Goal: Register for event/course

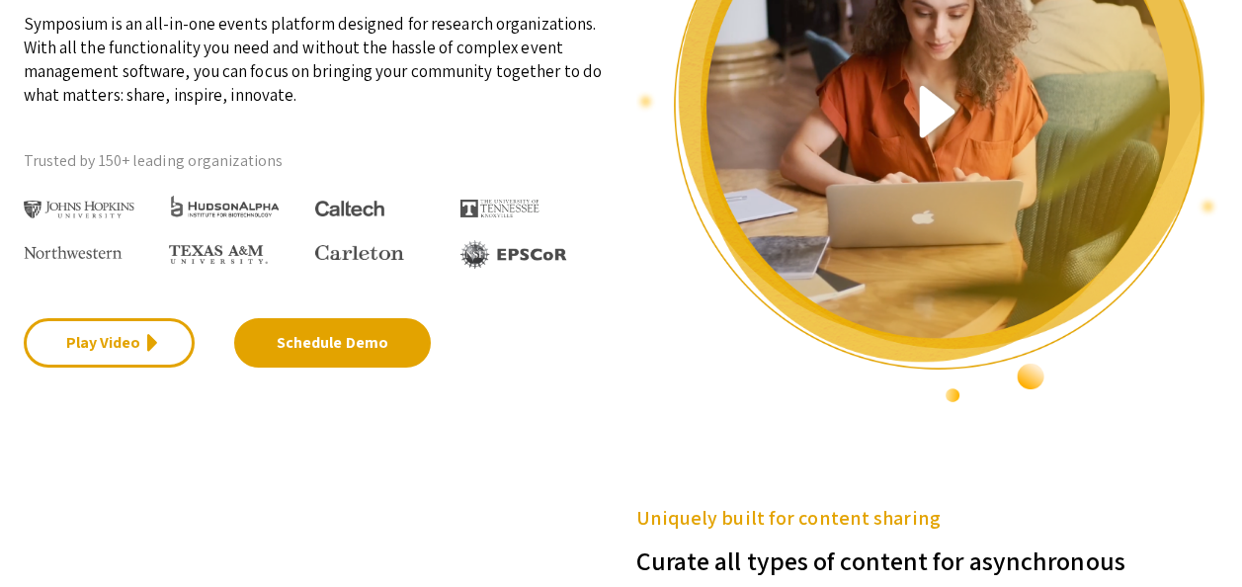
scroll to position [395, 0]
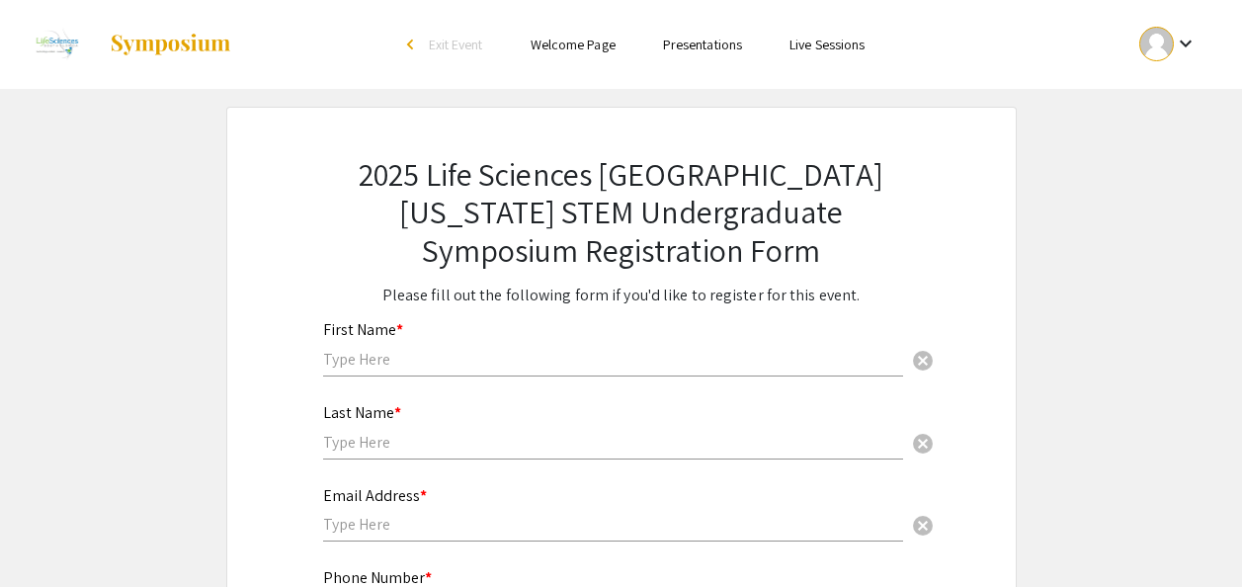
click at [1186, 50] on mat-icon "keyboard_arrow_down" at bounding box center [1186, 44] width 24 height 24
click at [1176, 95] on button "My Account" at bounding box center [1179, 97] width 122 height 47
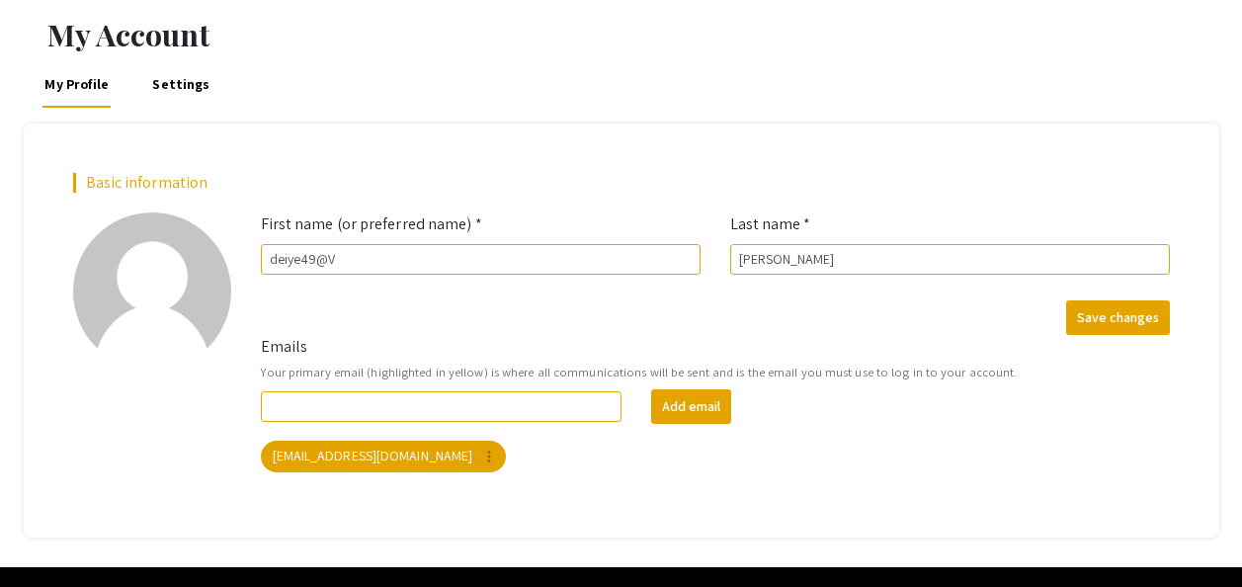
scroll to position [99, 0]
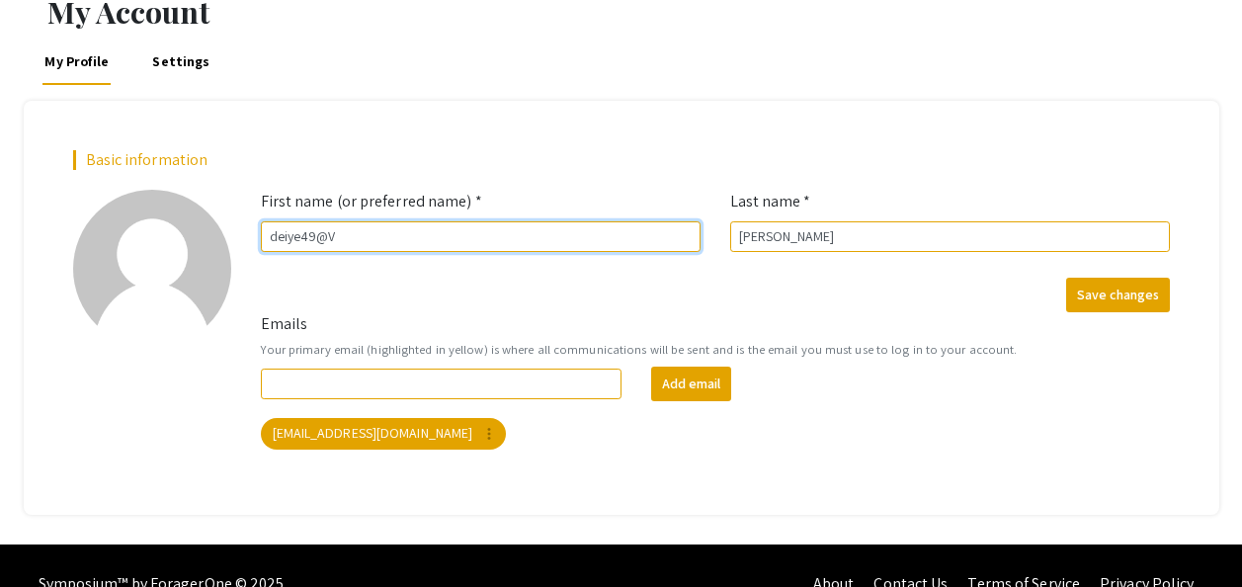
click at [499, 227] on input "deiye49@V" at bounding box center [481, 236] width 440 height 31
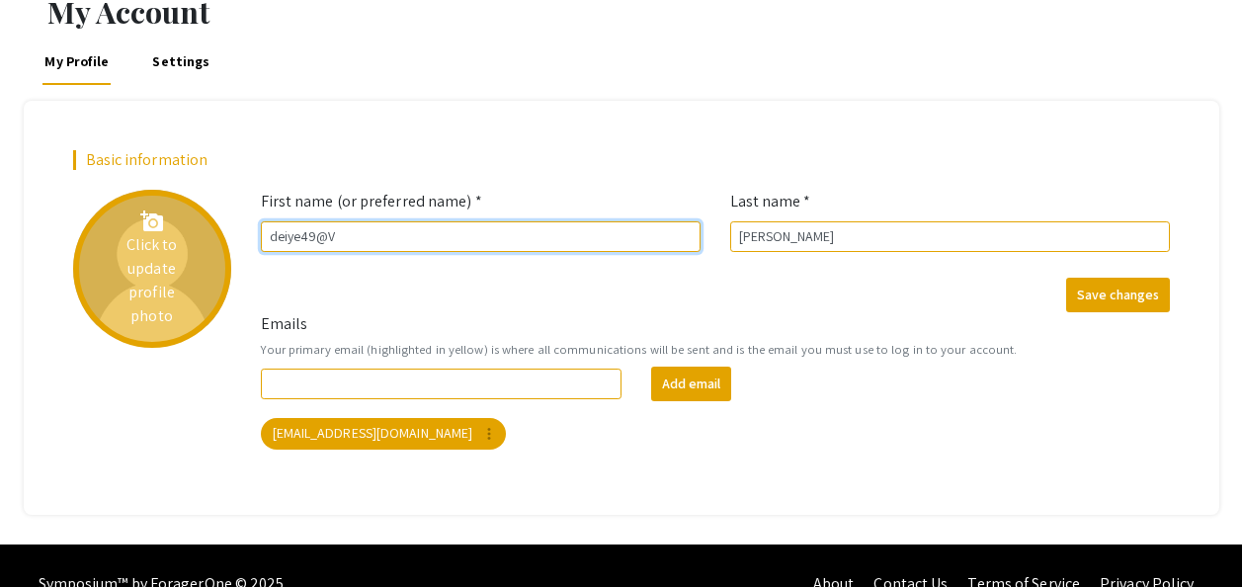
drag, startPoint x: 438, startPoint y: 233, endPoint x: 202, endPoint y: 238, distance: 236.2
click at [199, 238] on div "Basic information add_a_photo Click to update profile photo First name (or pref…" at bounding box center [621, 307] width 1126 height 314
type input "Vedlee"
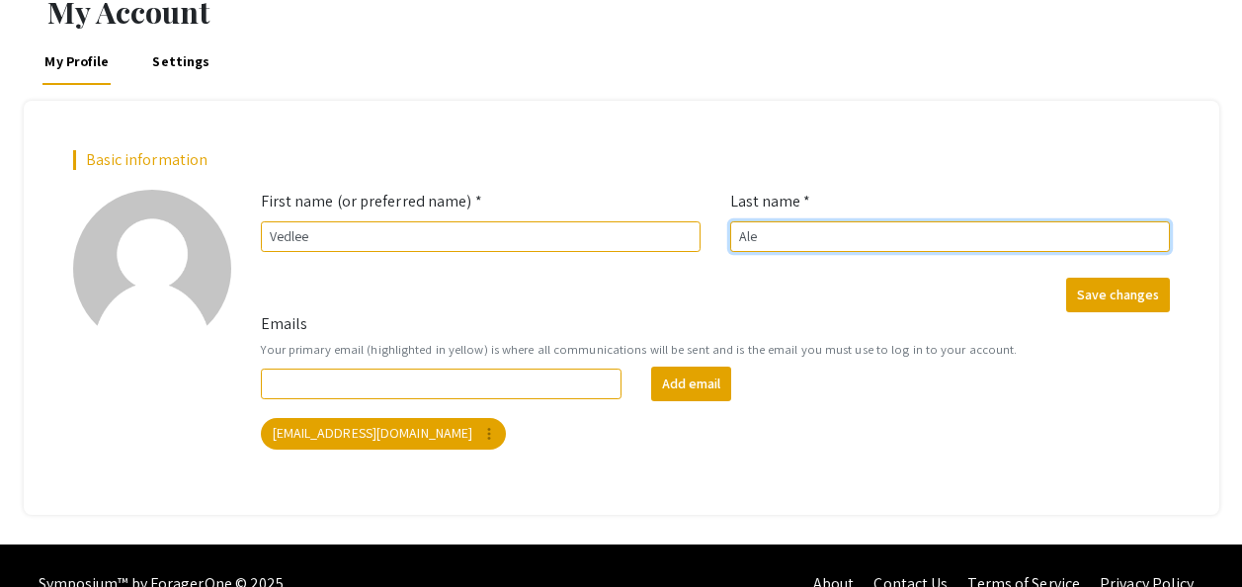
type input "[PERSON_NAME]"
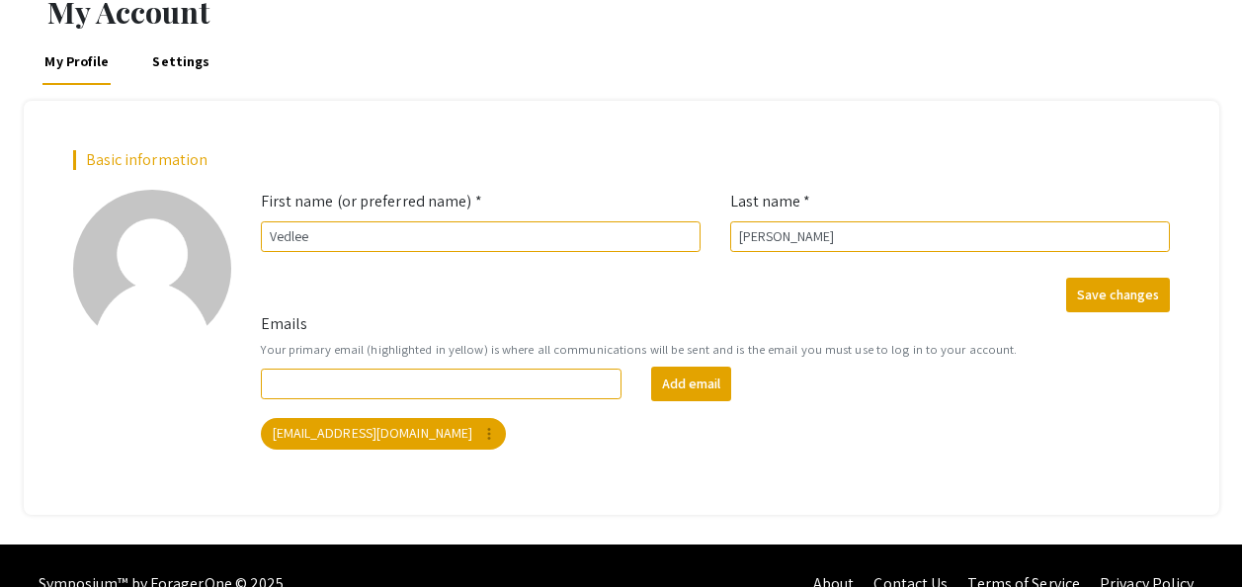
click at [1132, 312] on form "Emails Your primary email (highlighted in yellow) is where all communications w…" at bounding box center [715, 380] width 939 height 137
click at [1098, 296] on button "Save changes" at bounding box center [1118, 295] width 104 height 35
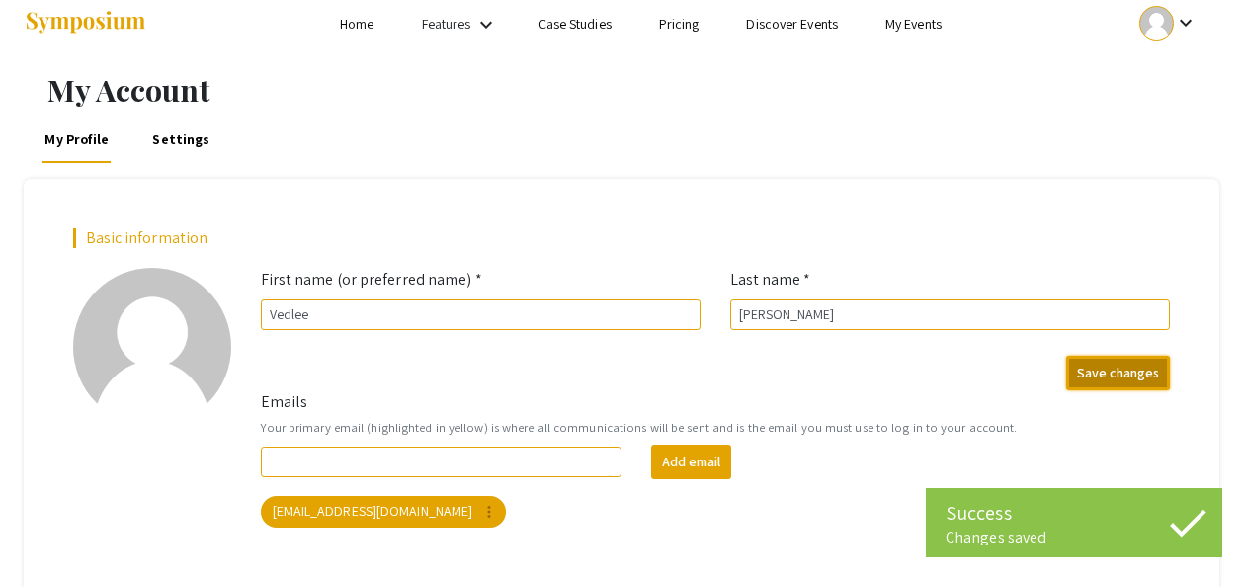
scroll to position [0, 0]
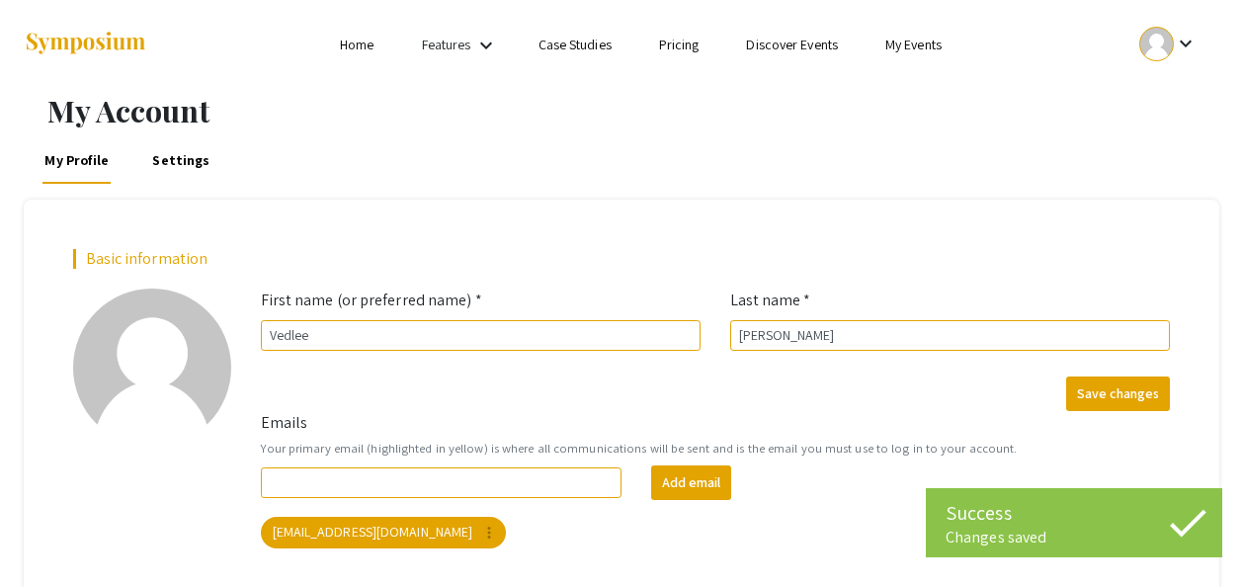
click at [1188, 47] on mat-icon "keyboard_arrow_down" at bounding box center [1186, 44] width 24 height 24
click at [1178, 148] on button "My Submissions" at bounding box center [1179, 145] width 122 height 47
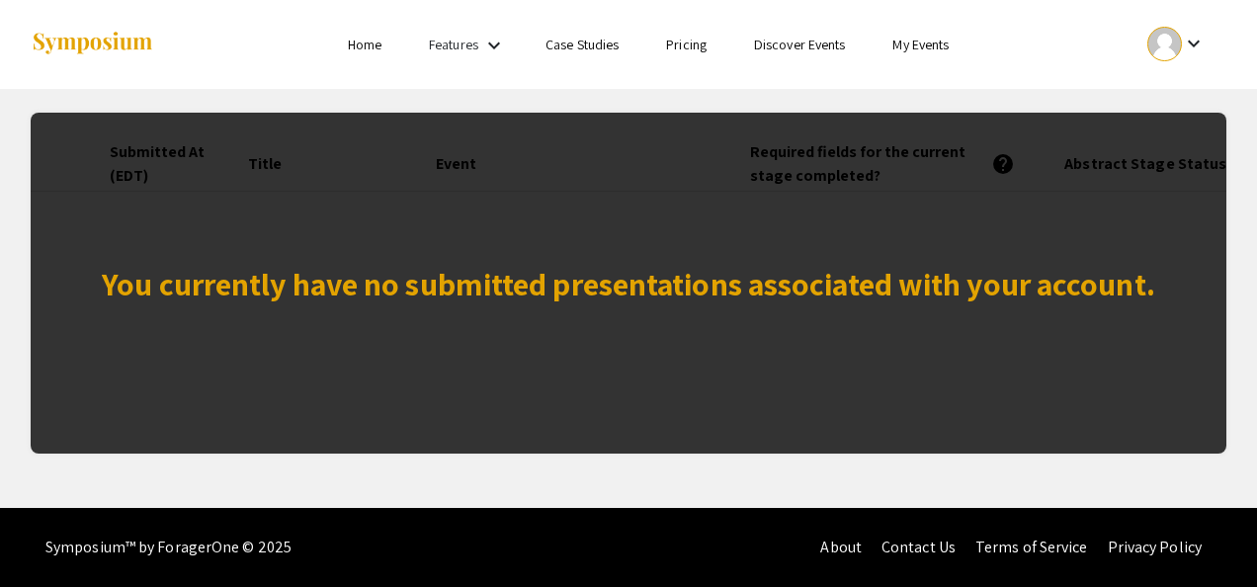
click at [371, 52] on link "Home" at bounding box center [365, 45] width 34 height 18
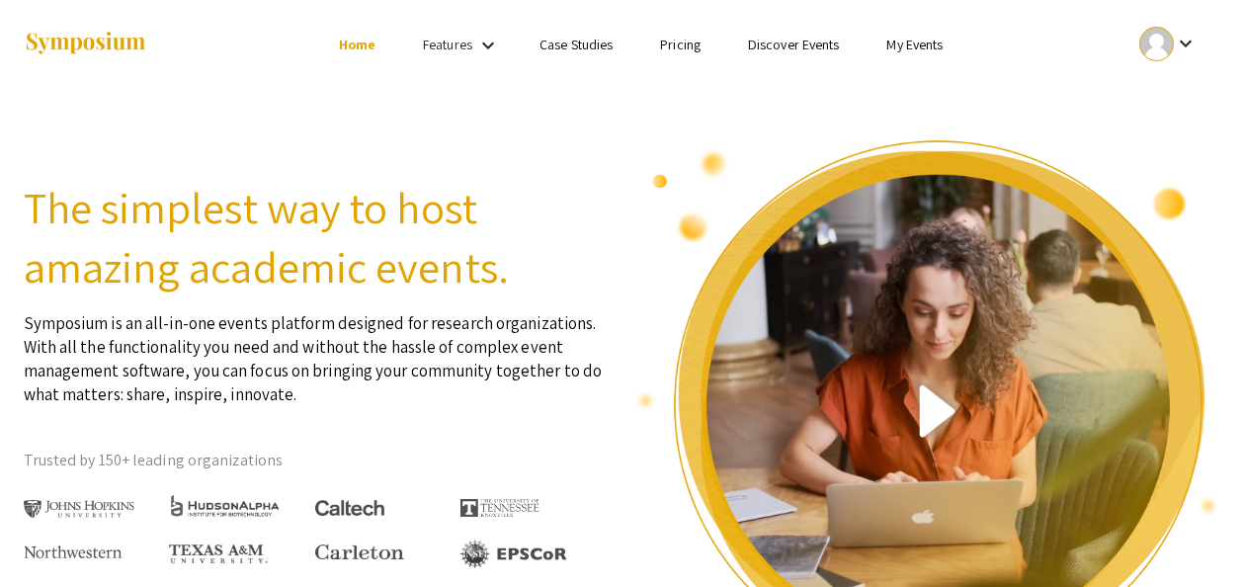
click at [453, 41] on link "Features" at bounding box center [447, 45] width 49 height 18
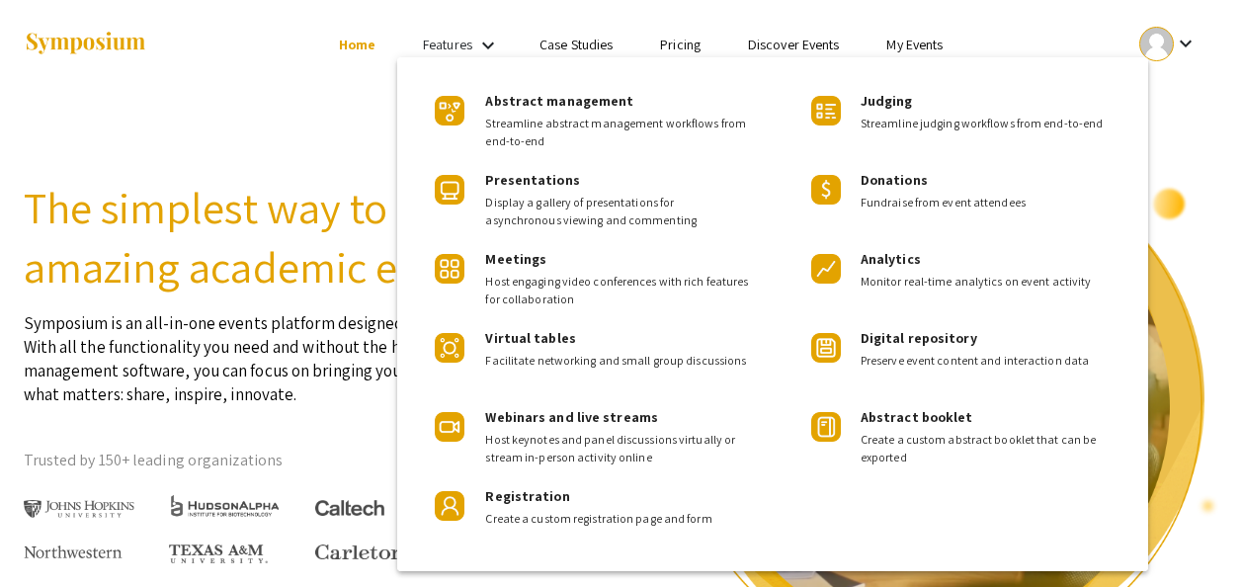
click at [667, 5] on div at bounding box center [621, 293] width 1242 height 587
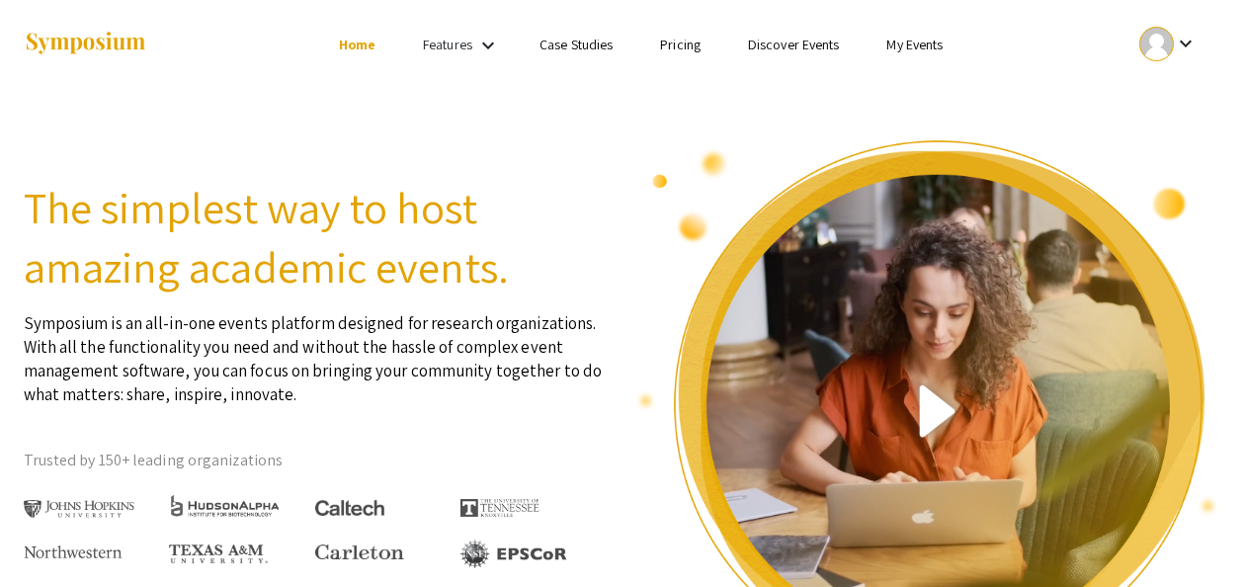
click at [916, 51] on link "My Events" at bounding box center [914, 45] width 56 height 18
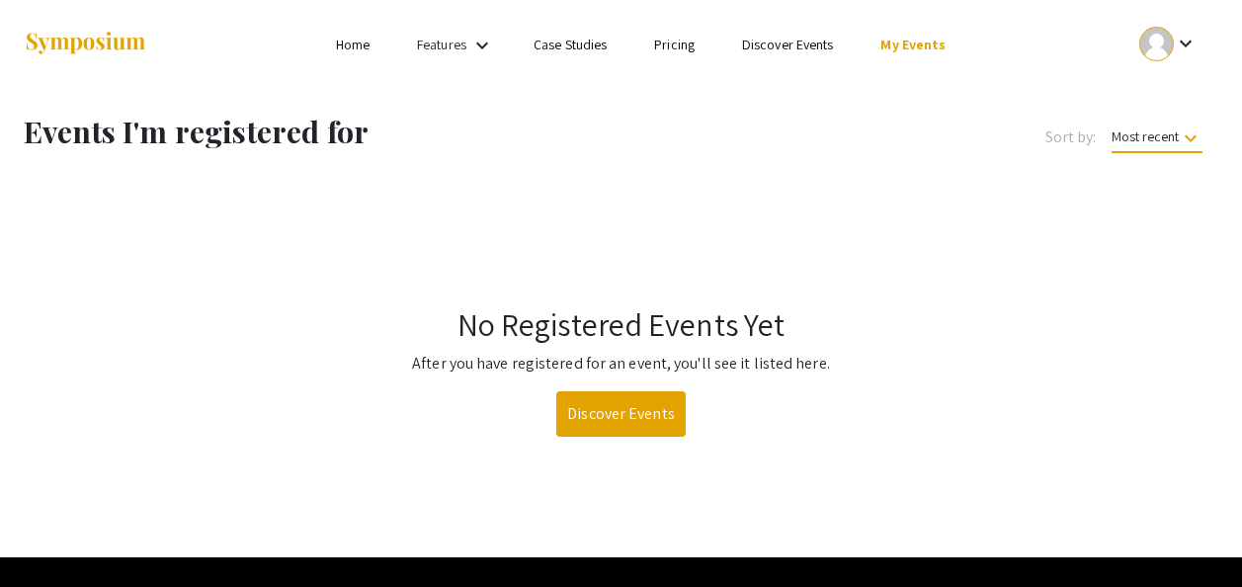
click at [772, 31] on ul "Skip navigation Home Features keyboard_arrow_down Case Studies Pricing Discover…" at bounding box center [621, 44] width 394 height 89
click at [759, 36] on link "Discover Events" at bounding box center [788, 45] width 92 height 18
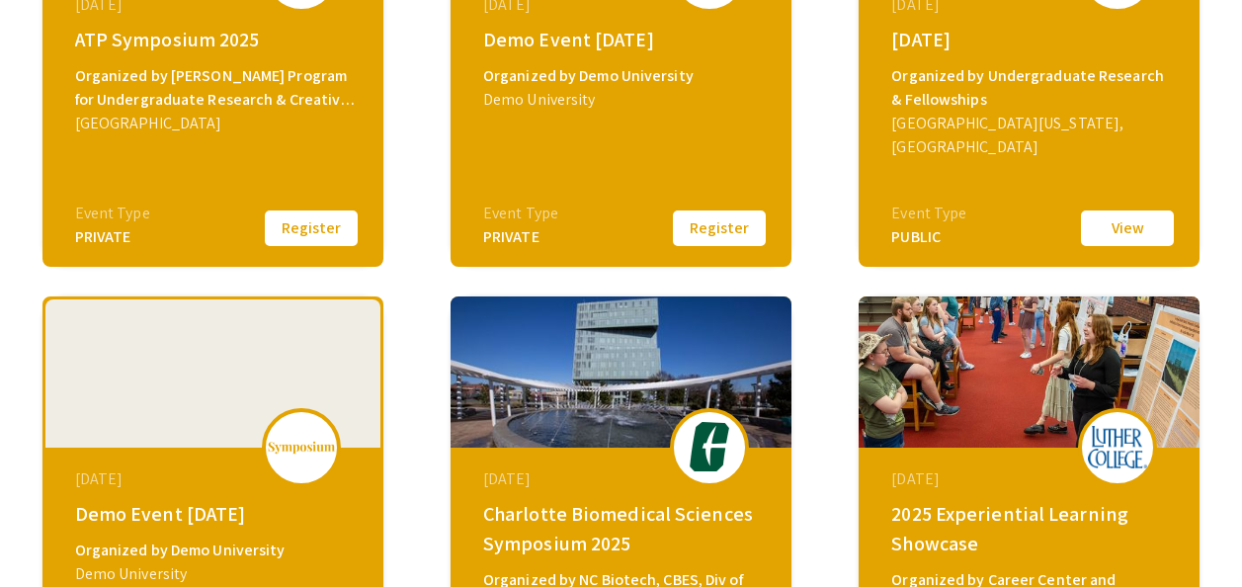
scroll to position [494, 0]
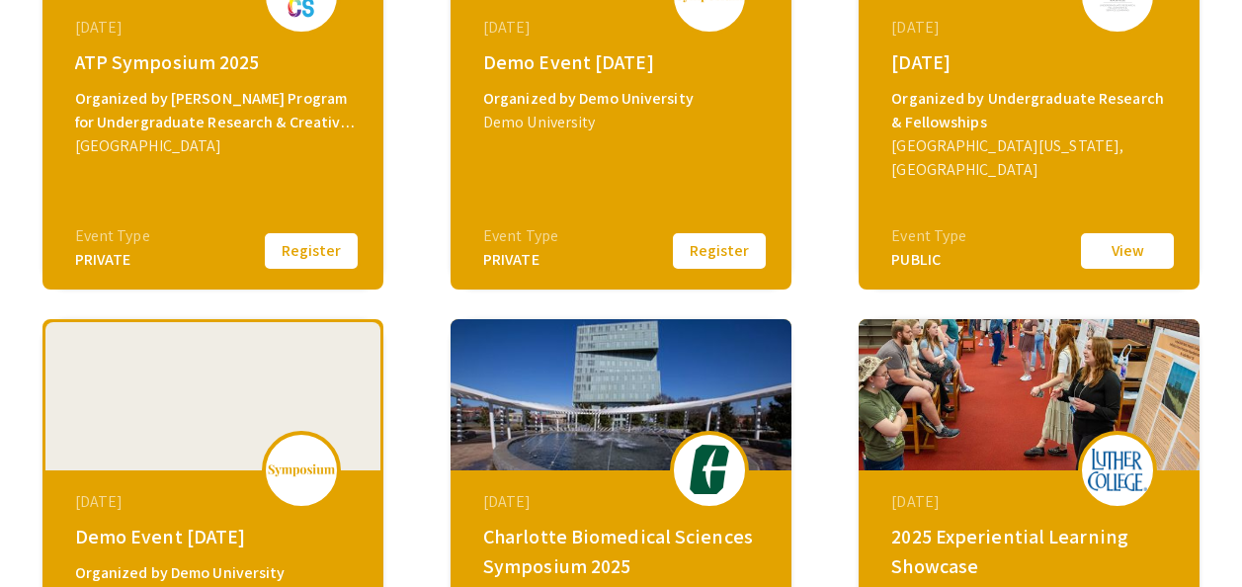
click at [236, 166] on div "September 30, 2025 ATP Symposium 2025 Organized by Adrian Tinsley Program for U…" at bounding box center [215, 119] width 340 height 247
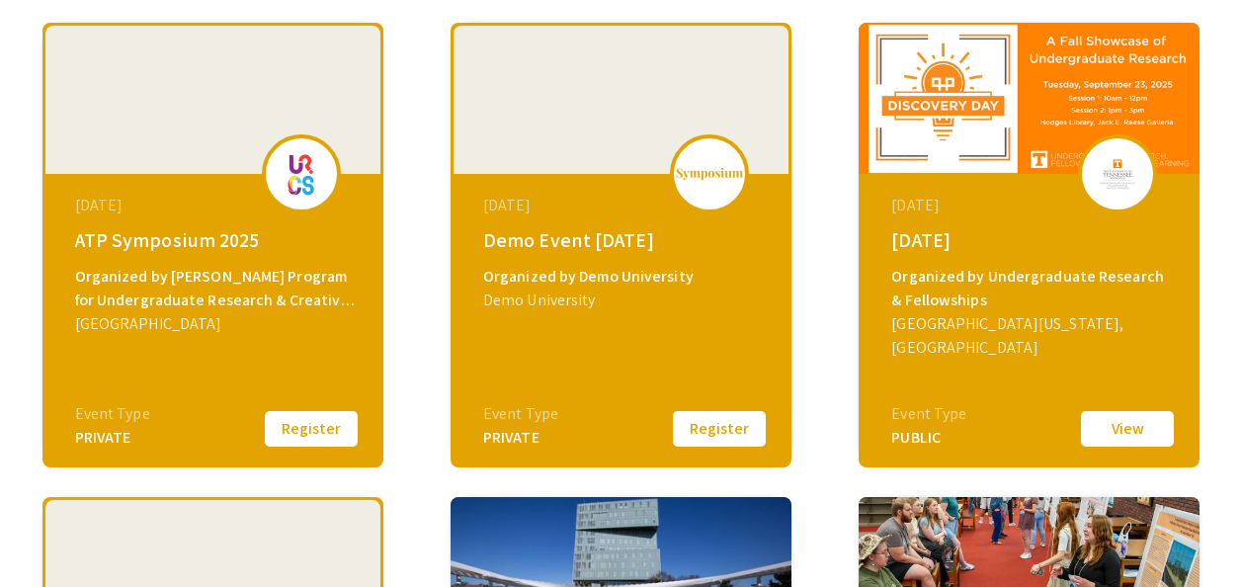
scroll to position [296, 0]
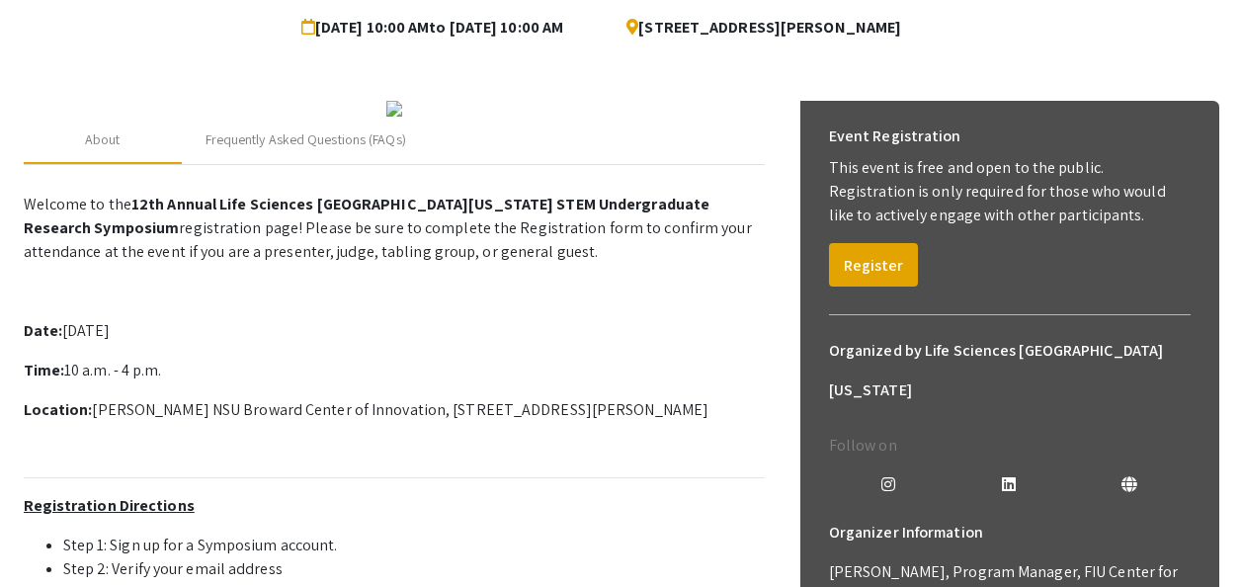
scroll to position [198, 0]
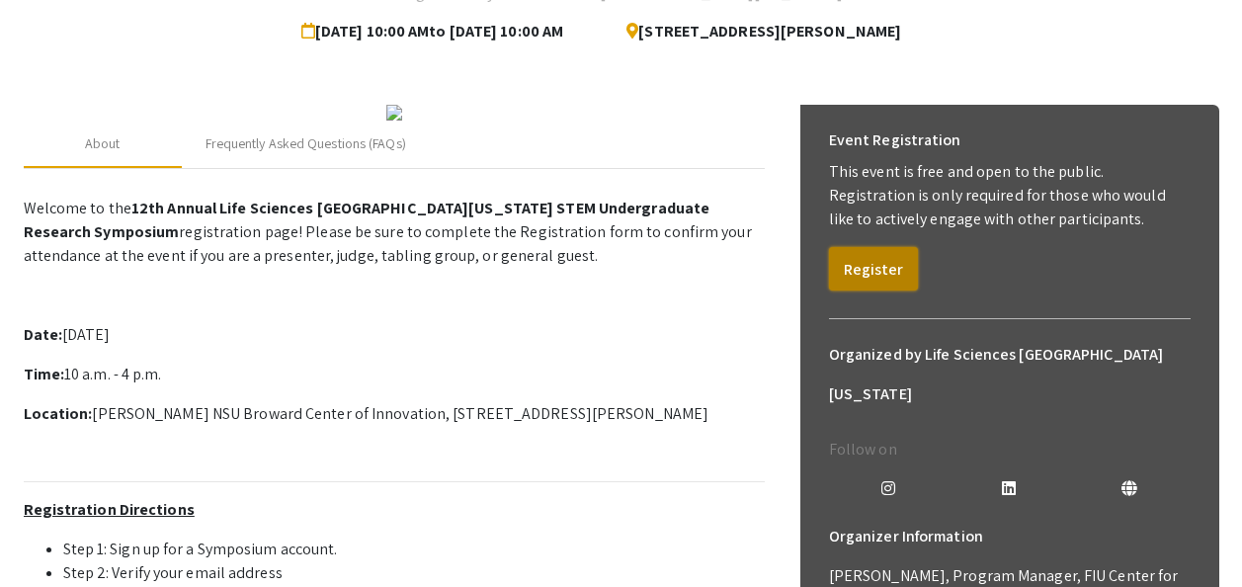
click at [863, 271] on button "Register" at bounding box center [873, 268] width 89 height 43
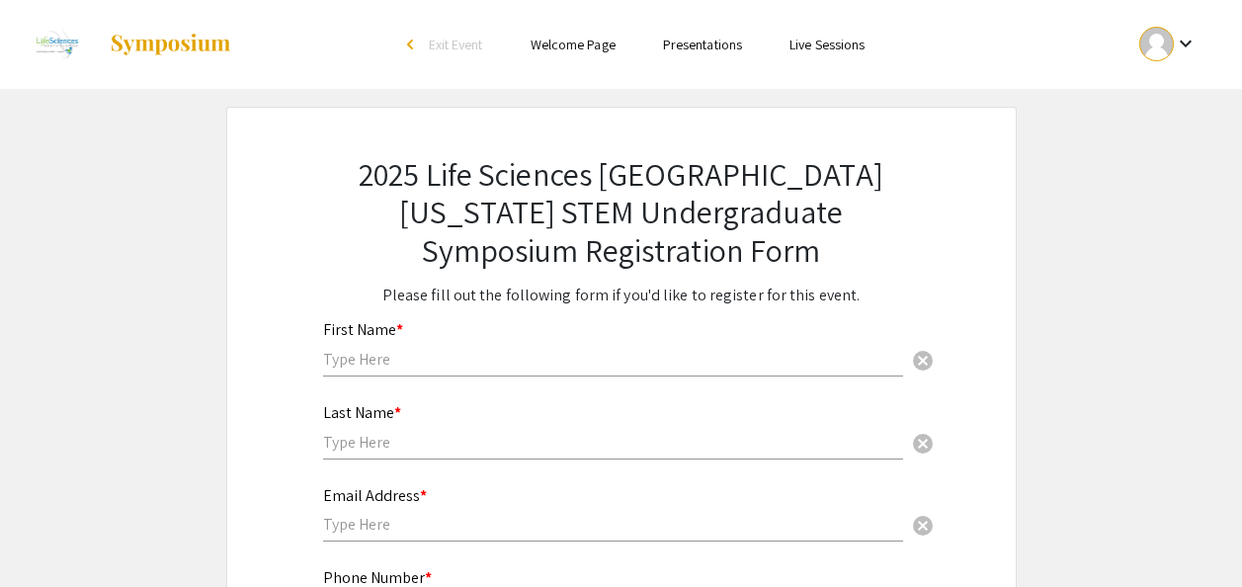
click at [473, 346] on div "First Name * cancel" at bounding box center [613, 338] width 580 height 75
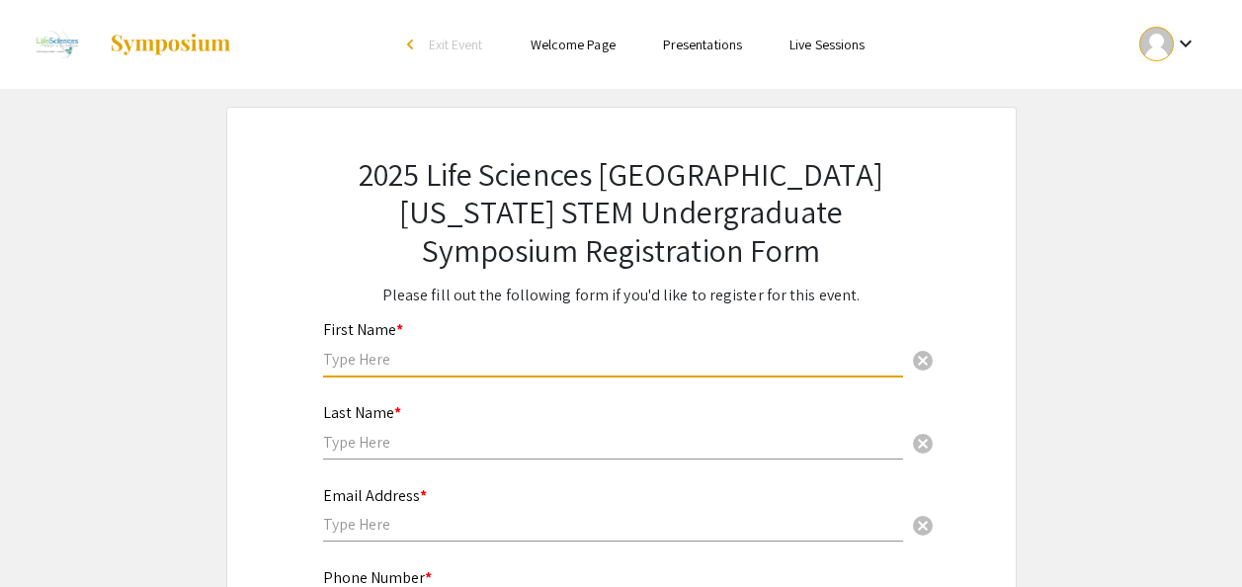
click at [423, 364] on input "text" at bounding box center [613, 359] width 580 height 21
type input "Vedlee"
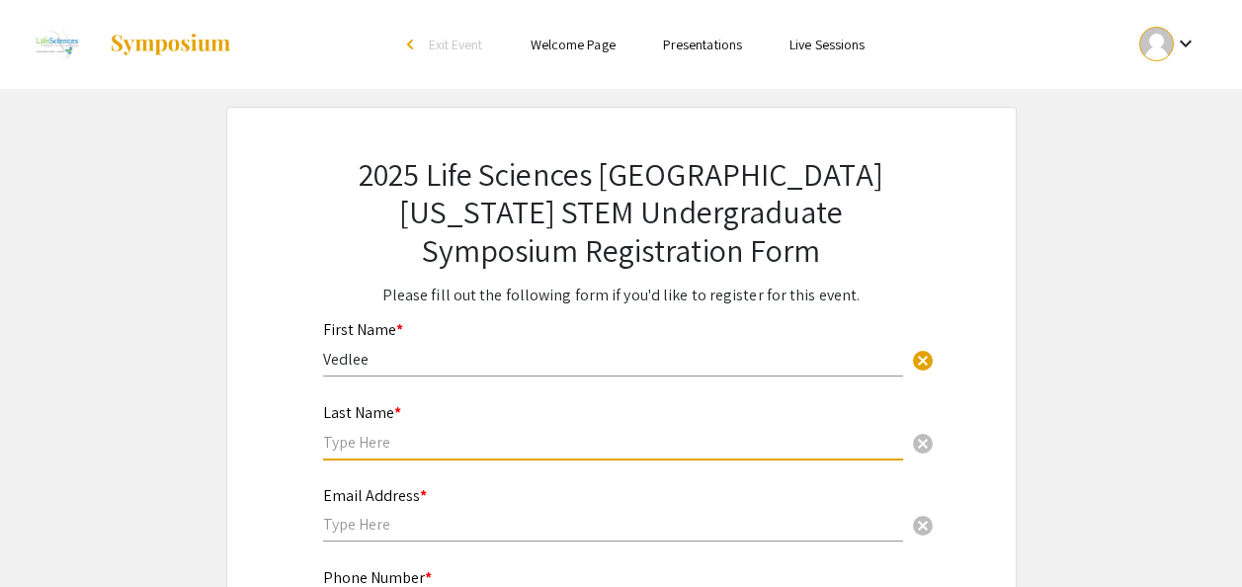
click at [406, 438] on input "text" at bounding box center [613, 442] width 580 height 21
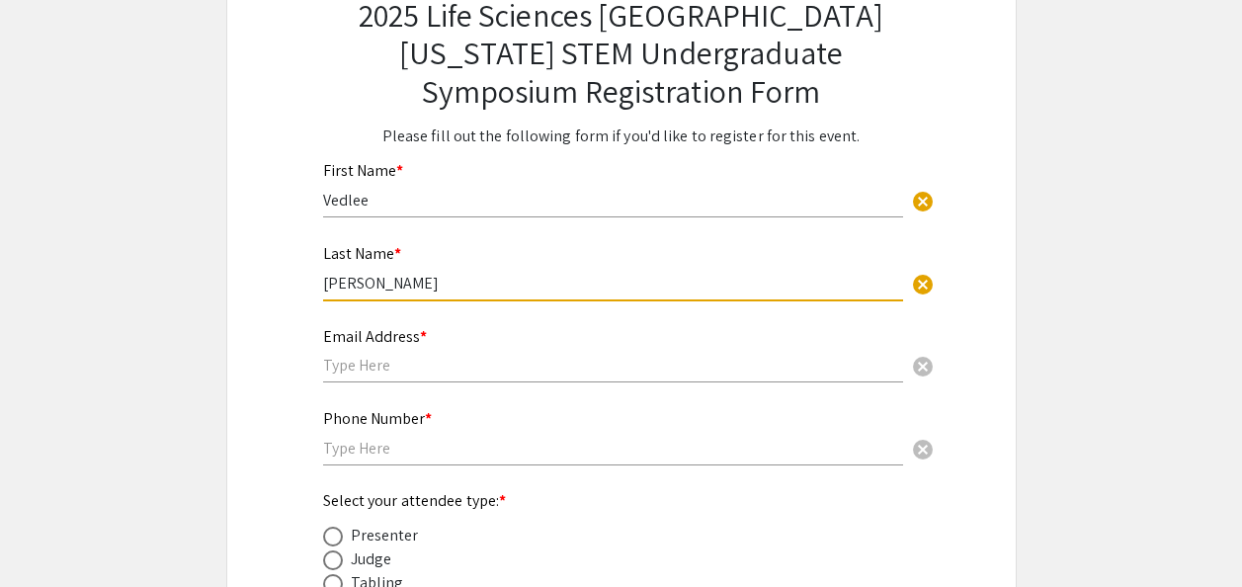
scroll to position [198, 0]
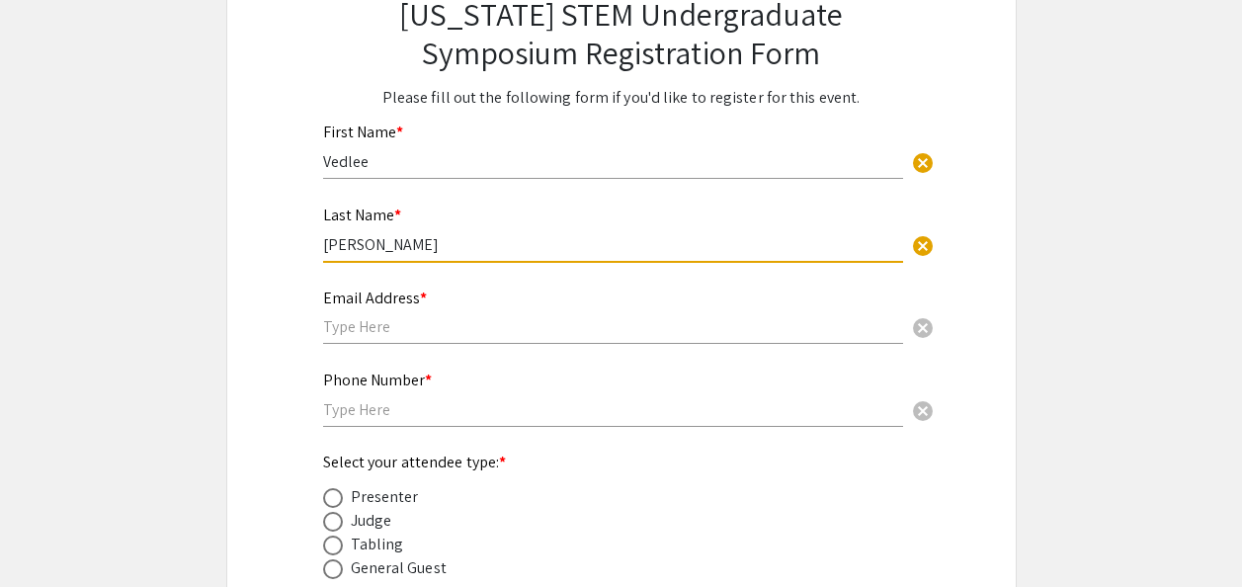
type input "[PERSON_NAME]"
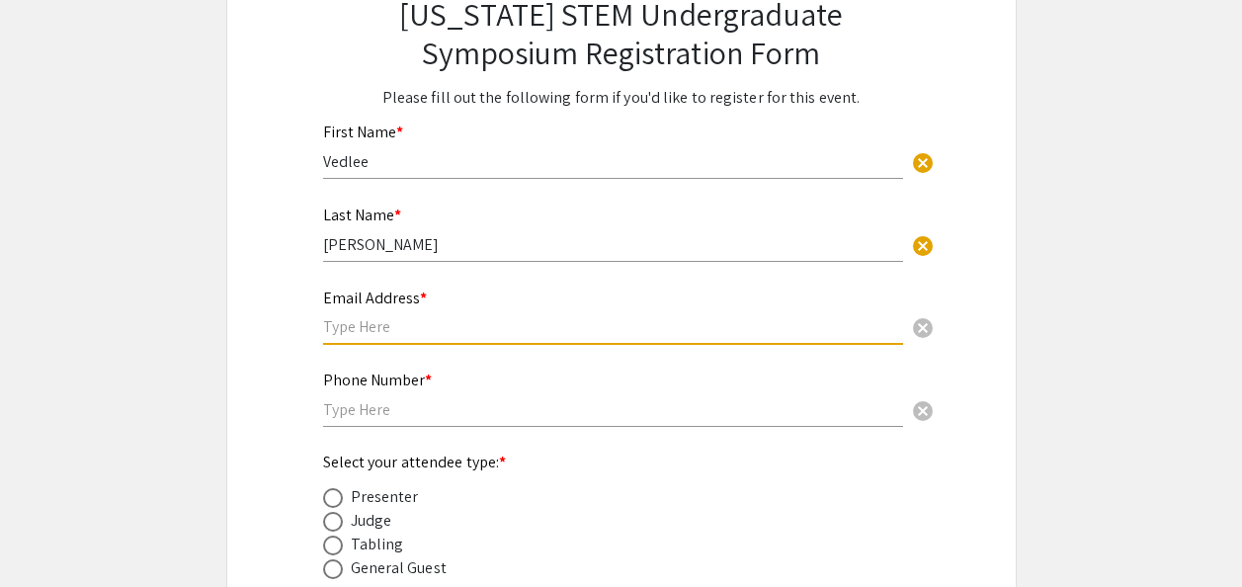
click at [417, 336] on input "text" at bounding box center [613, 326] width 580 height 21
type input "[EMAIL_ADDRESS][DOMAIN_NAME]"
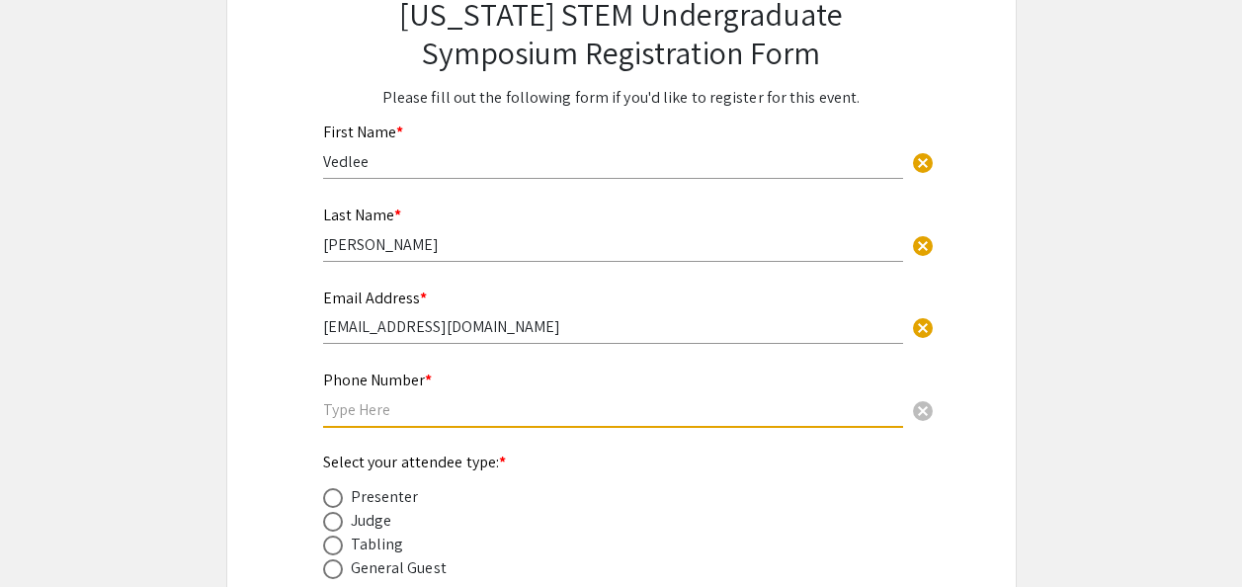
click at [384, 420] on input "text" at bounding box center [613, 409] width 580 height 21
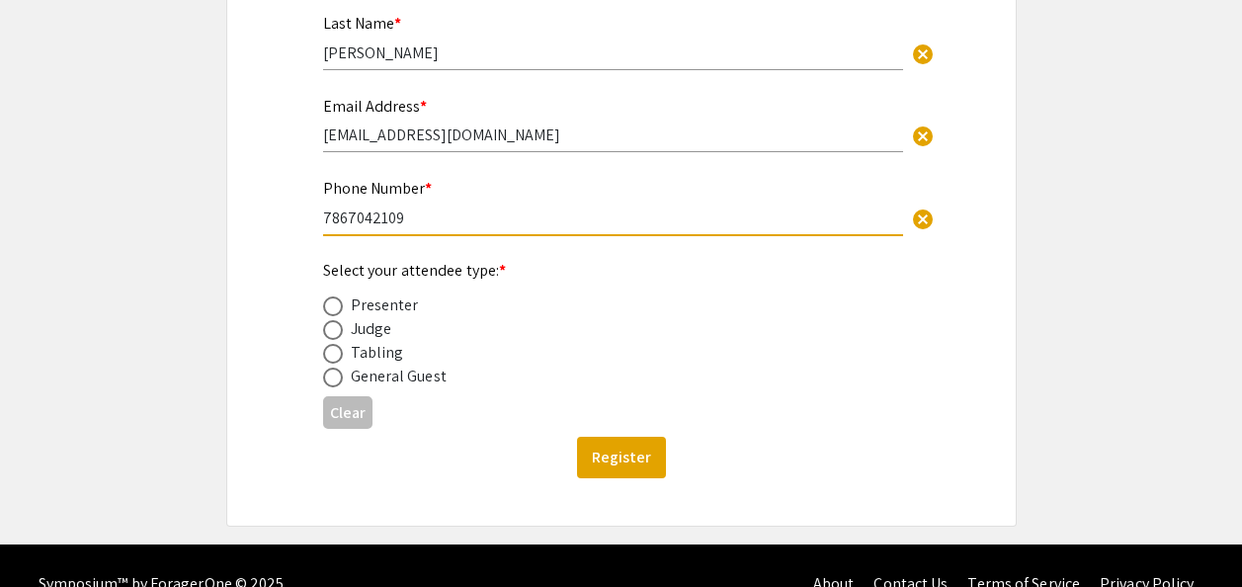
scroll to position [427, 0]
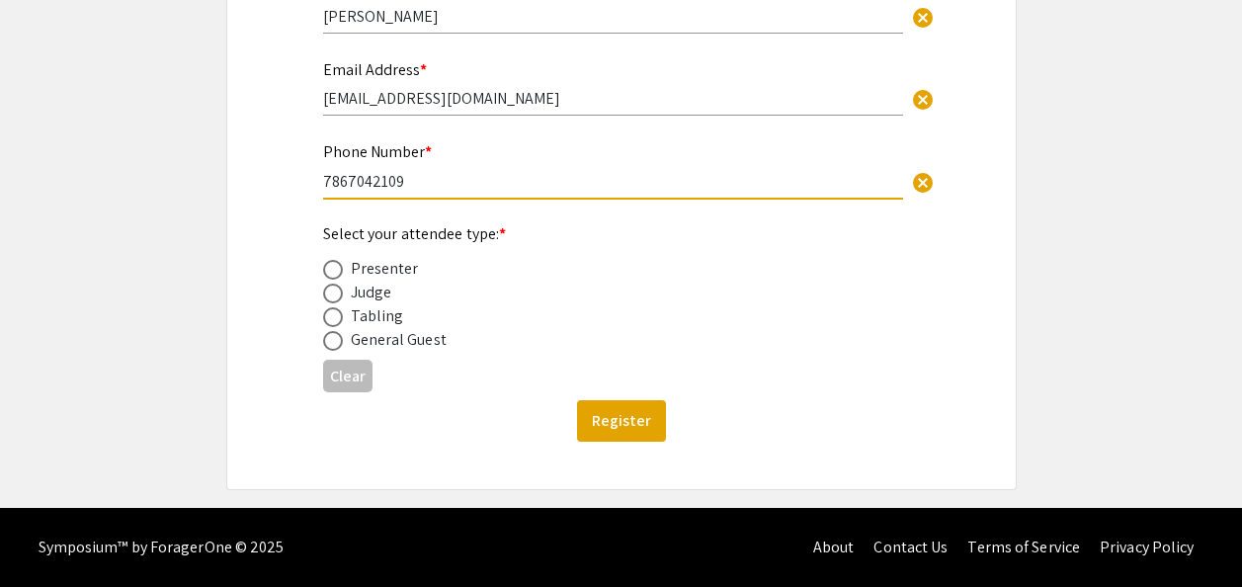
type input "7867042109"
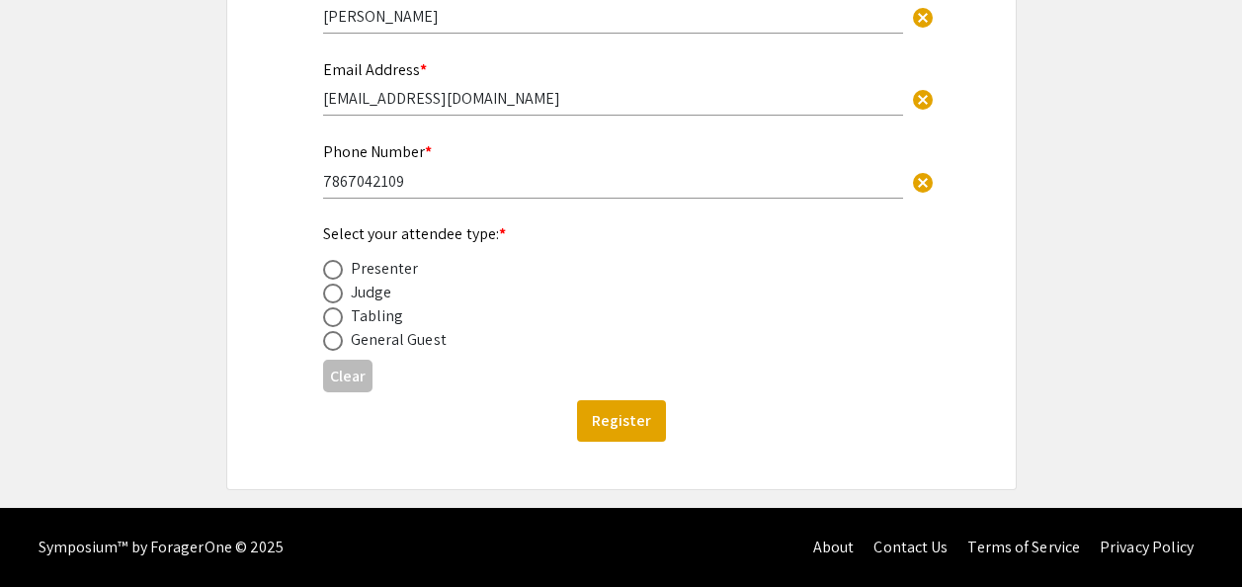
click at [387, 270] on div "Presenter" at bounding box center [385, 269] width 68 height 24
click at [324, 273] on span at bounding box center [333, 270] width 20 height 20
click at [324, 273] on input "radio" at bounding box center [333, 270] width 20 height 20
radio input "true"
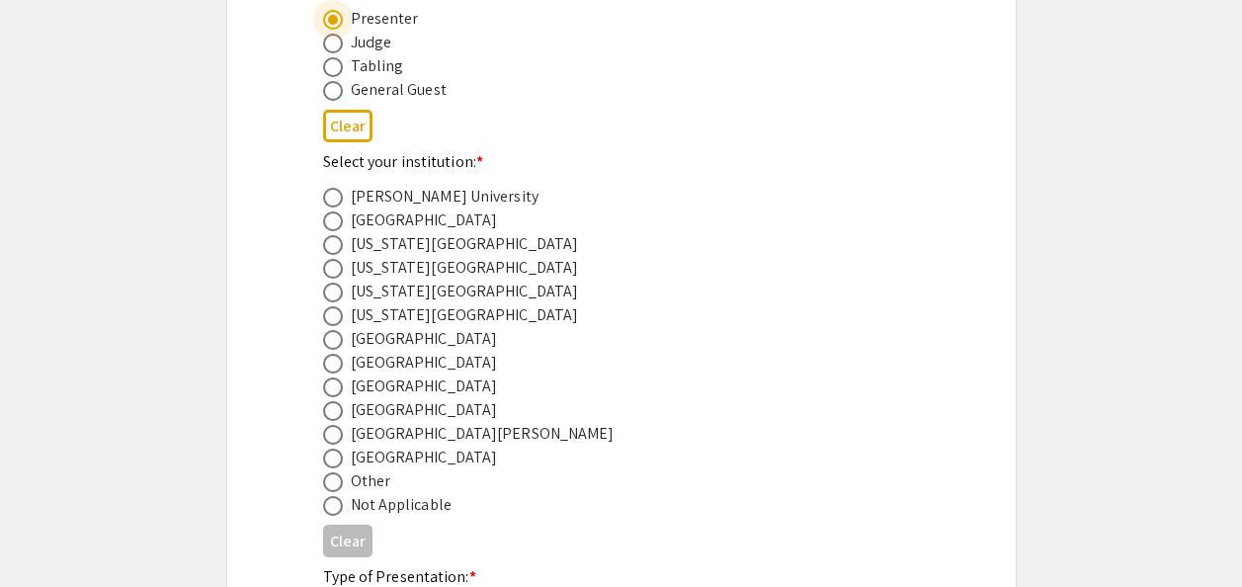
scroll to position [723, 0]
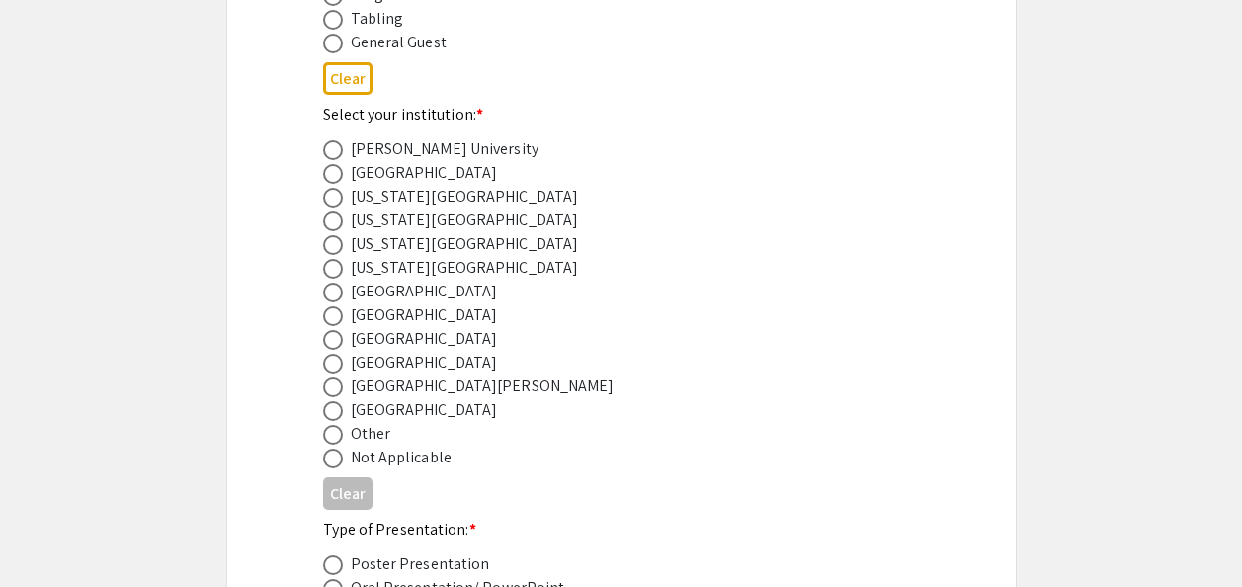
click at [339, 248] on span at bounding box center [333, 245] width 20 height 20
click at [339, 248] on input "radio" at bounding box center [333, 245] width 20 height 20
radio input "true"
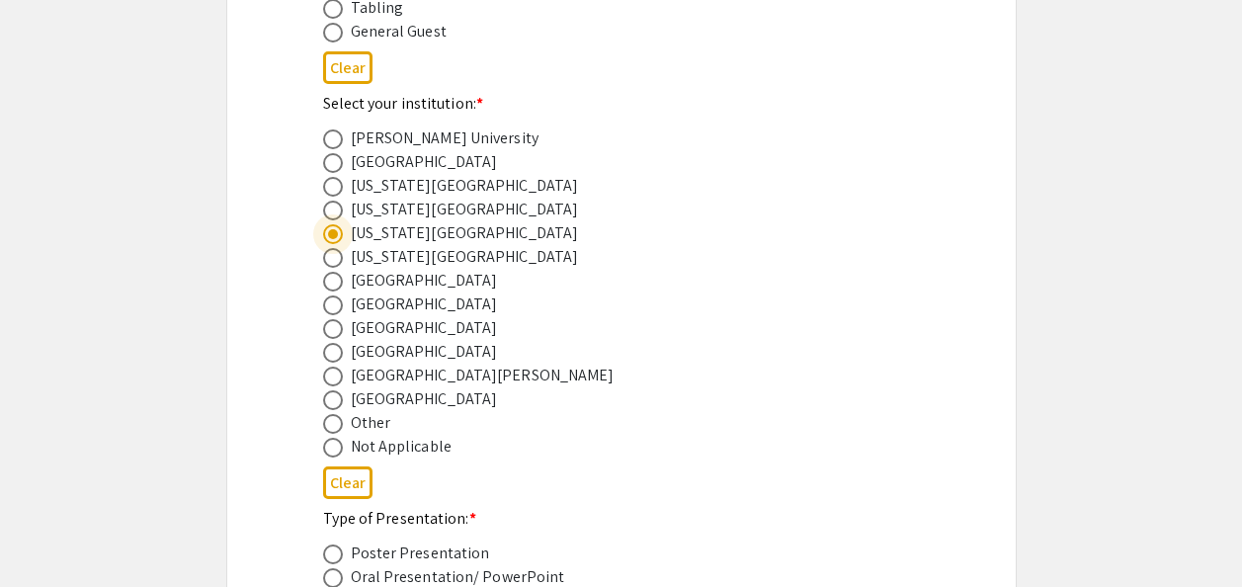
scroll to position [1020, 0]
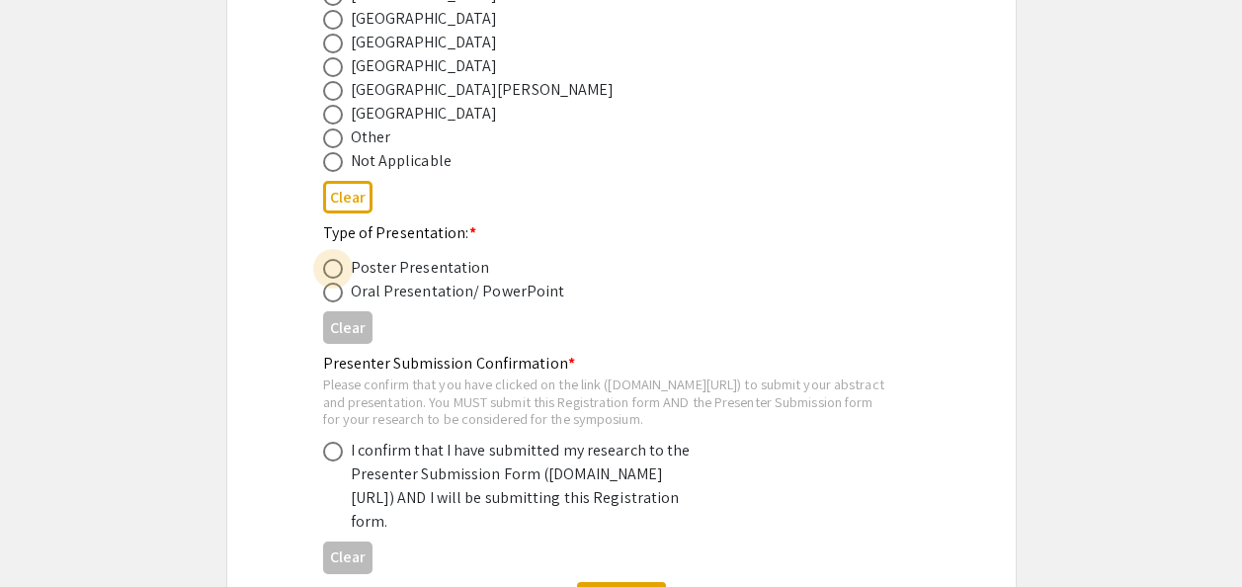
click at [336, 269] on span at bounding box center [333, 269] width 20 height 20
click at [336, 269] on input "radio" at bounding box center [333, 269] width 20 height 20
radio input "true"
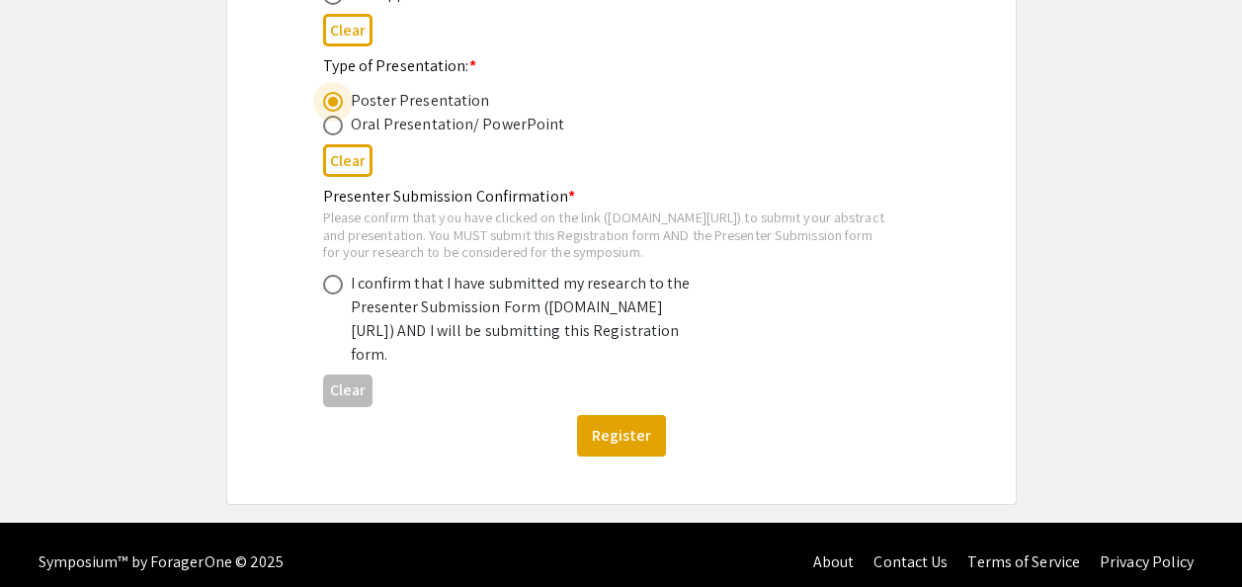
scroll to position [1243, 0]
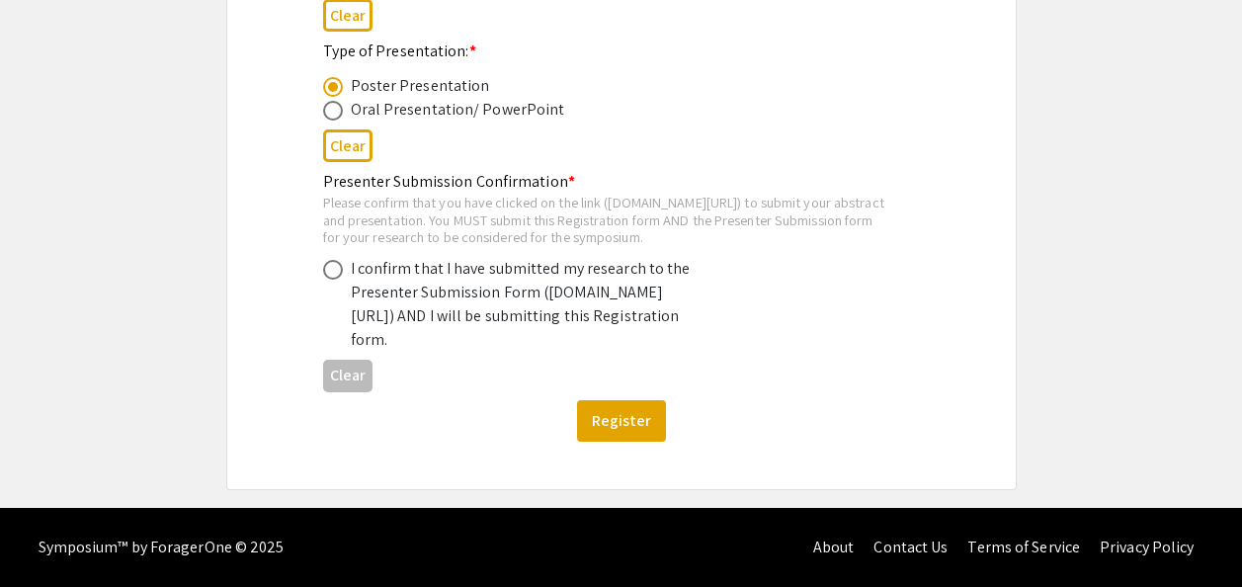
click at [366, 194] on div "Please confirm that you have clicked on the link ([DOMAIN_NAME][URL]) to submit…" at bounding box center [605, 220] width 565 height 52
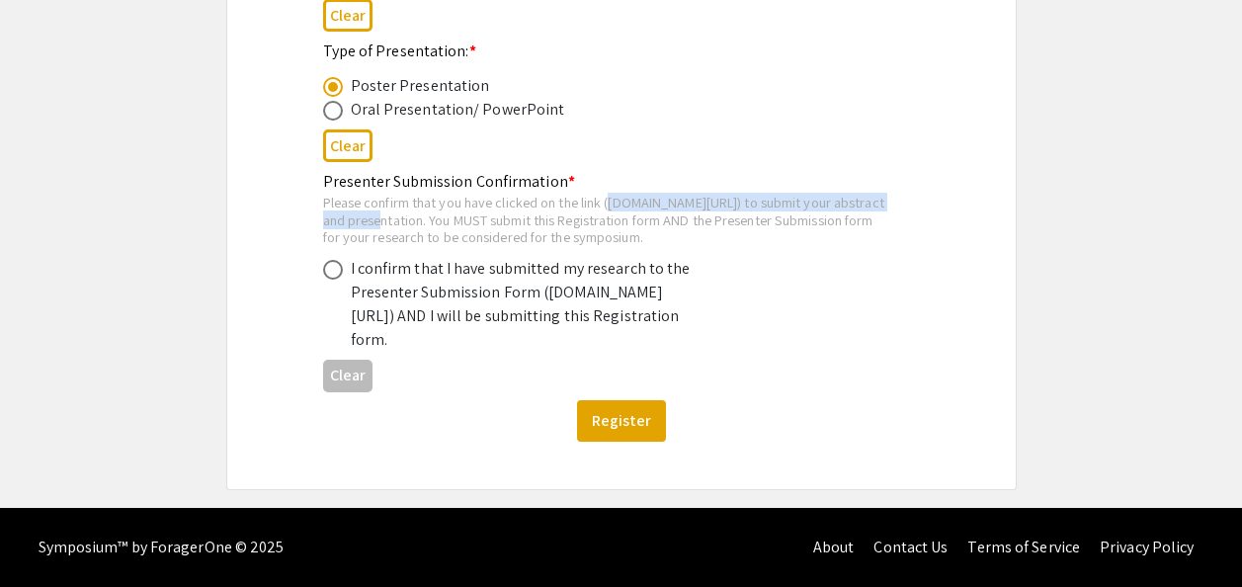
drag, startPoint x: 329, startPoint y: 181, endPoint x: 688, endPoint y: 187, distance: 358.7
click at [688, 194] on div "Please confirm that you have clicked on the link ([DOMAIN_NAME][URL]) to submit…" at bounding box center [605, 220] width 565 height 52
copy div "symposium.foragerone.com/lssfsymposium2025/submission"
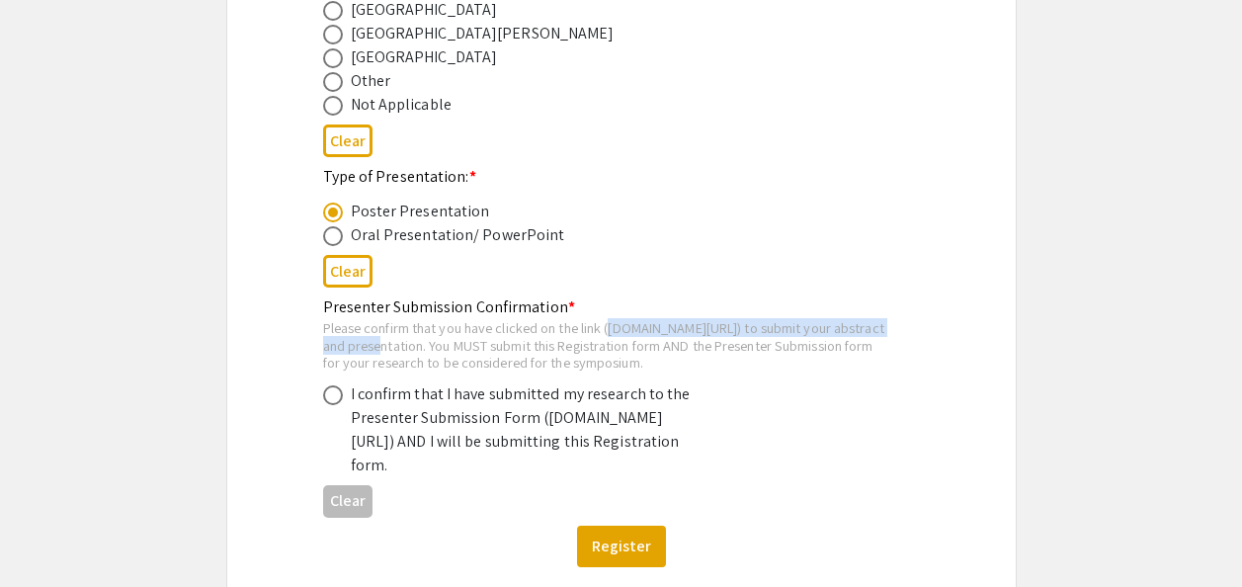
scroll to position [988, 0]
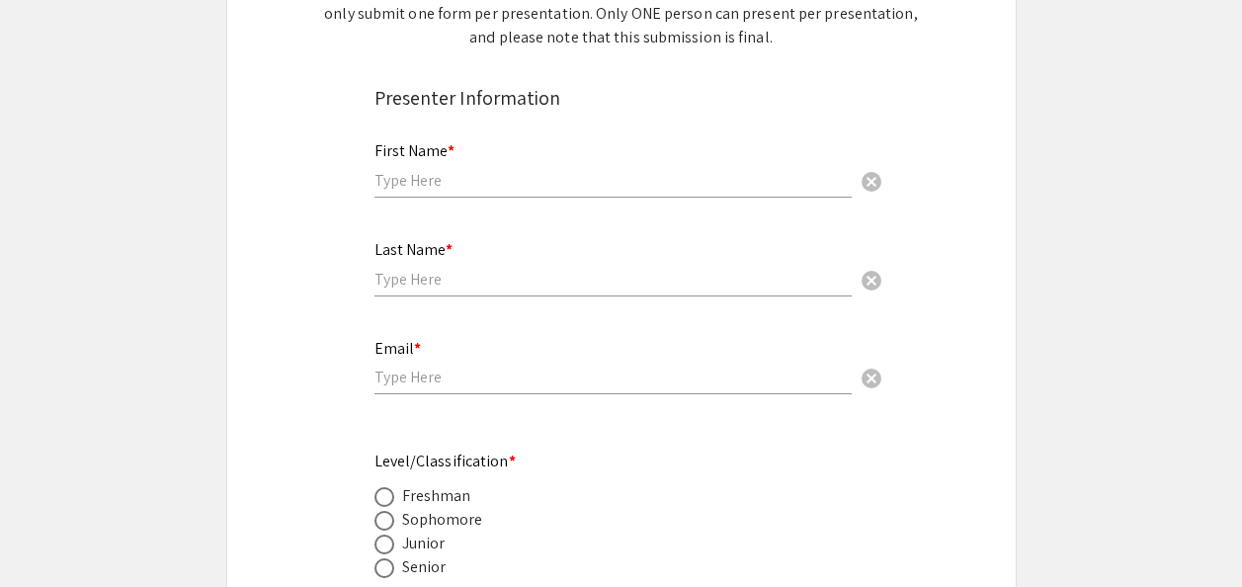
scroll to position [395, 0]
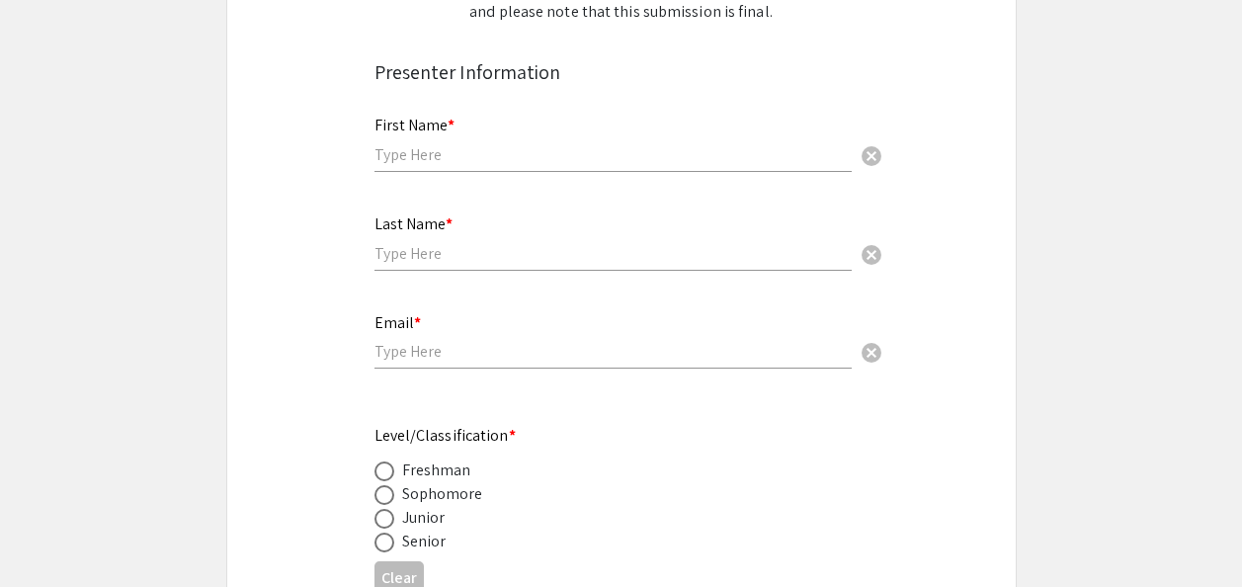
click at [469, 148] on input "text" at bounding box center [612, 154] width 477 height 21
type input "Vedlee"
type input "[PERSON_NAME]"
type input "vedleealexandre9262@gmail.com"
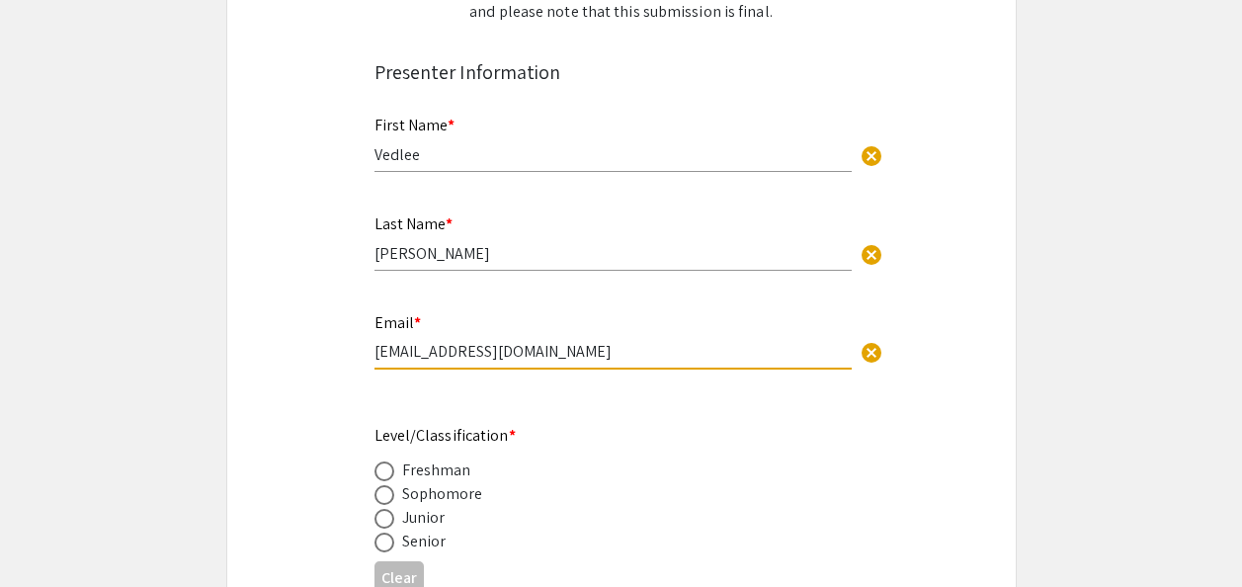
click at [639, 355] on input "vedleealexandre9262@gmail.com" at bounding box center [612, 351] width 477 height 21
drag, startPoint x: 639, startPoint y: 355, endPoint x: 0, endPoint y: 363, distance: 639.3
type input "[EMAIL_ADDRESS][DOMAIN_NAME]"
click at [423, 536] on div "Senior" at bounding box center [424, 542] width 44 height 24
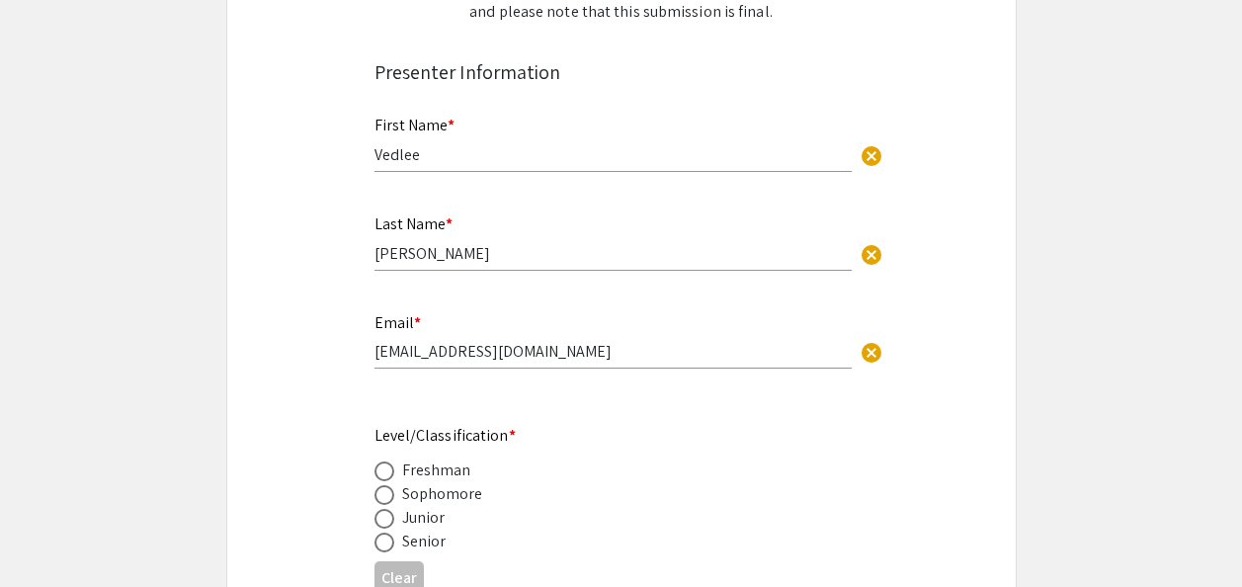
click at [385, 543] on span at bounding box center [384, 543] width 20 height 20
click at [385, 543] on input "radio" at bounding box center [384, 543] width 20 height 20
radio input "true"
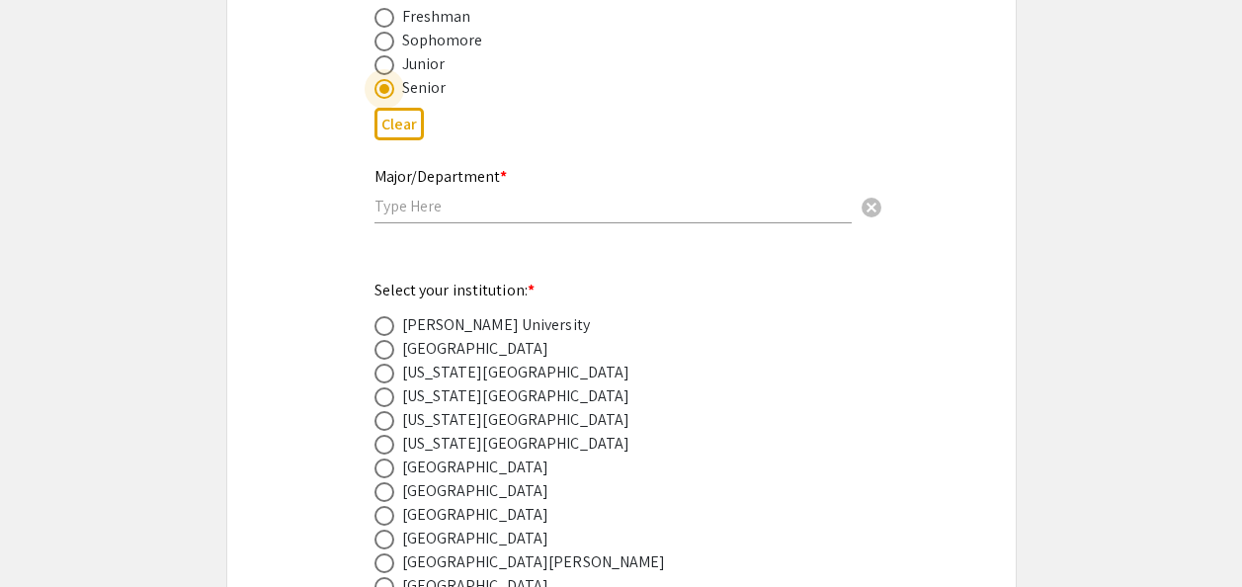
scroll to position [889, 0]
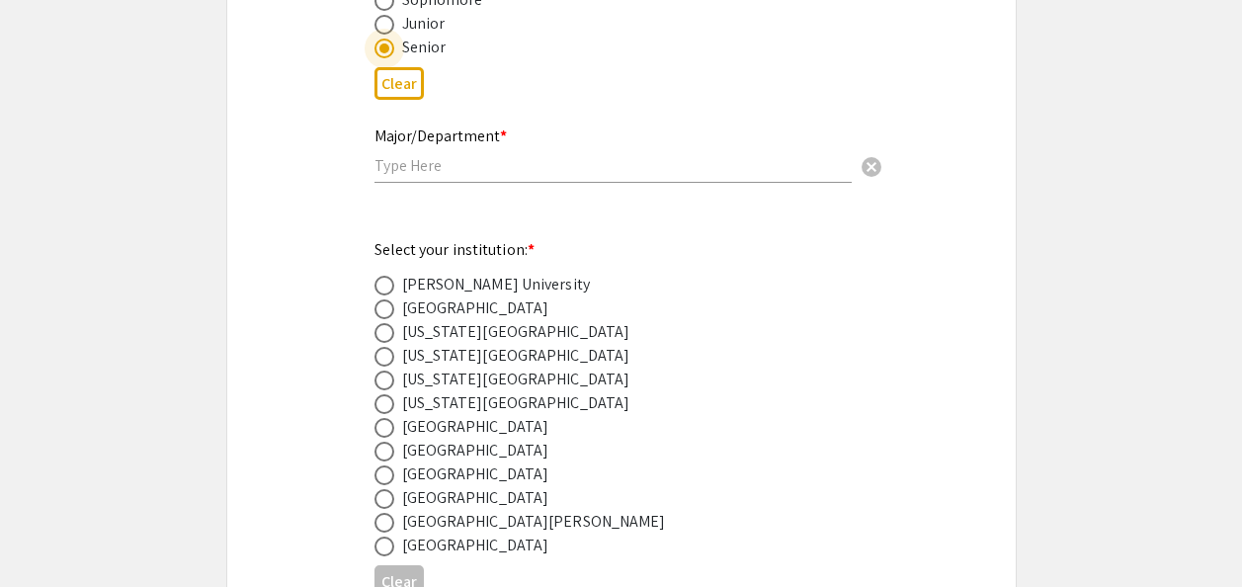
click at [444, 170] on input "text" at bounding box center [612, 165] width 477 height 21
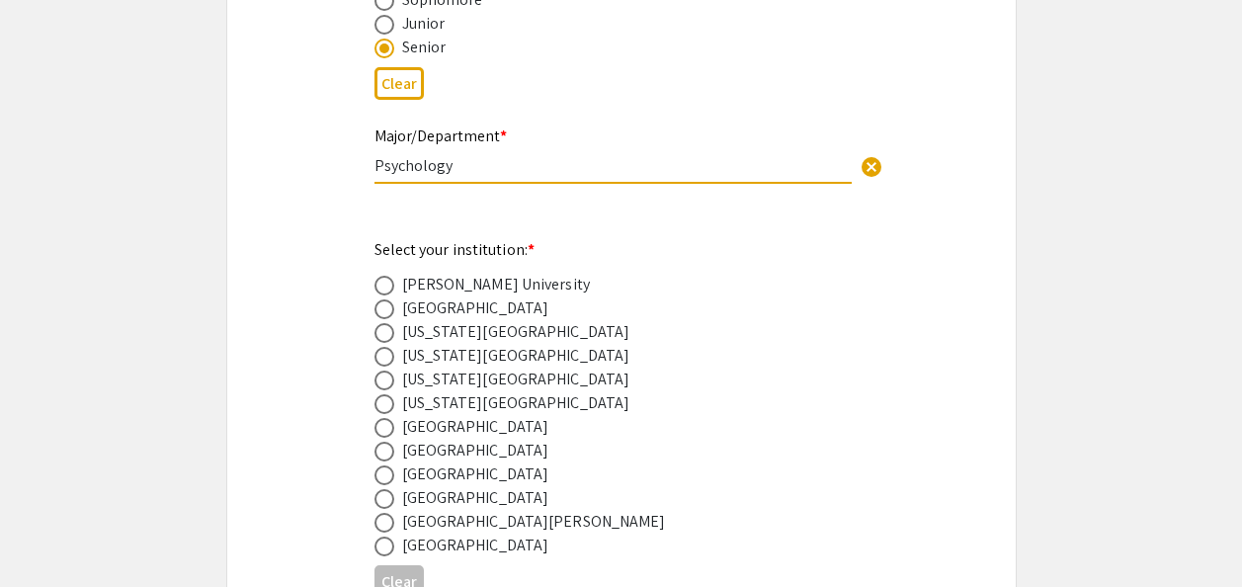
type input "Psychology"
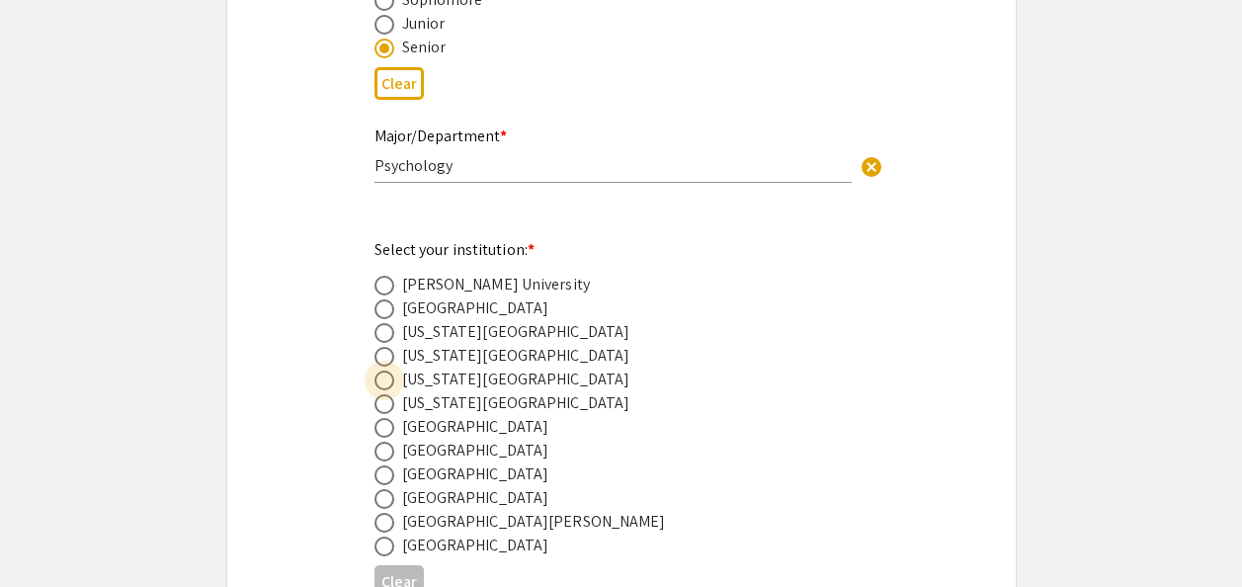
click at [382, 380] on span at bounding box center [384, 381] width 20 height 20
click at [382, 380] on input "radio" at bounding box center [384, 381] width 20 height 20
radio input "true"
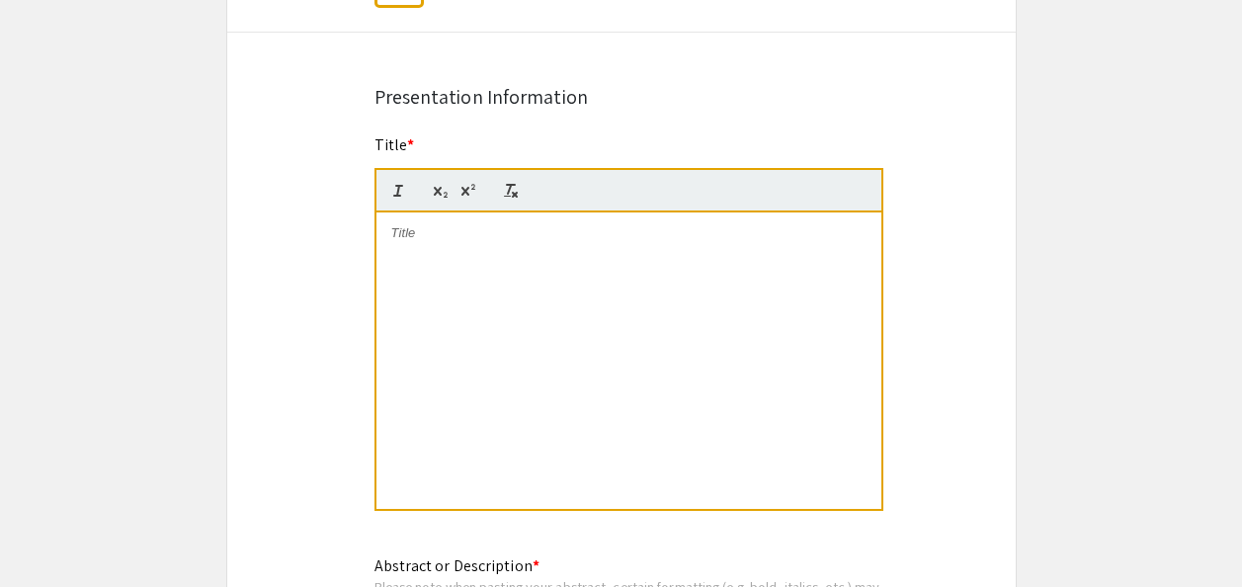
scroll to position [1482, 0]
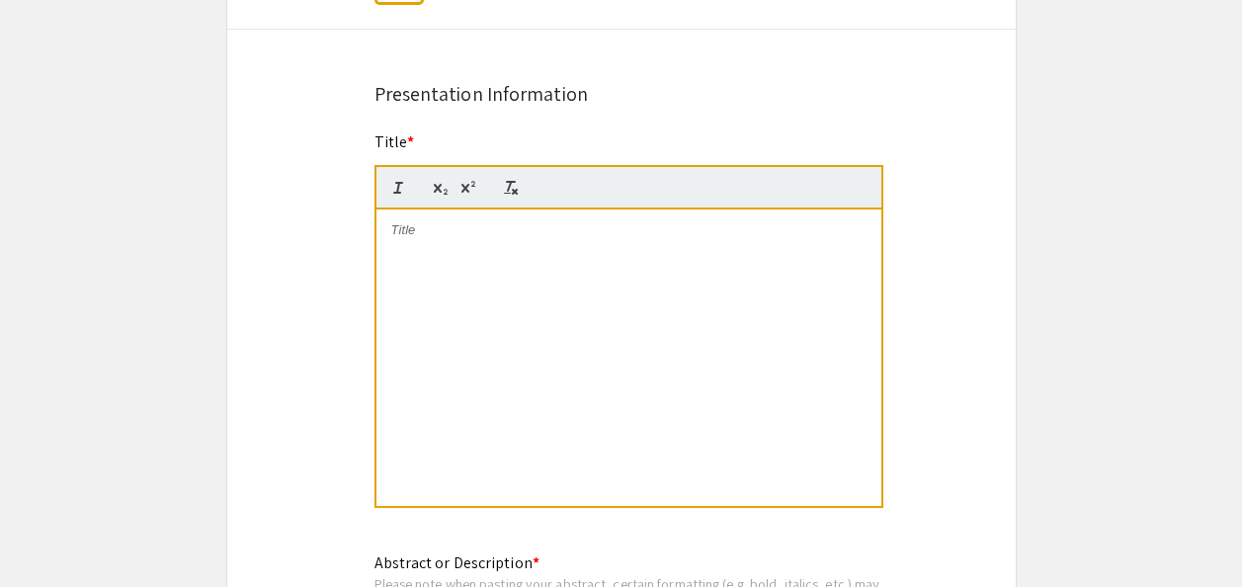
click at [466, 231] on p at bounding box center [628, 230] width 475 height 18
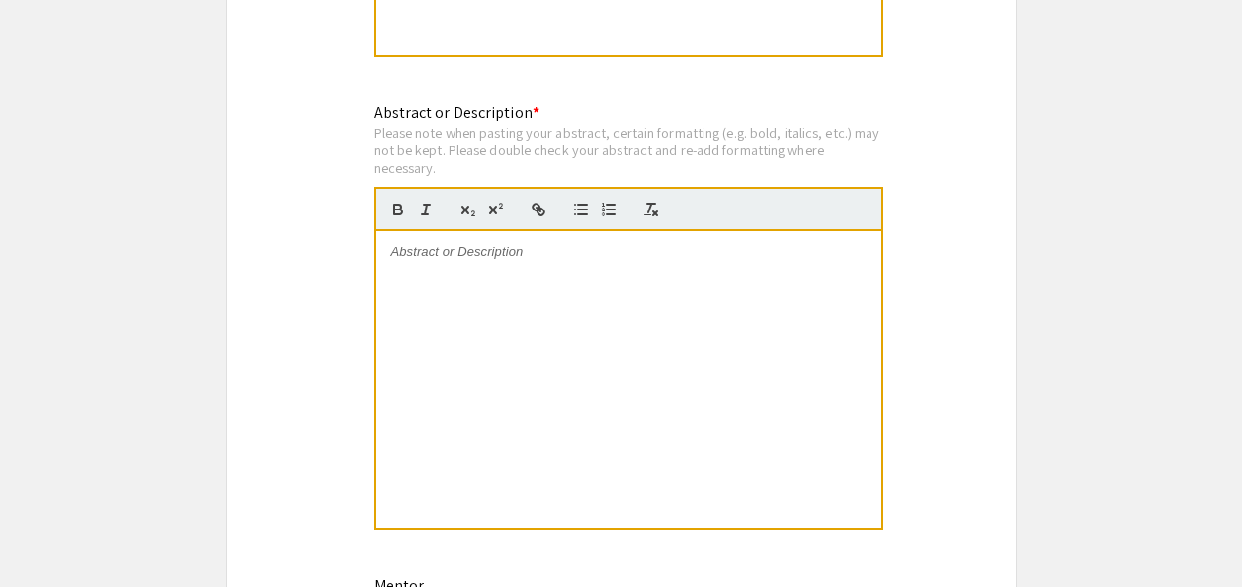
scroll to position [1976, 0]
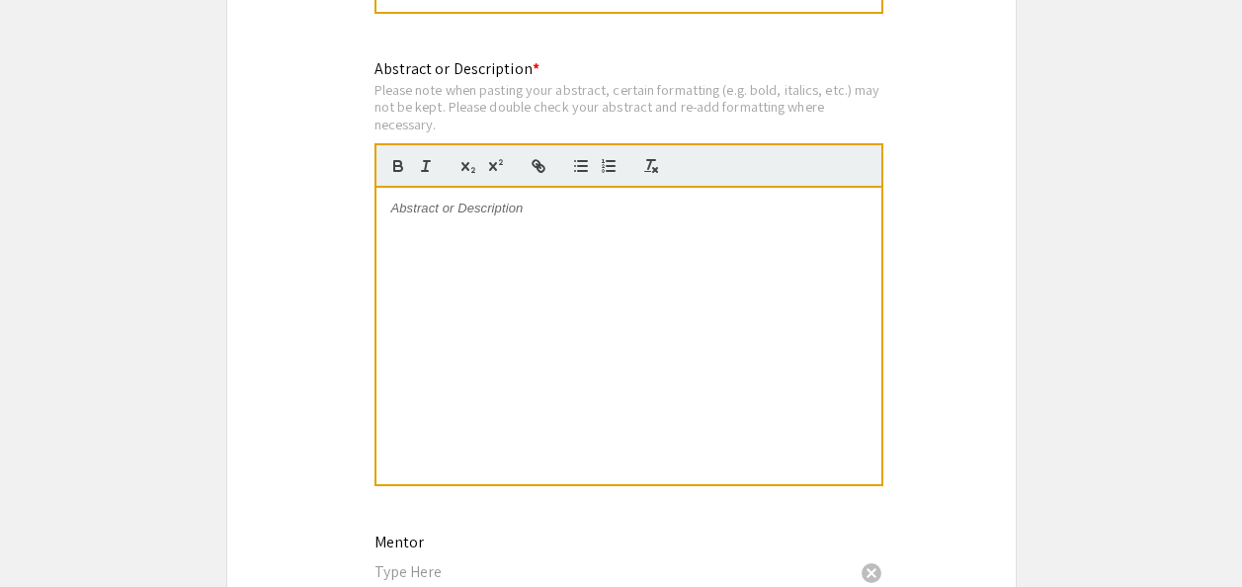
click at [475, 209] on p at bounding box center [628, 209] width 475 height 18
click at [486, 199] on div at bounding box center [628, 336] width 505 height 296
click at [483, 214] on p at bounding box center [628, 209] width 475 height 18
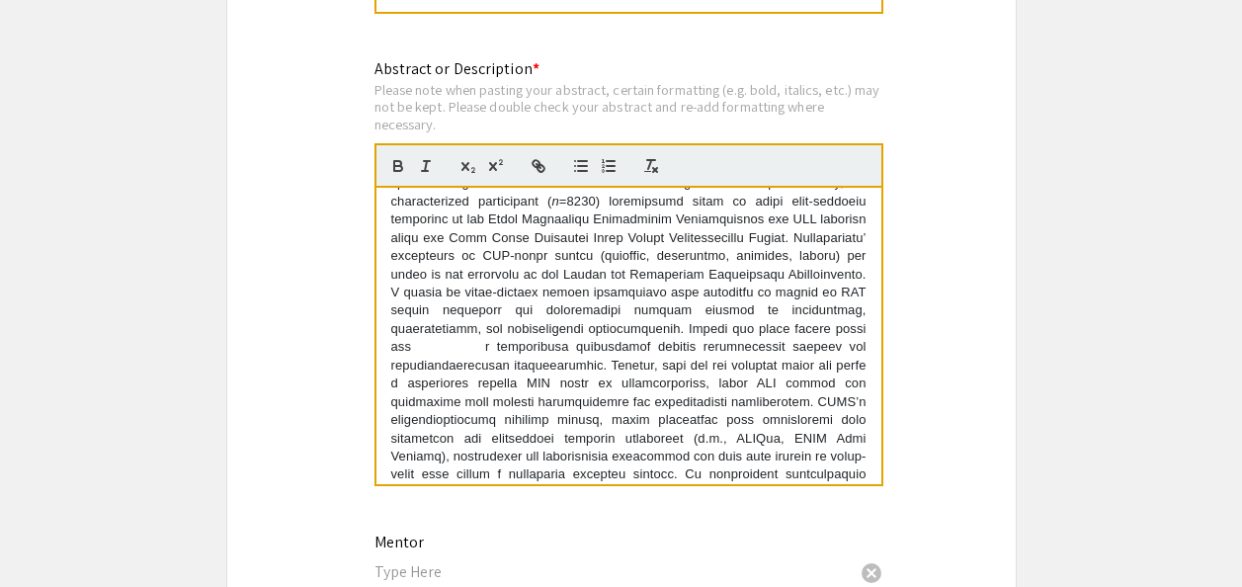
scroll to position [198, 0]
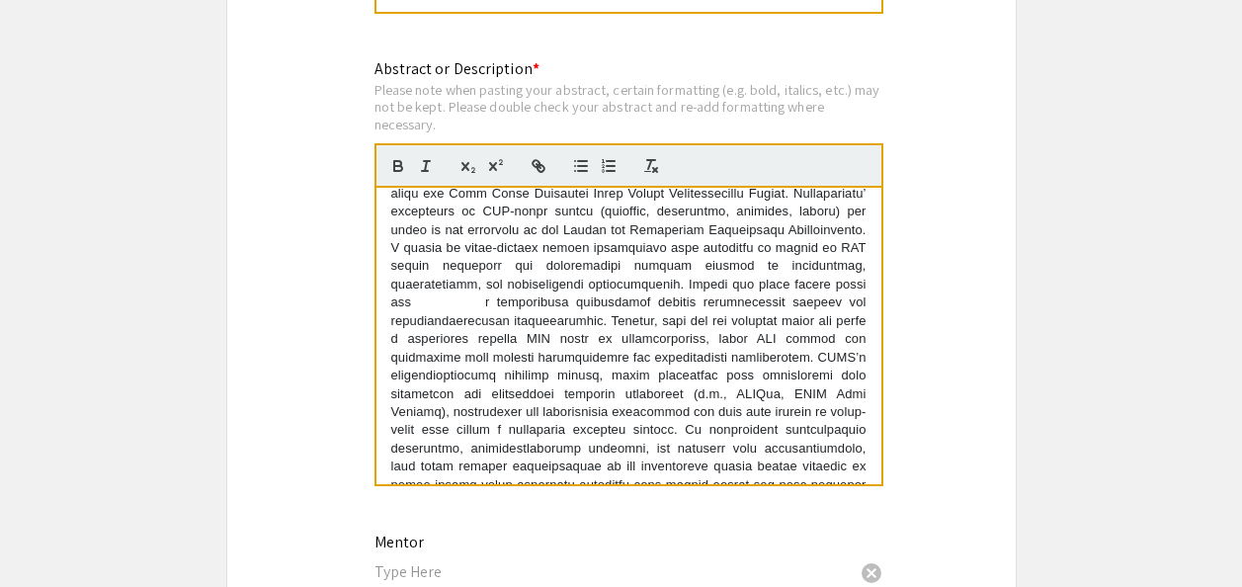
click at [561, 311] on p "Temperamental profiles may help explain why certain individuals engage in thril…" at bounding box center [628, 276] width 475 height 474
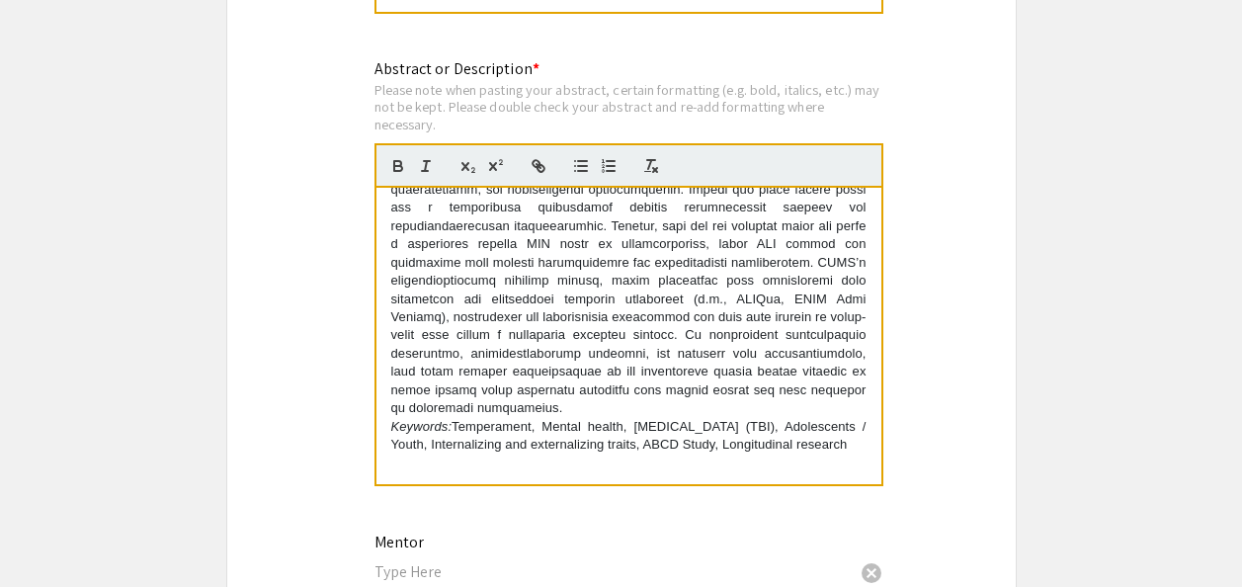
scroll to position [0, 0]
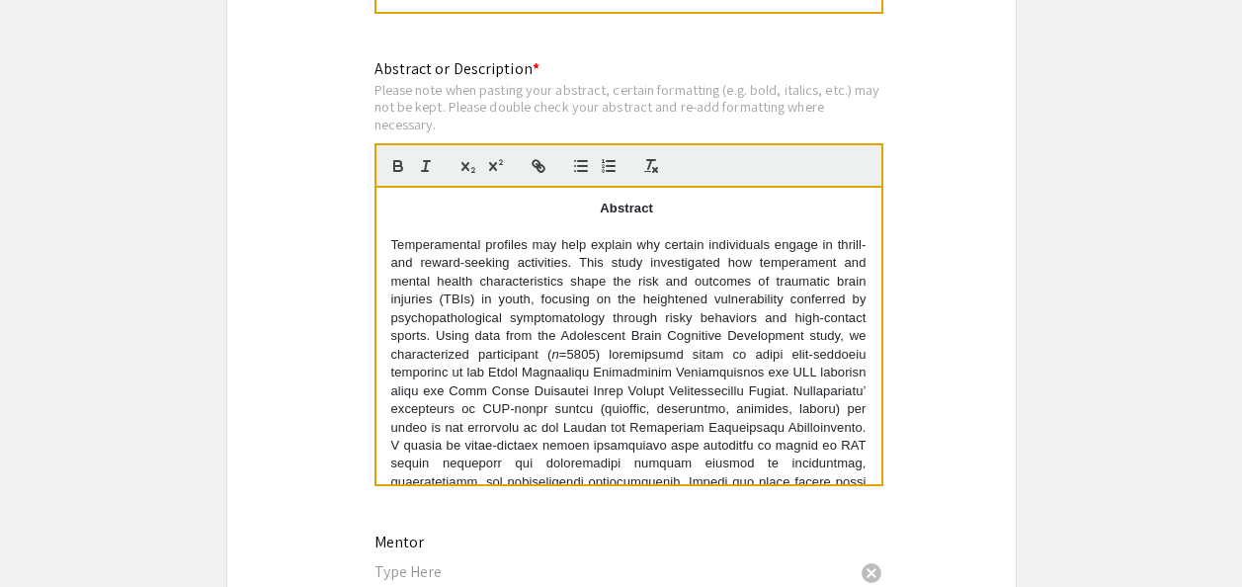
drag, startPoint x: 656, startPoint y: 209, endPoint x: 558, endPoint y: 222, distance: 98.7
click at [558, 222] on div "Abstract Temperamental profiles may help explain why certain individuals engage…" at bounding box center [628, 336] width 505 height 296
click at [691, 201] on div "Abstract Temperamental profiles may help explain why certain individuals engage…" at bounding box center [628, 336] width 505 height 296
drag, startPoint x: 648, startPoint y: 209, endPoint x: 592, endPoint y: 212, distance: 56.4
click at [592, 212] on p "Abstract" at bounding box center [628, 209] width 475 height 18
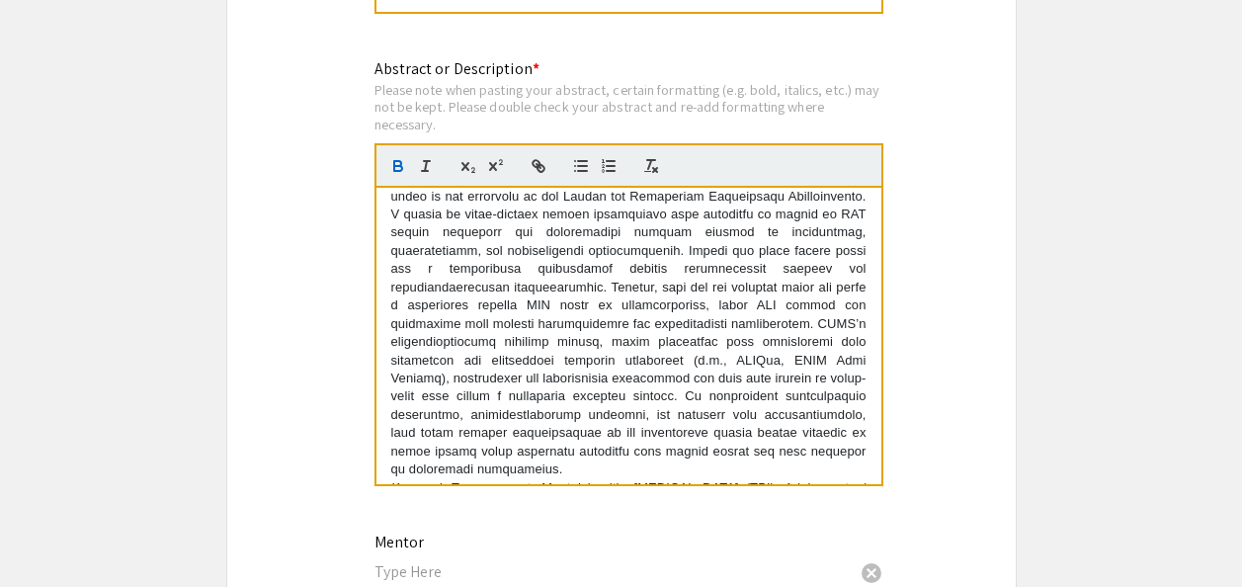
scroll to position [310, 0]
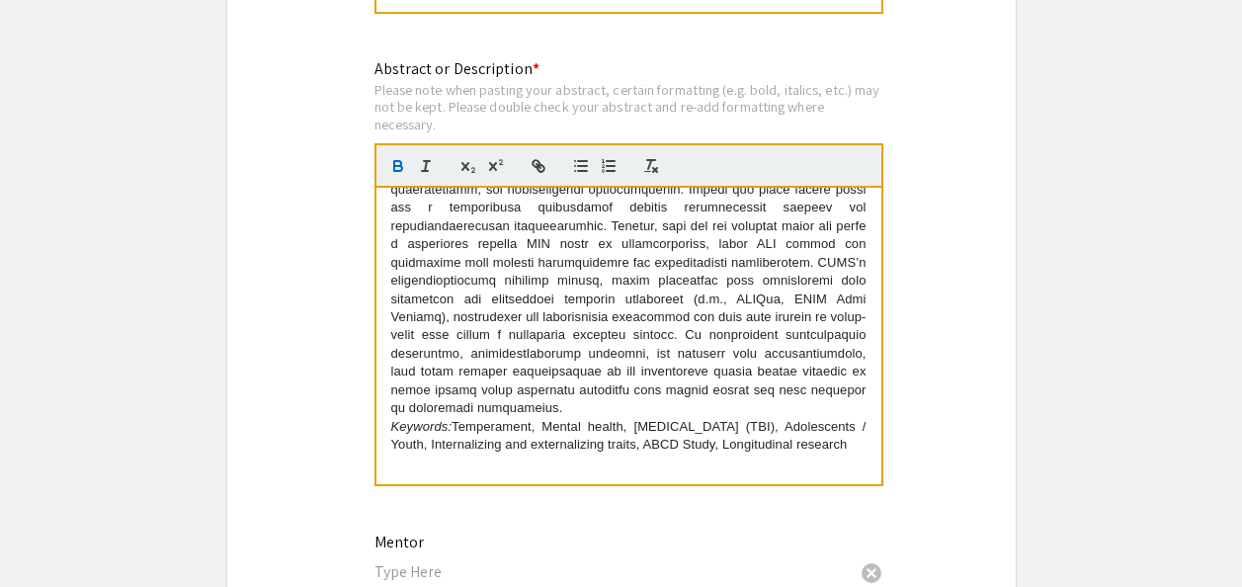
click at [546, 391] on p "Temperamental profiles may help explain why certain individuals engage in thril…" at bounding box center [628, 181] width 475 height 474
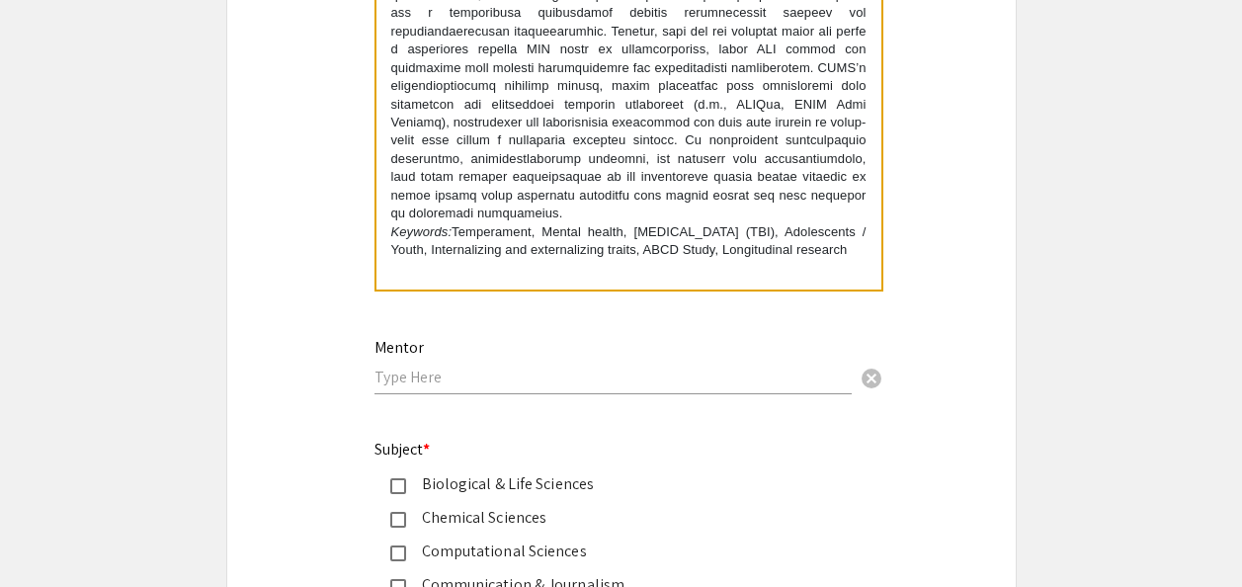
scroll to position [2174, 0]
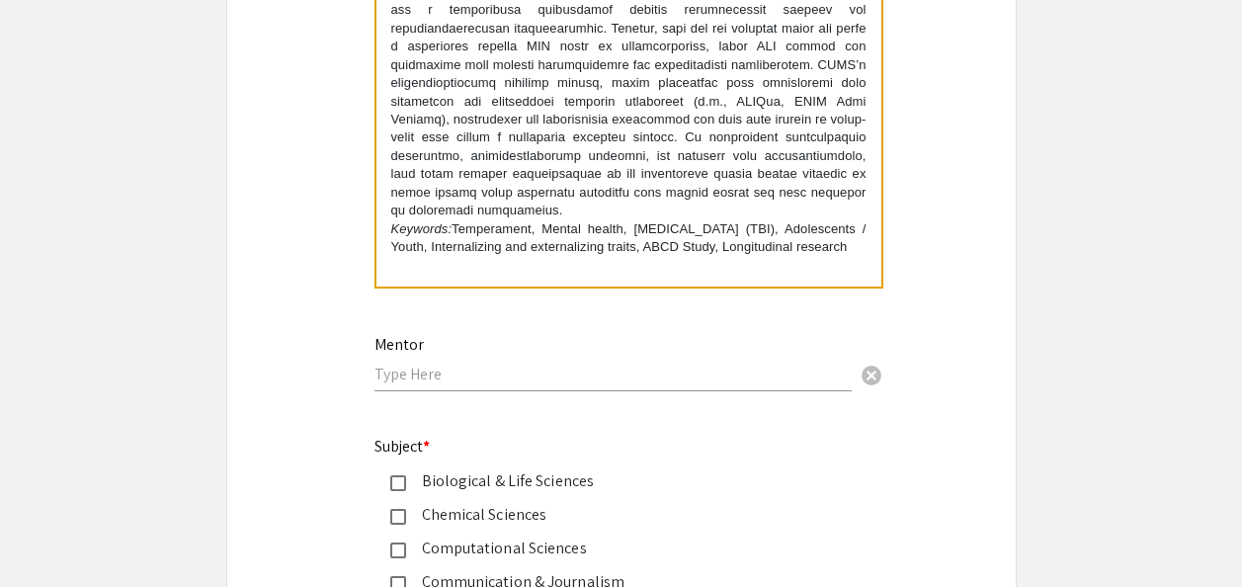
click at [436, 384] on input "text" at bounding box center [612, 374] width 477 height 21
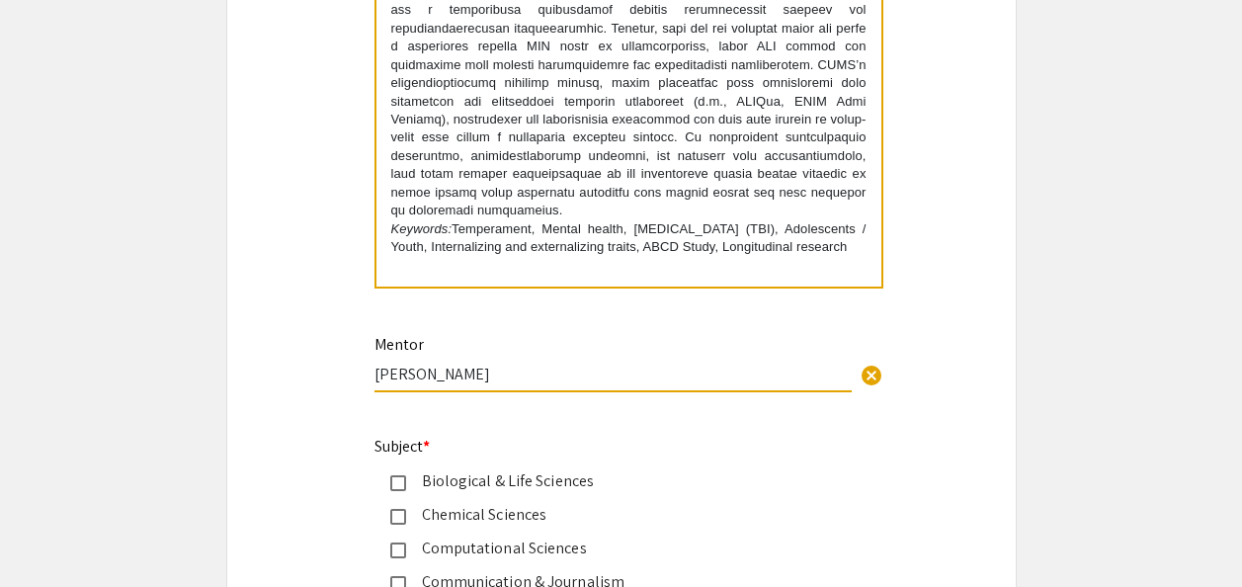
type input "Matthew Sutherland"
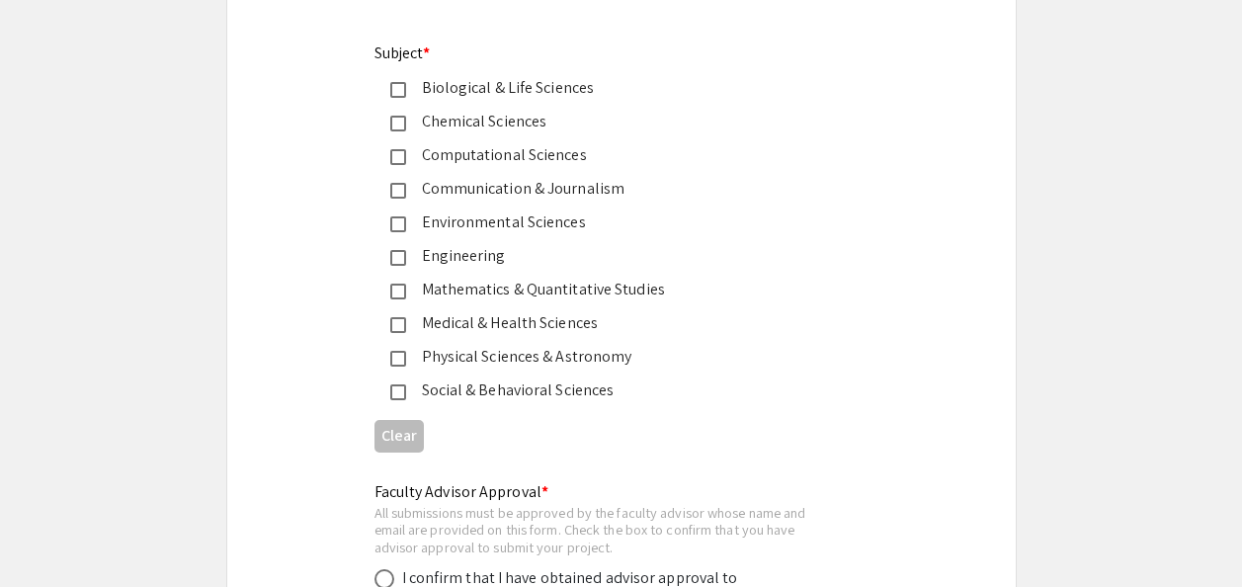
scroll to position [2569, 0]
click at [394, 391] on mat-pseudo-checkbox at bounding box center [398, 390] width 16 height 16
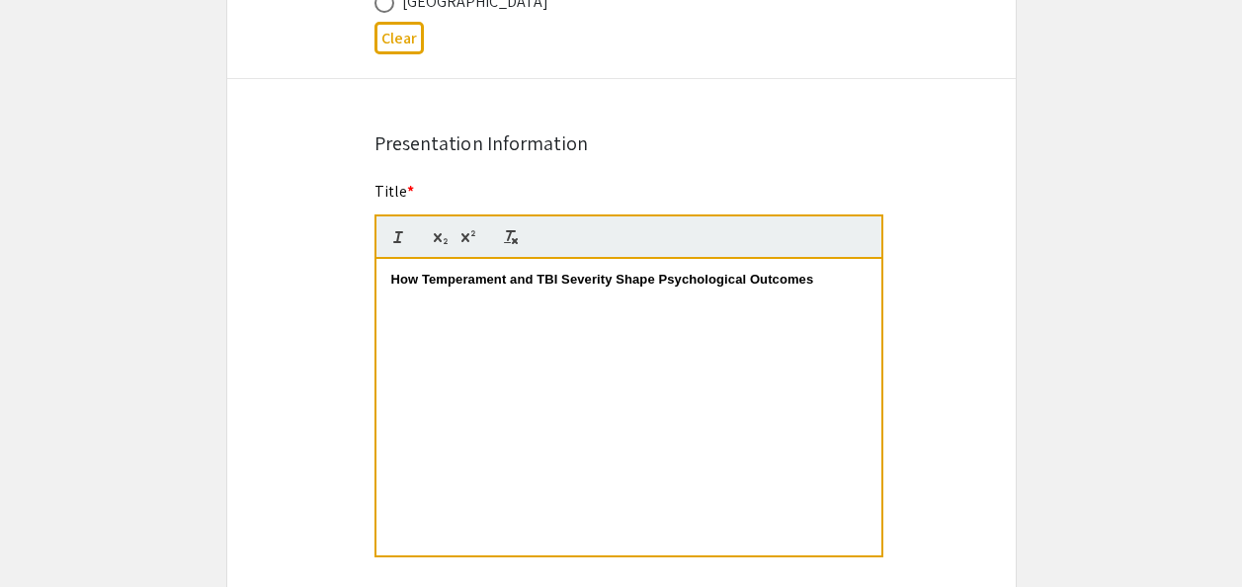
scroll to position [1482, 0]
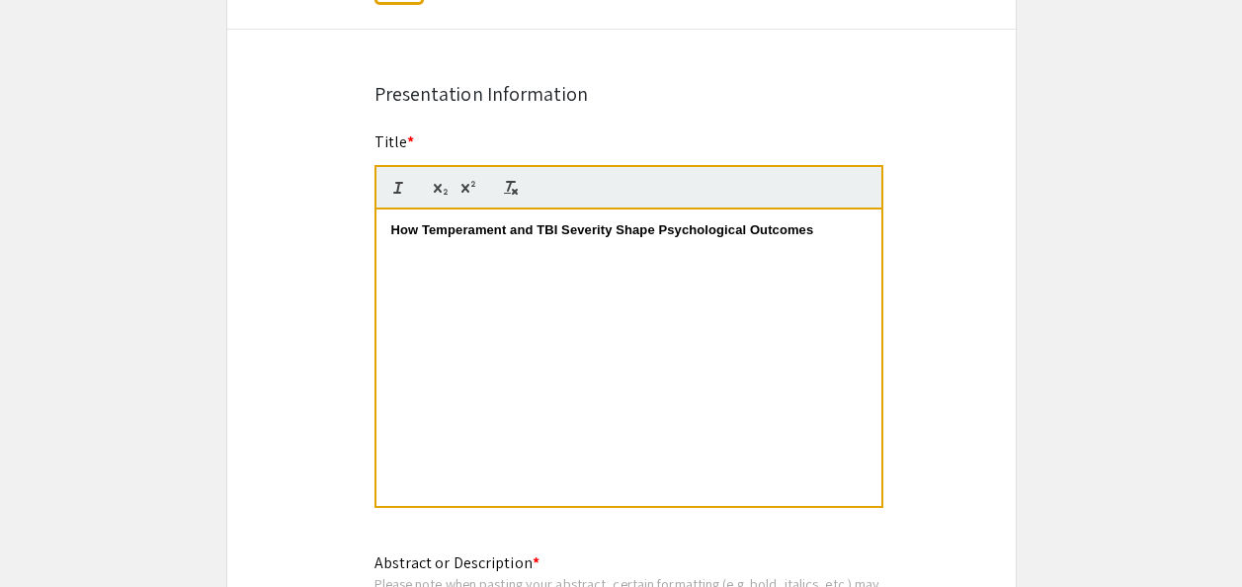
click at [816, 235] on span at bounding box center [816, 229] width 6 height 15
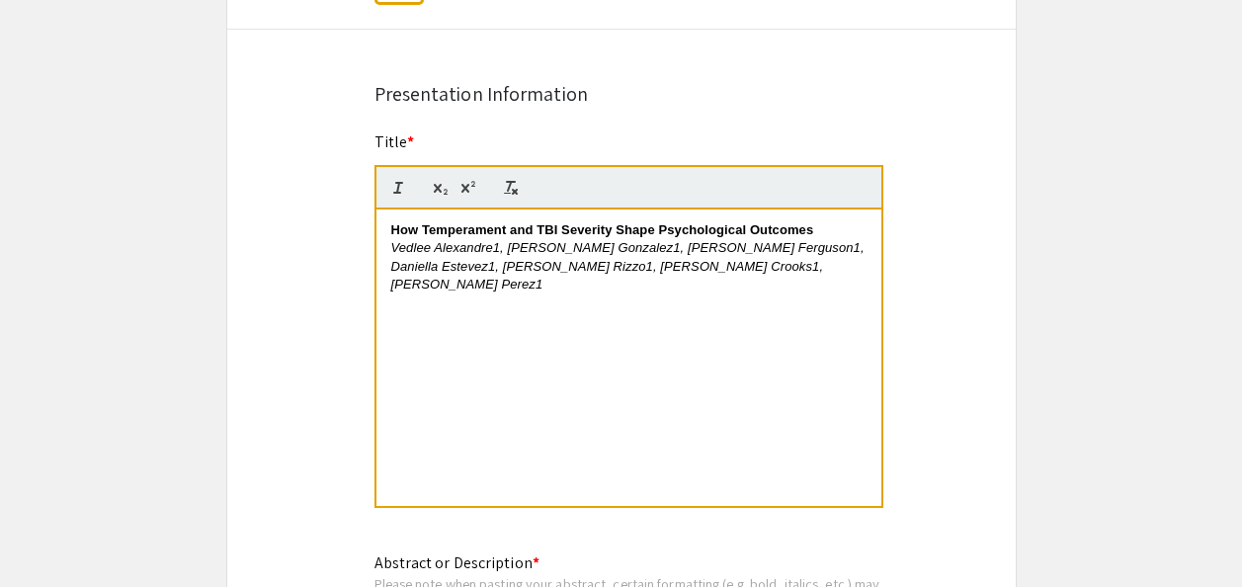
scroll to position [0, 0]
click at [831, 228] on p "How Temperament and TBI Severity Shape Psychological Outcomes" at bounding box center [628, 230] width 475 height 18
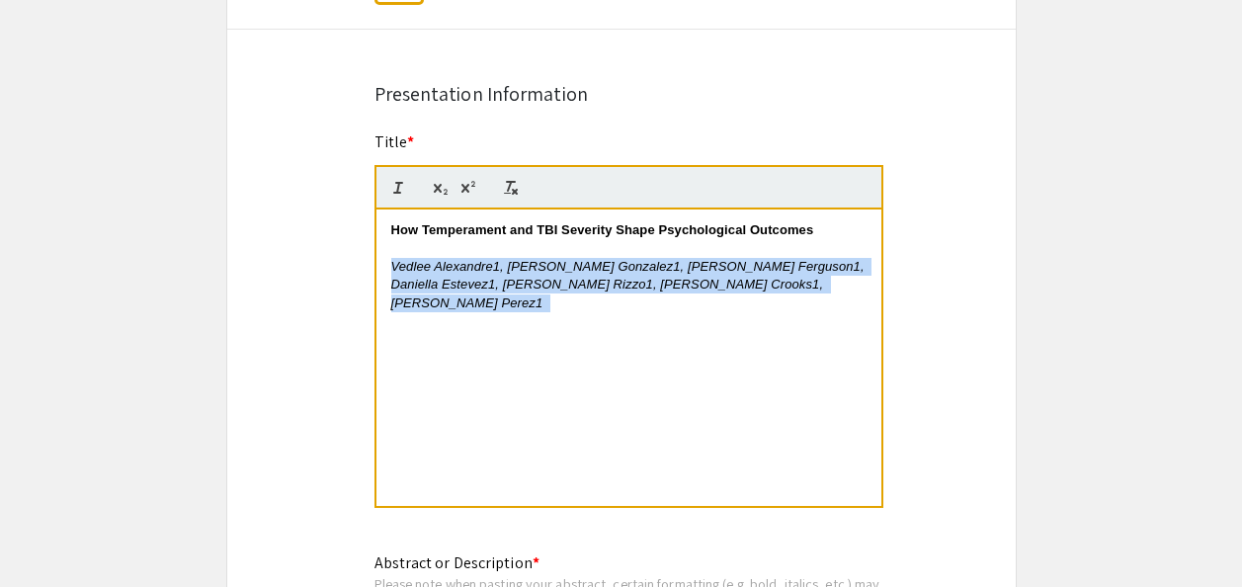
drag, startPoint x: 385, startPoint y: 267, endPoint x: 804, endPoint y: 285, distance: 419.3
click at [804, 285] on div "How Temperament and TBI Severity Shape Psychological Outcomes   ﻿ Vedlee Alexan…" at bounding box center [628, 357] width 505 height 296
click at [812, 292] on p "Vedlee Alexandre1, Angelica Gonzalez1, Leah A. Ferguson1, Daniella Estevez1, Ga…" at bounding box center [628, 285] width 475 height 54
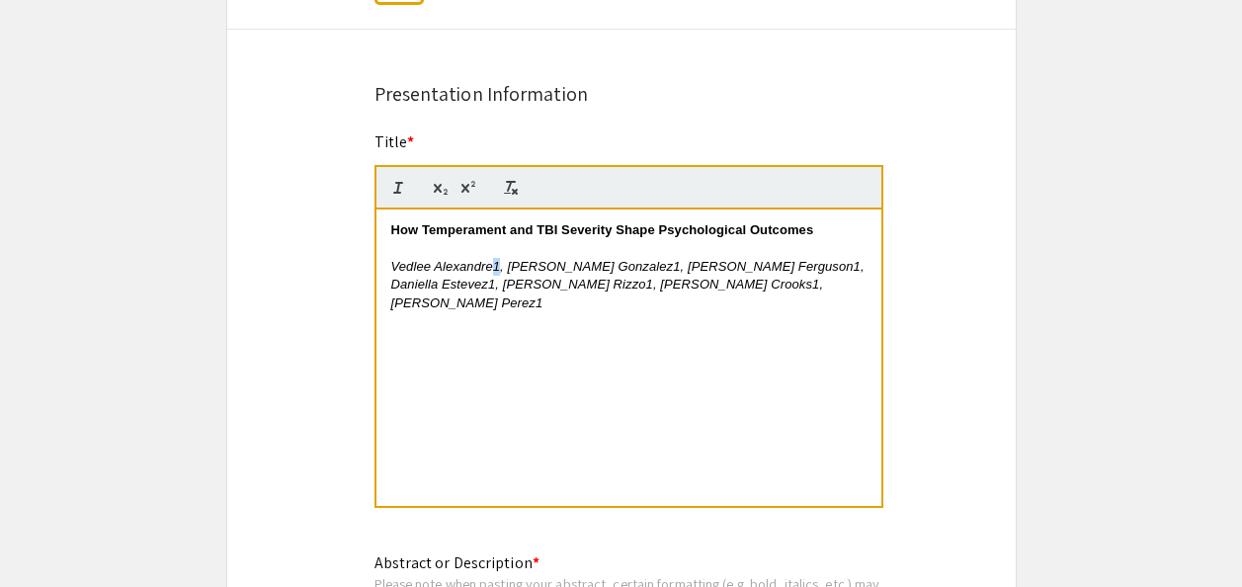
click at [496, 268] on em "Vedlee Alexandre1, Angelica Gonzalez1, Leah A. Ferguson1, Daniella Estevez1, Ga…" at bounding box center [629, 284] width 477 height 51
click at [469, 186] on icon "button" at bounding box center [468, 188] width 18 height 18
click at [619, 268] on em ", Angelica Gonzalez1, Leah A. Ferguson1, Daniella Estevez1, Gabriella V. Rizzo1…" at bounding box center [616, 284] width 450 height 51
click at [470, 186] on icon "button" at bounding box center [468, 188] width 18 height 18
click at [736, 266] on em ", Leah A. Ferguson1, Daniella Estevez1, Gabriella V. Rizzo1, Katharine E. Crook…" at bounding box center [626, 284] width 470 height 51
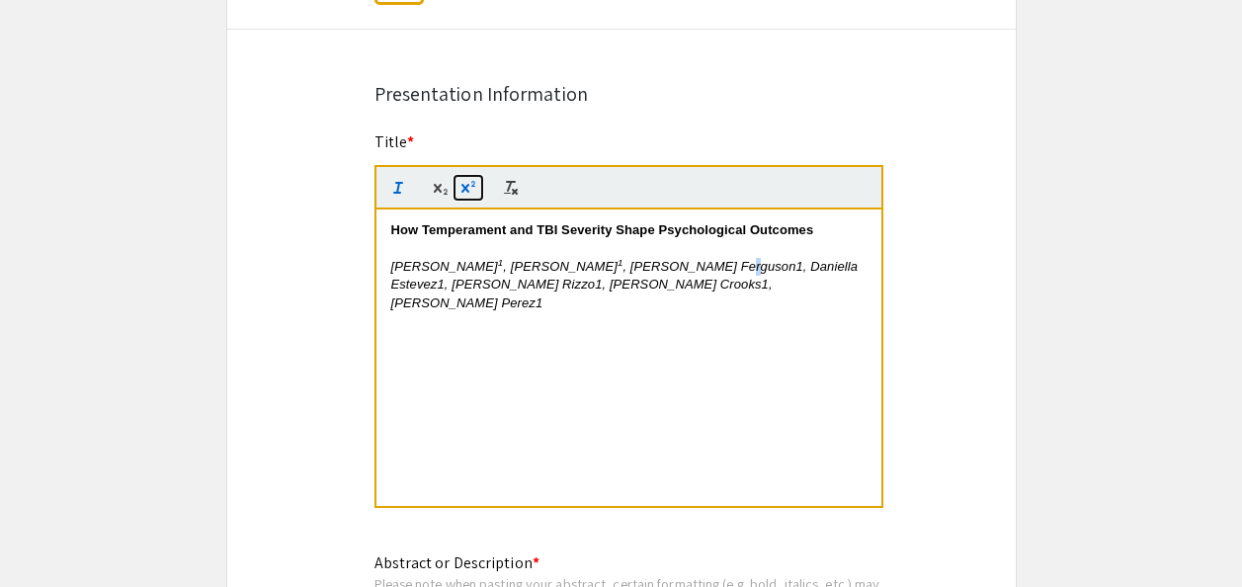
click at [473, 190] on icon "button" at bounding box center [468, 188] width 18 height 18
click at [847, 268] on em ", Daniella Estevez1, Gabriella V. Rizzo1, Katharine E. Crooks1, Patricio M. Vie…" at bounding box center [626, 284] width 471 height 51
click at [469, 193] on icon "button" at bounding box center [468, 188] width 18 height 18
click at [499, 288] on em ", Gabriella V. Rizzo1, Katharine E. Crooks1, Patricio M. Viera Perez1" at bounding box center [630, 284] width 479 height 51
click at [471, 196] on icon "button" at bounding box center [468, 188] width 18 height 18
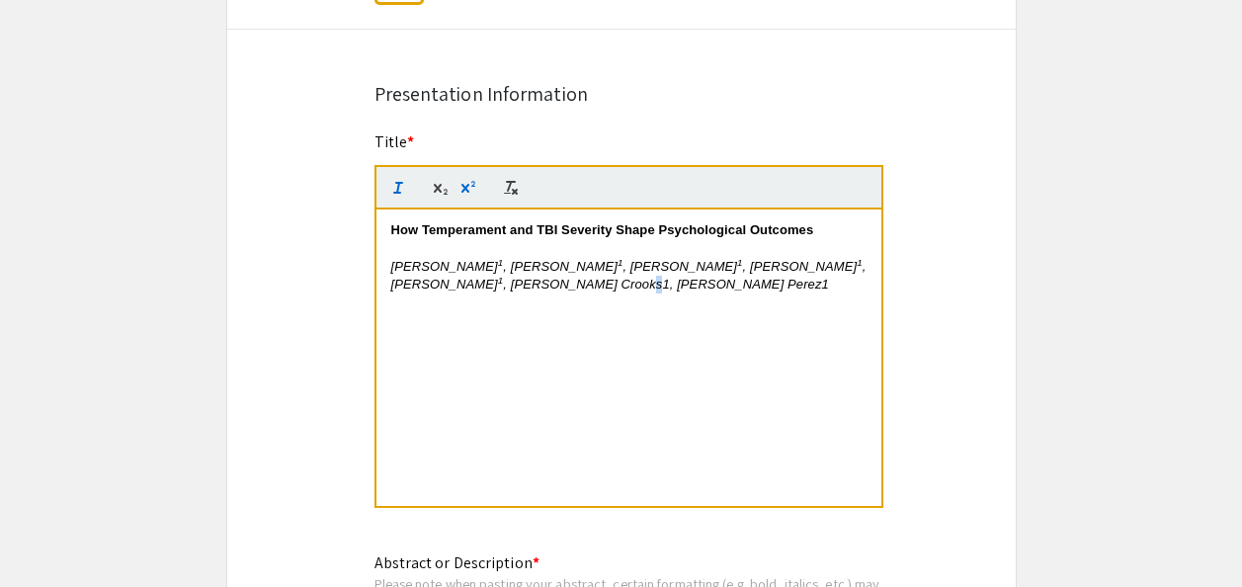
click at [627, 288] on em ", Katharine E. Crooks1, Patricio M. Viera Perez1" at bounding box center [666, 284] width 326 height 15
click at [474, 187] on icon "button" at bounding box center [472, 184] width 4 height 6
click at [782, 284] on p "Vedlee Alexandre 1 , Angelica Gonzalez 1 , Leah A. Ferguson 1 , Daniella Esteve…" at bounding box center [628, 276] width 475 height 37
click at [472, 187] on icon "button" at bounding box center [472, 184] width 4 height 6
click at [1031, 264] on app-submissions "Symposium Presentation Submission 2025 Life Sciences South Florida STEM Undergr…" at bounding box center [621, 408] width 1242 height 3566
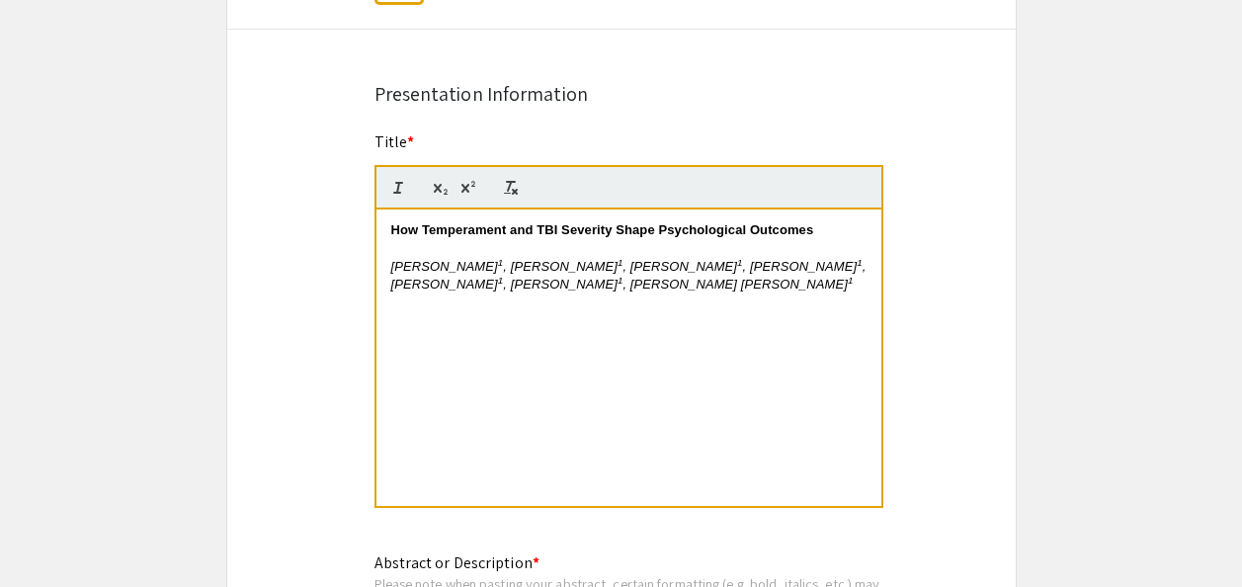
click at [932, 394] on div "Symposium Presentation Submission 2025 Life Sciences South Florida STEM Undergr…" at bounding box center [621, 408] width 790 height 3566
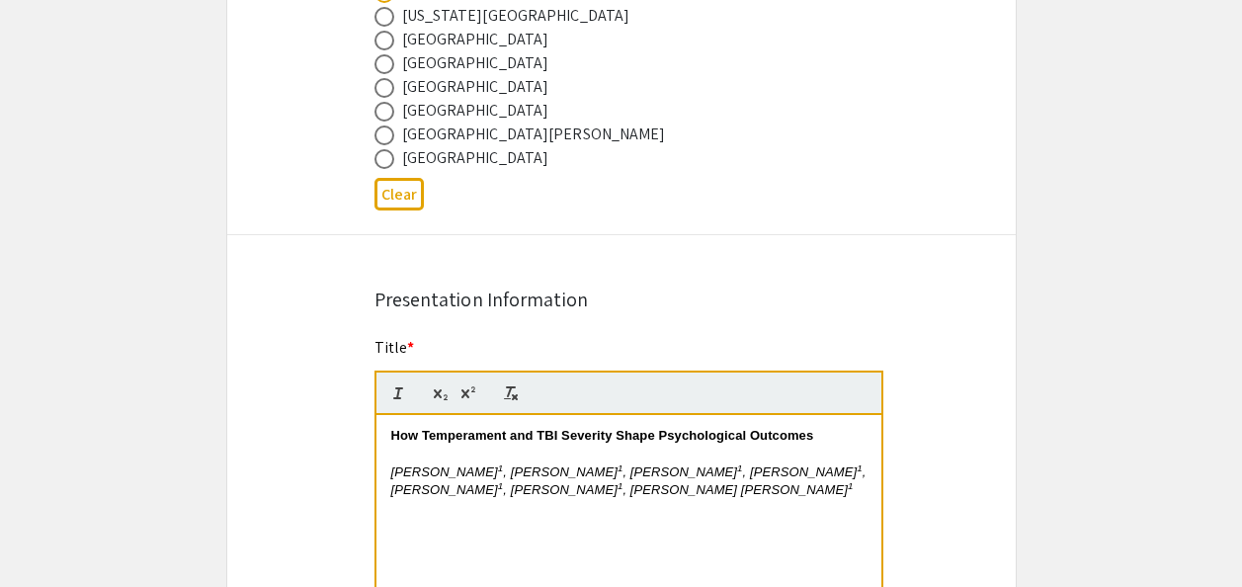
scroll to position [1284, 0]
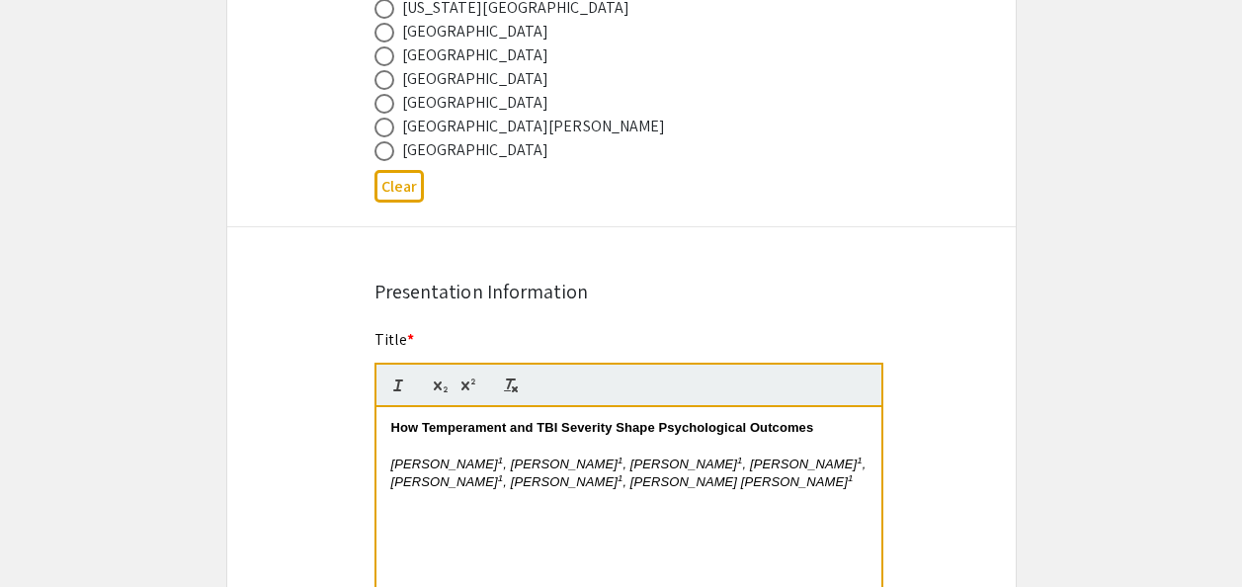
click at [806, 489] on p "Vedlee Alexandre 1 , Angelica Gonzalez 1 , Leah A. Ferguson 1 , Daniella Esteve…" at bounding box center [628, 473] width 475 height 37
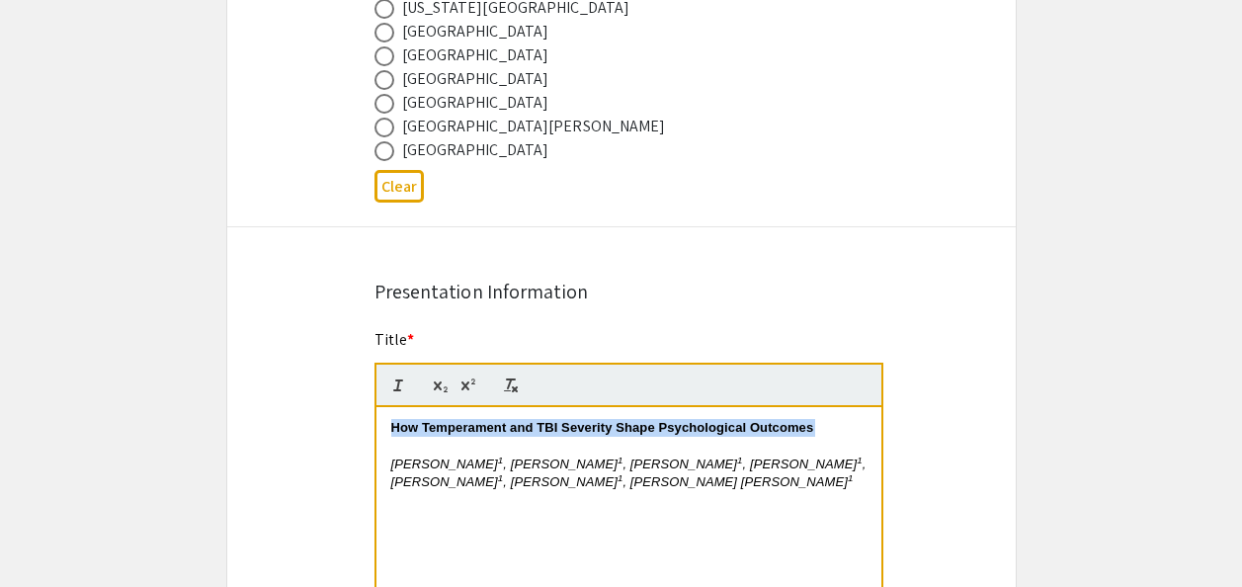
drag, startPoint x: 829, startPoint y: 436, endPoint x: 375, endPoint y: 430, distance: 453.5
click at [376, 430] on div "How Temperament and TBI Severity Shape Psychological Outcomes   Vedlee Alexandr…" at bounding box center [628, 555] width 505 height 296
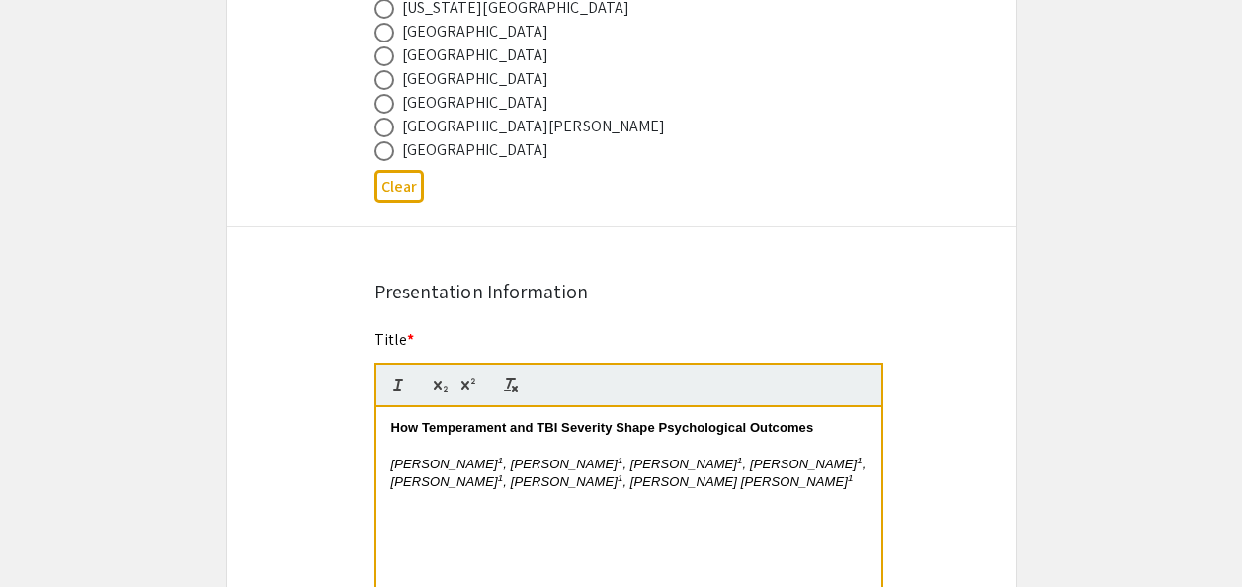
click at [596, 513] on p "﻿" at bounding box center [628, 519] width 475 height 18
click at [757, 513] on p "1 Department of Psychology, Florida International University" at bounding box center [628, 519] width 475 height 18
drag, startPoint x: 398, startPoint y: 522, endPoint x: 385, endPoint y: 521, distance: 12.9
click at [386, 521] on div "How Temperament and TBI Severity Shape Psychological Outcomes   Vedlee Alexandr…" at bounding box center [628, 555] width 505 height 296
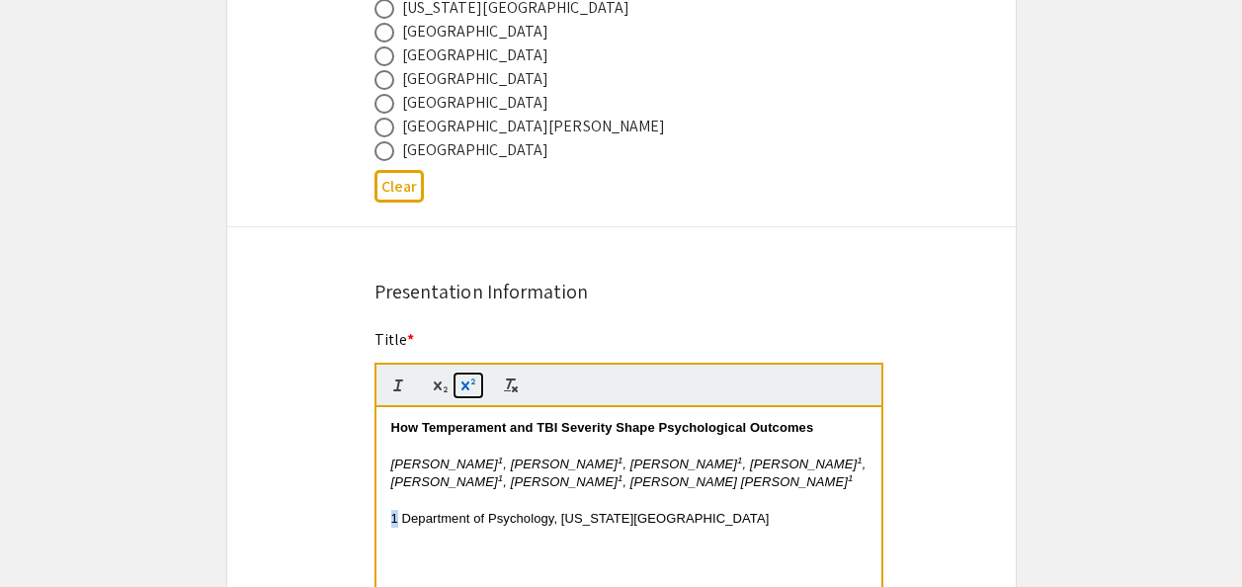
click at [467, 382] on icon "button" at bounding box center [464, 385] width 8 height 9
click at [803, 541] on div "How Temperament and TBI Severity Shape Psychological Outcomes   Vedlee Alexandr…" at bounding box center [628, 555] width 505 height 296
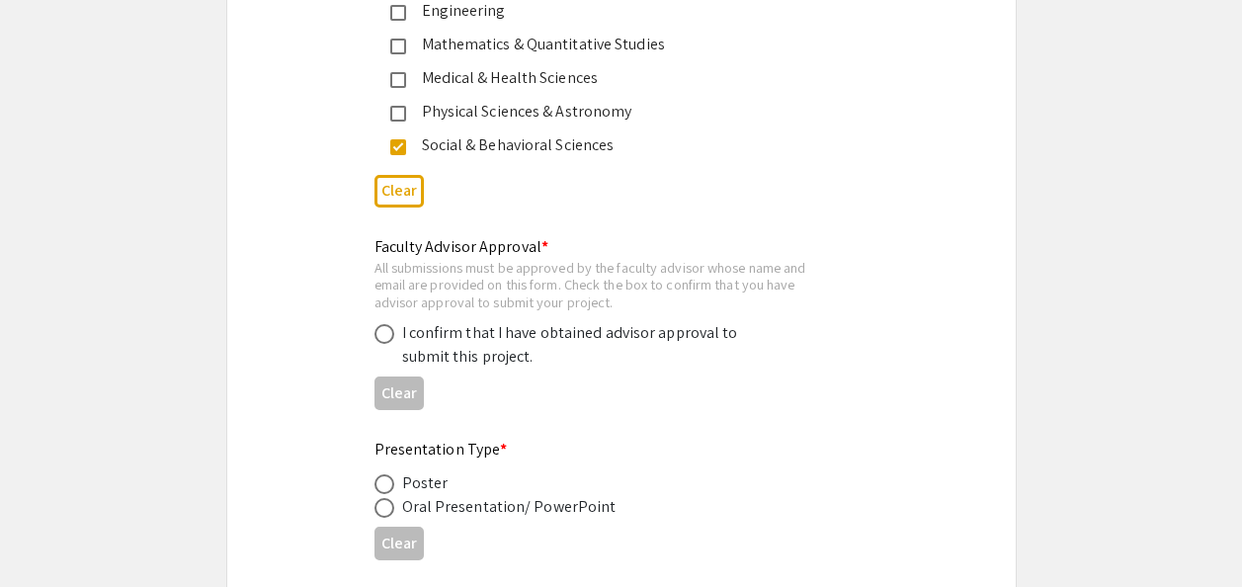
scroll to position [2964, 0]
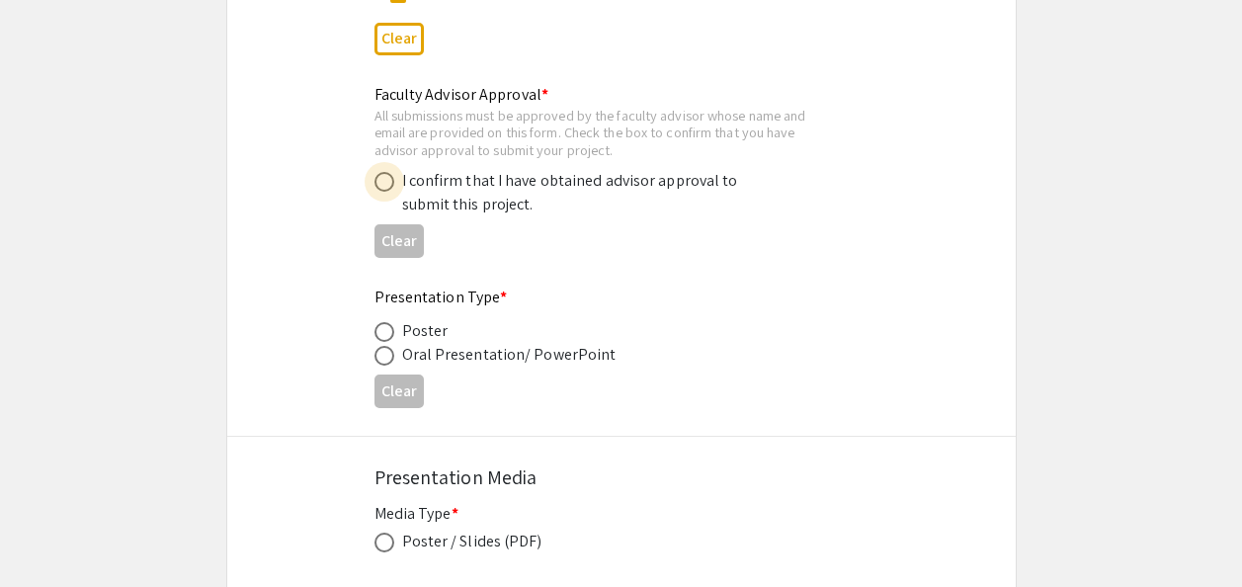
click at [384, 182] on span at bounding box center [384, 182] width 20 height 20
click at [384, 182] on input "radio" at bounding box center [384, 182] width 20 height 20
radio input "true"
click at [385, 336] on span at bounding box center [384, 332] width 20 height 20
click at [385, 336] on input "radio" at bounding box center [384, 332] width 20 height 20
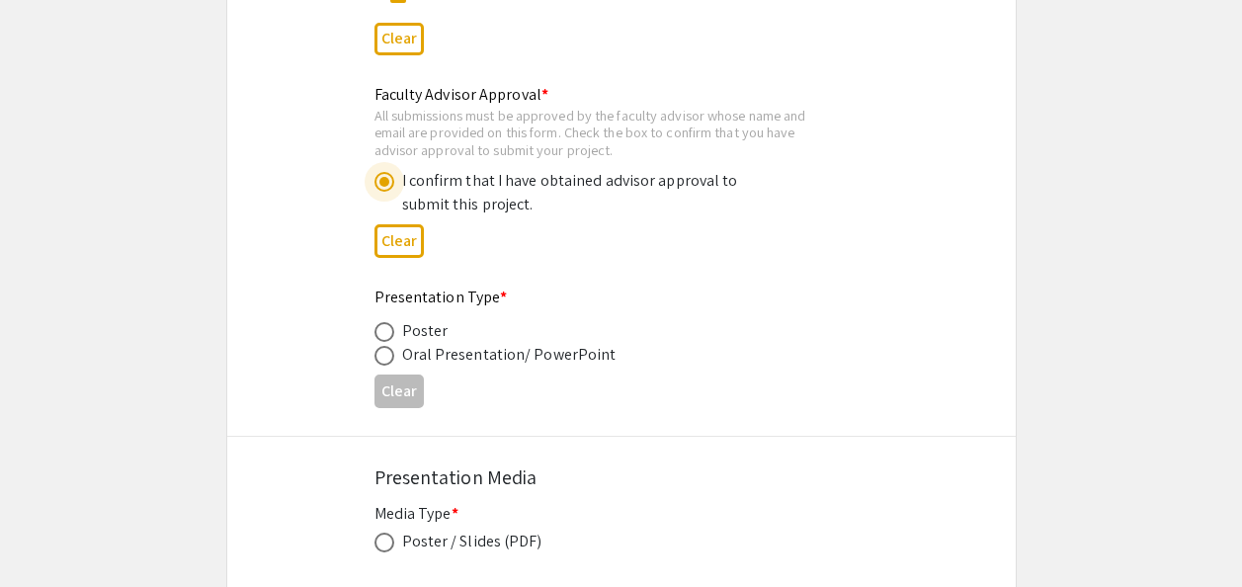
radio input "true"
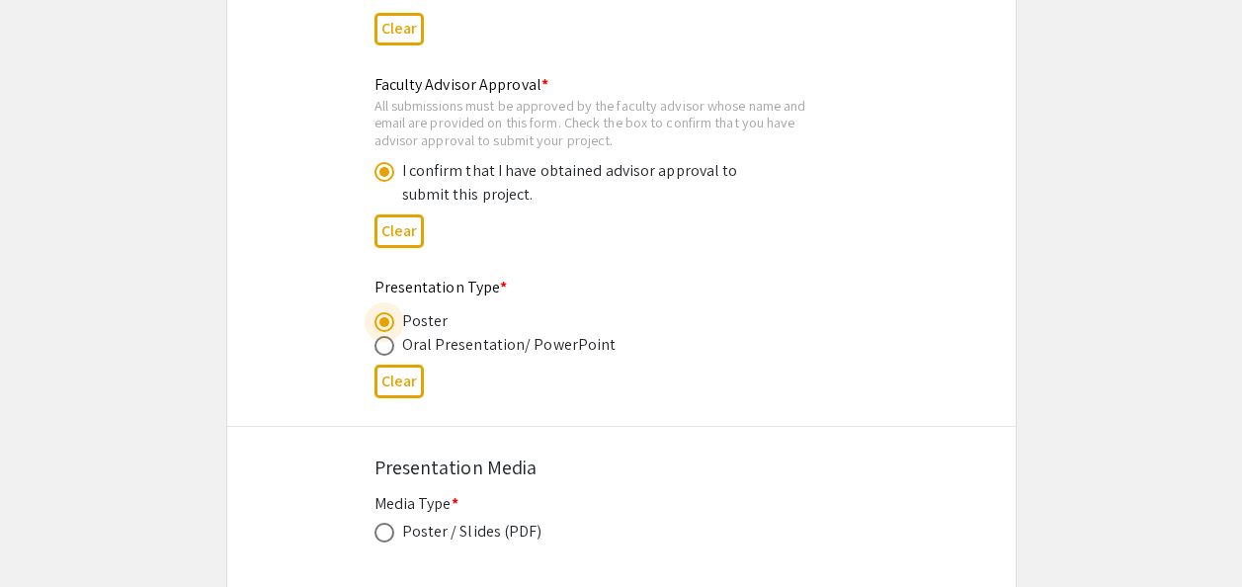
scroll to position [3162, 0]
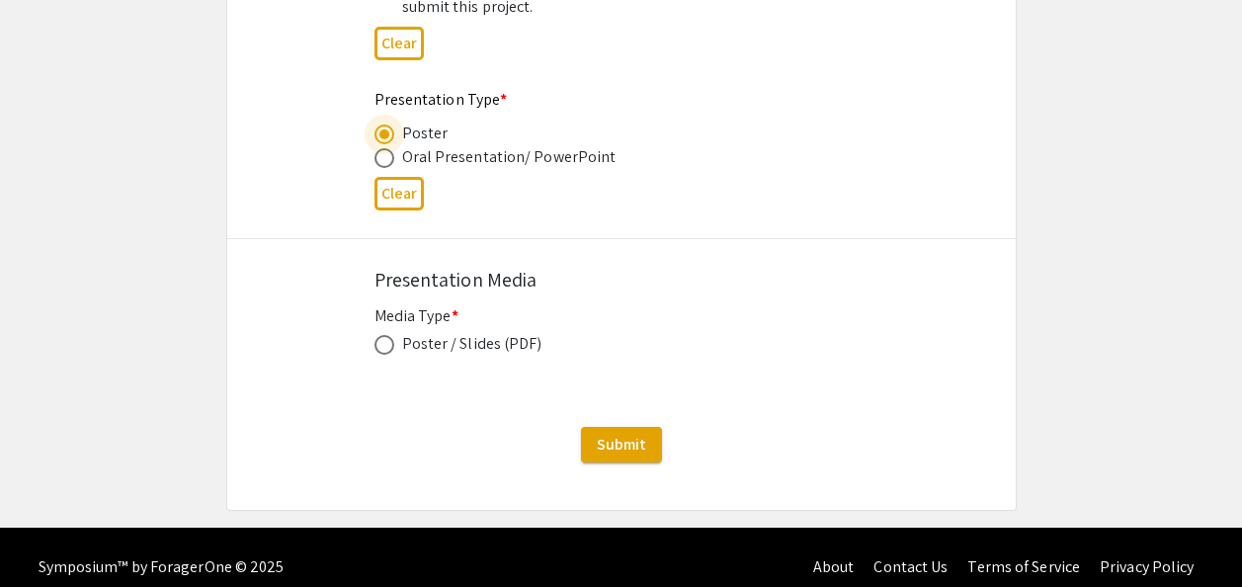
click at [374, 351] on span at bounding box center [384, 345] width 20 height 20
click at [374, 351] on input "radio" at bounding box center [384, 345] width 20 height 20
radio input "true"
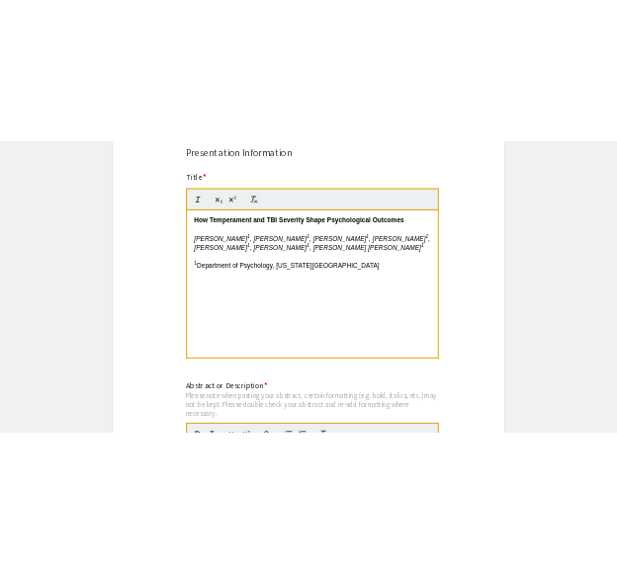
scroll to position [1482, 0]
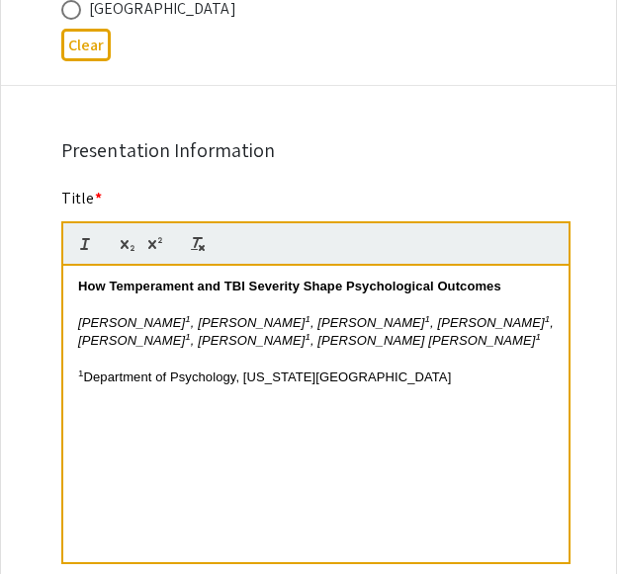
click at [240, 279] on strong "How Temperament and TBI Severity Shape Psychological Outcomes" at bounding box center [289, 286] width 423 height 15
click at [245, 279] on strong "How Temperament and TBI Severity Shape Psychological Outcomes" at bounding box center [289, 286] width 423 height 15
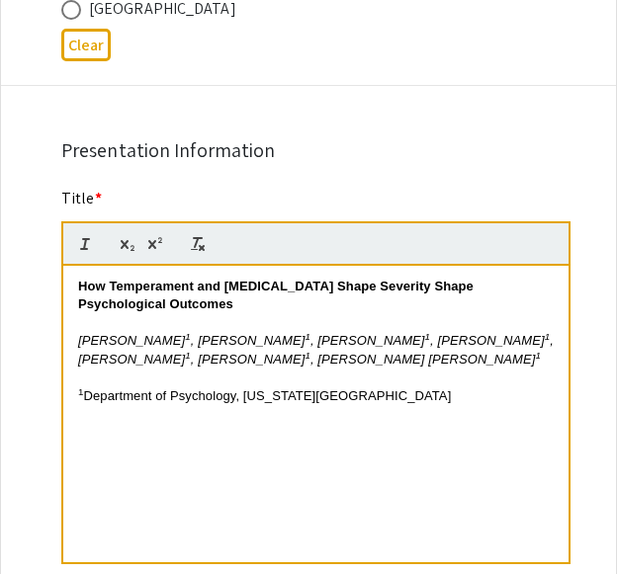
click at [477, 279] on strong "How Temperament and Traumatic Brain Injury Shape Severity Shape Psychological O…" at bounding box center [277, 295] width 399 height 33
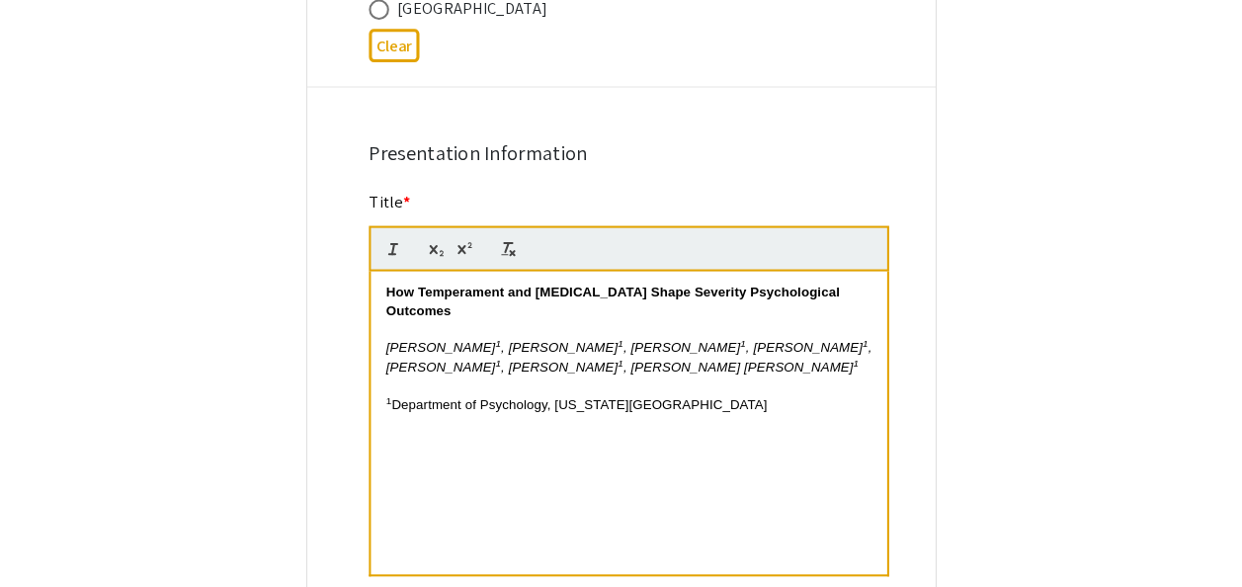
scroll to position [1581, 0]
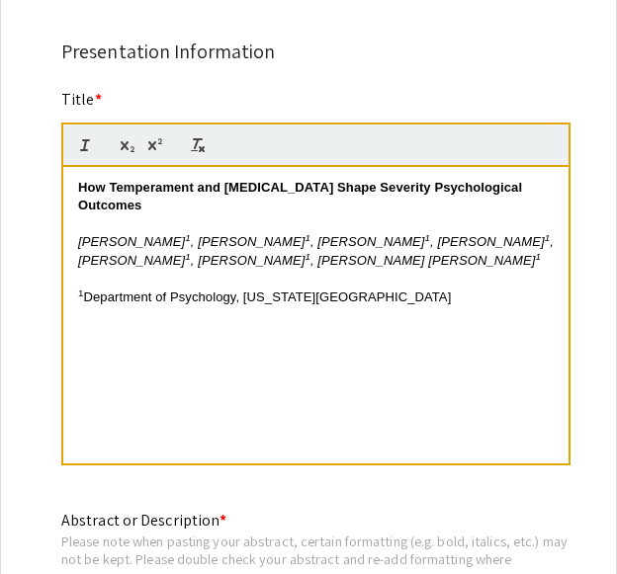
click at [518, 262] on div "How Temperament and Traumatic Brain Injury Shape Severity Psychological Outcome…" at bounding box center [315, 315] width 505 height 296
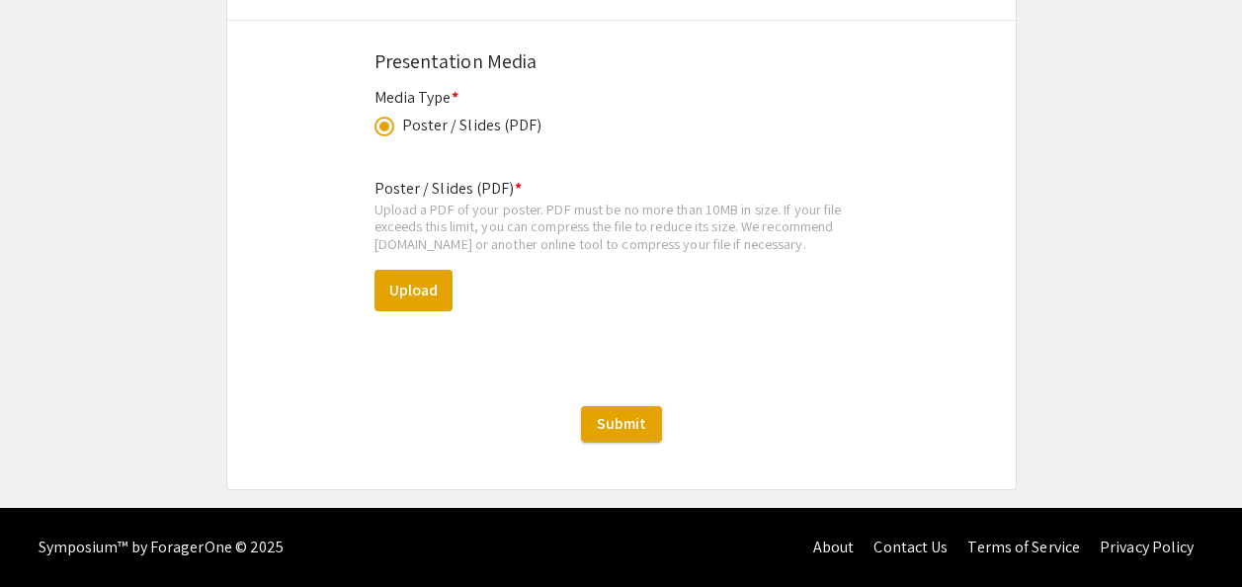
scroll to position [3382, 0]
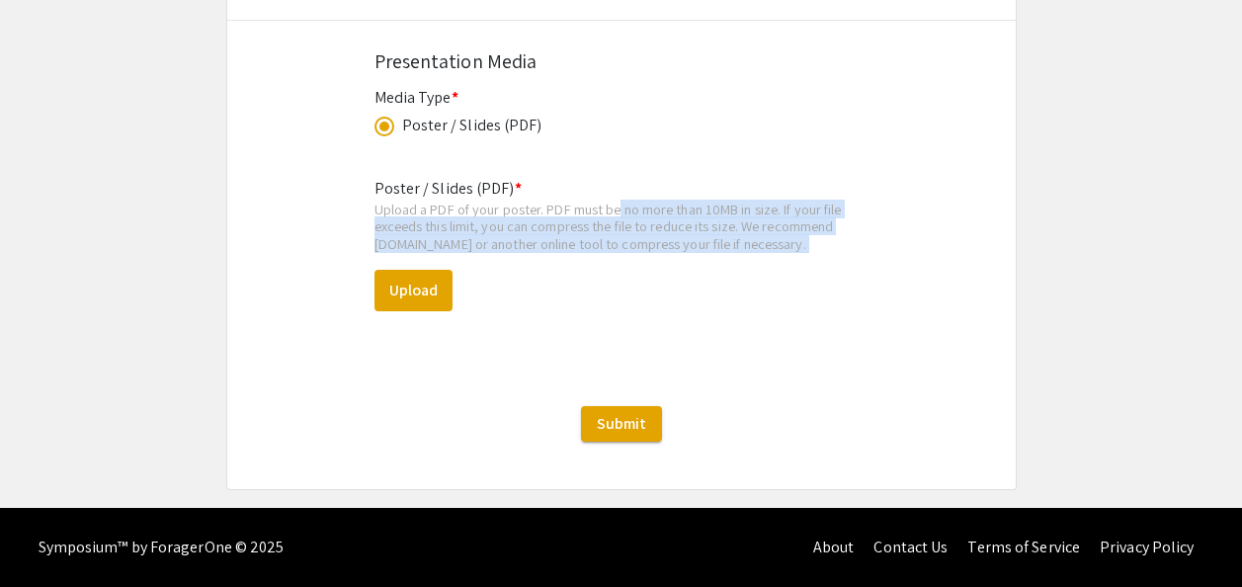
drag, startPoint x: 615, startPoint y: 216, endPoint x: 798, endPoint y: 253, distance: 187.4
click at [798, 253] on div "Poster / Slides (PDF) * Upload a PDF of your poster. PDF must be no more than 1…" at bounding box center [621, 260] width 494 height 199
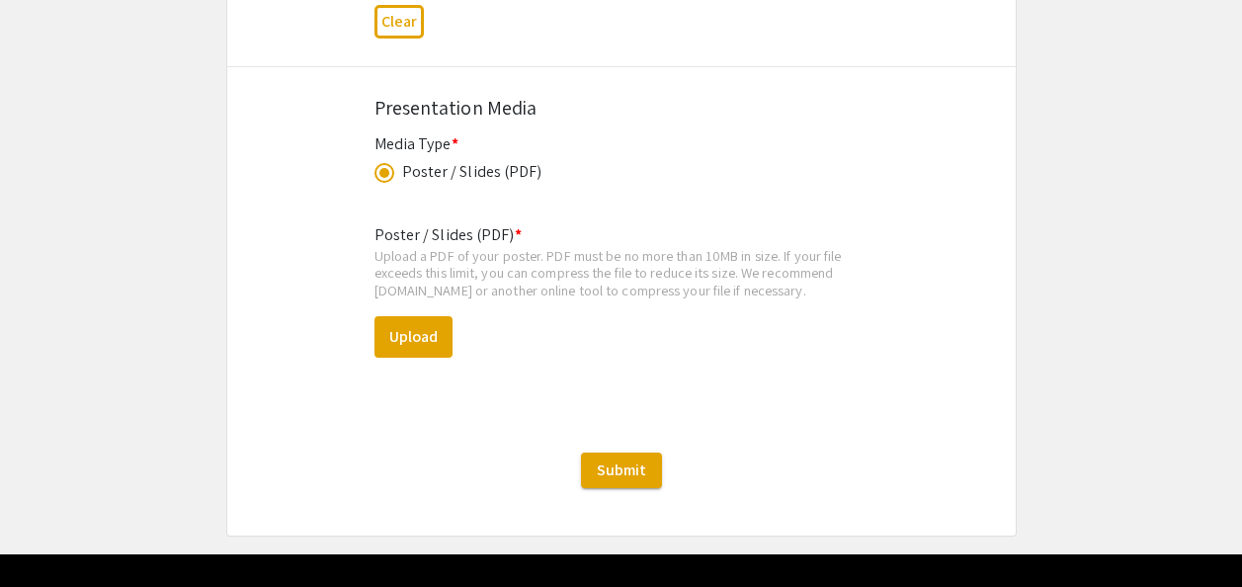
scroll to position [3359, 0]
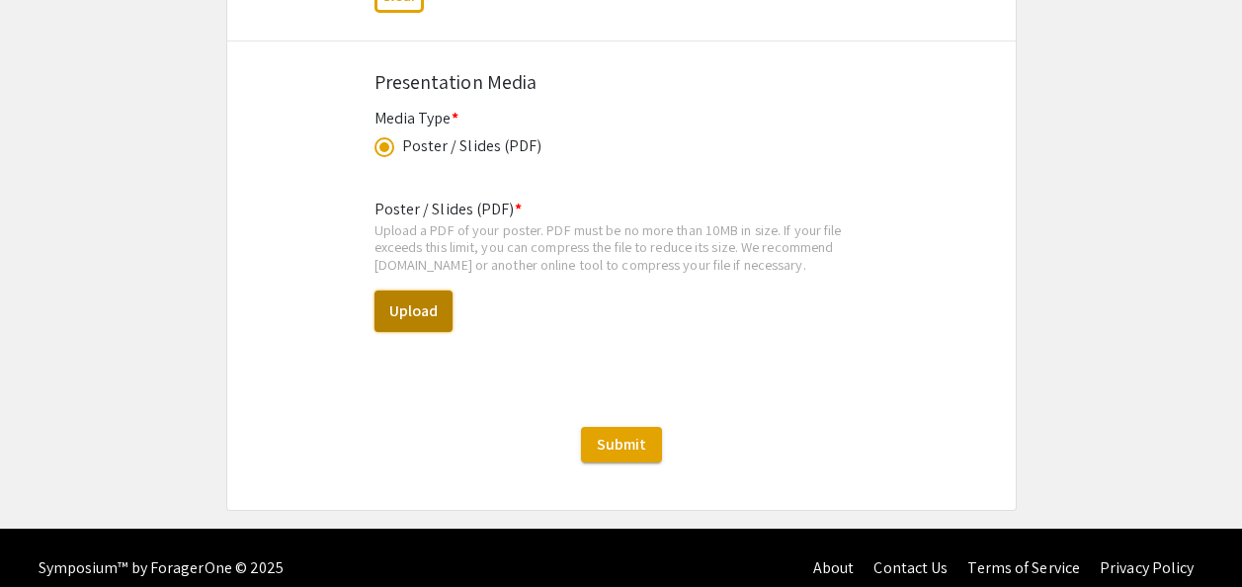
click at [426, 314] on button "Upload" at bounding box center [413, 310] width 78 height 41
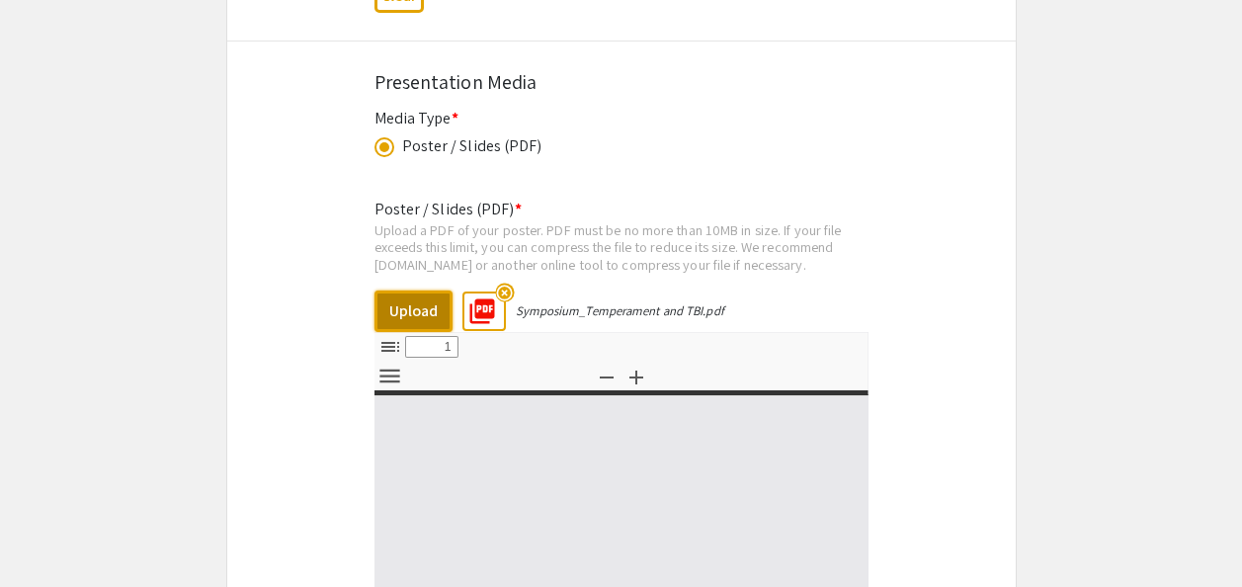
select select "custom"
type input "0"
select select "custom"
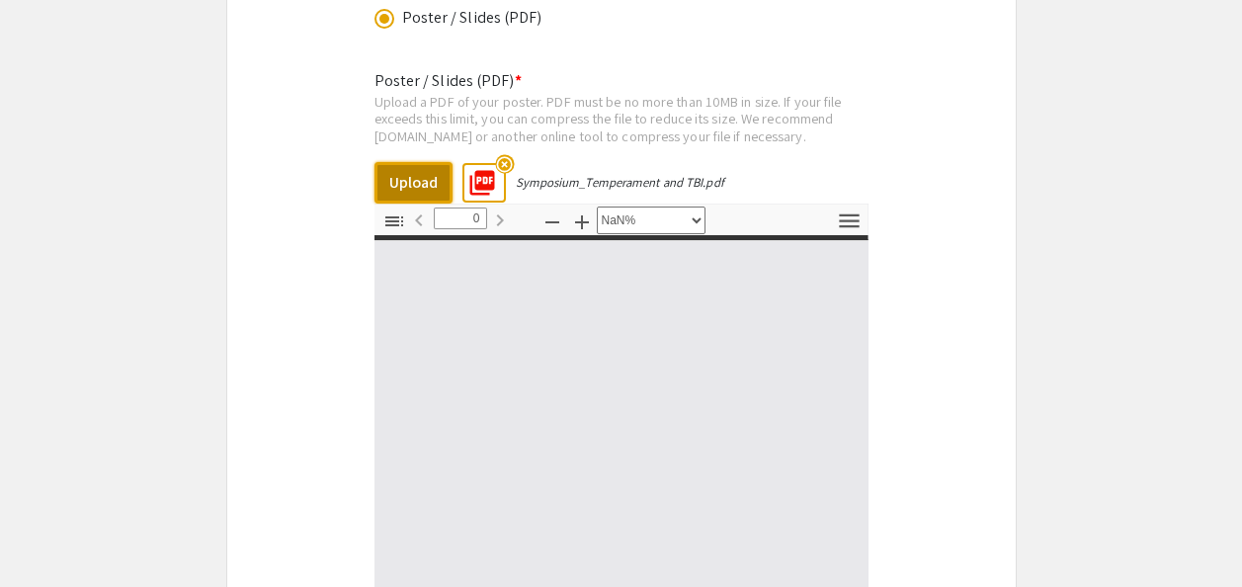
scroll to position [3557, 0]
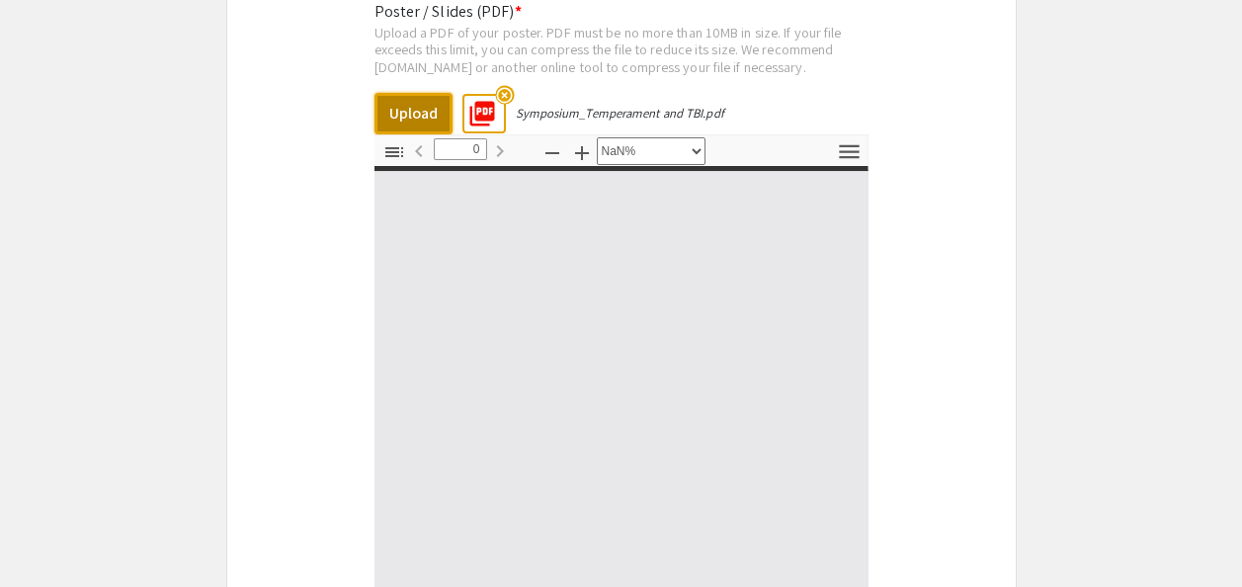
type input "1"
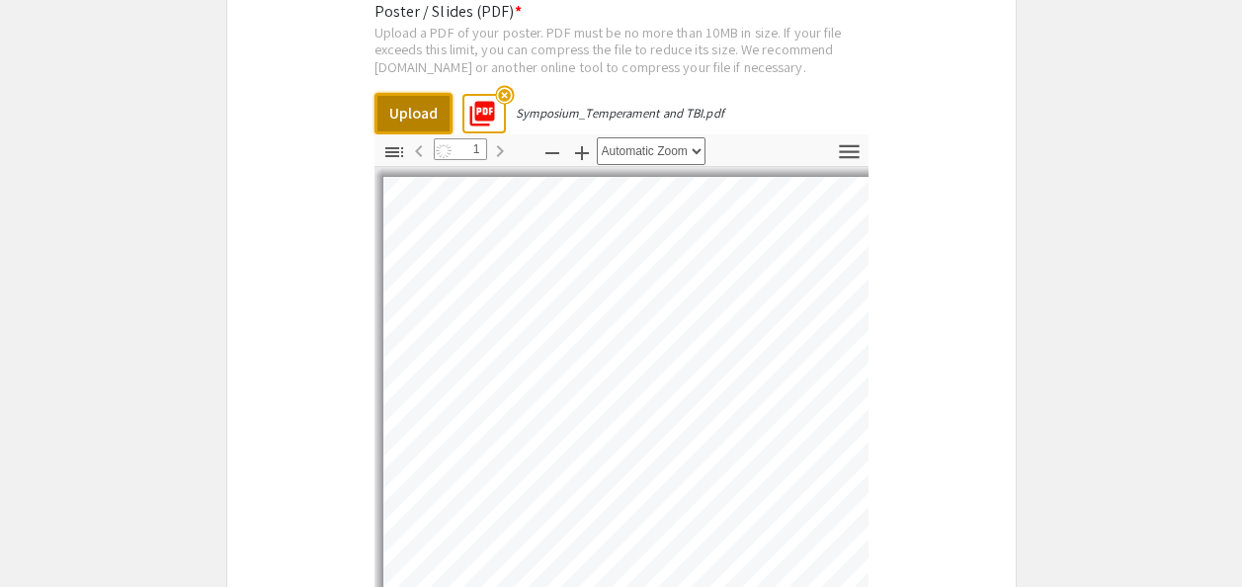
select select "auto"
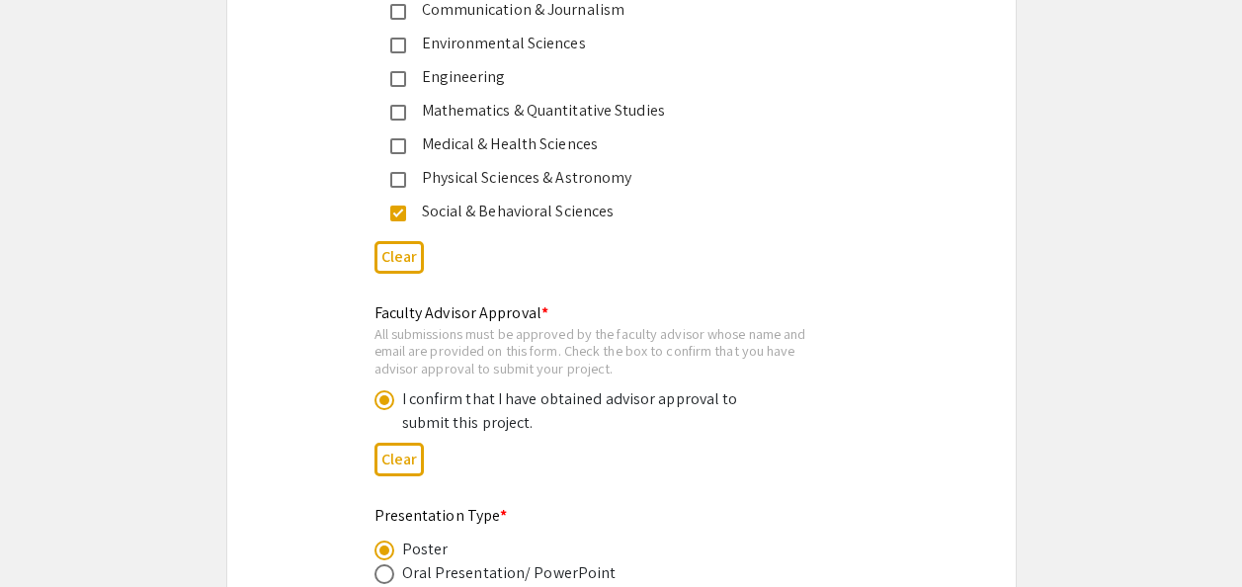
scroll to position [2615, 0]
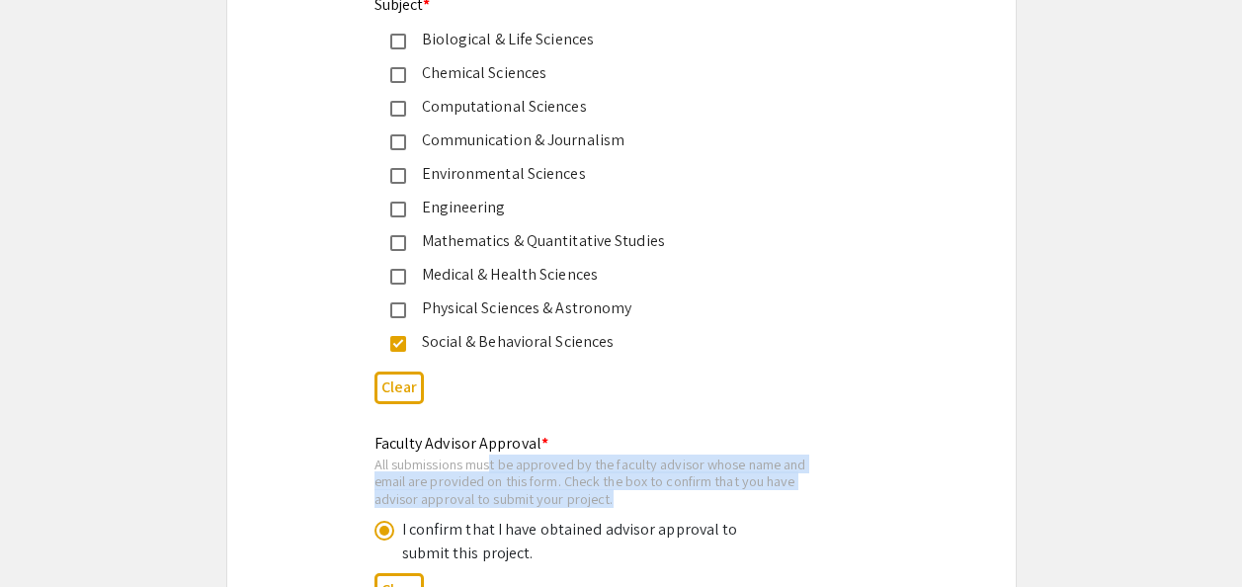
drag, startPoint x: 496, startPoint y: 464, endPoint x: 672, endPoint y: 499, distance: 179.2
click at [672, 499] on div "All submissions must be approved by the faculty advisor whose name and email ar…" at bounding box center [605, 481] width 462 height 52
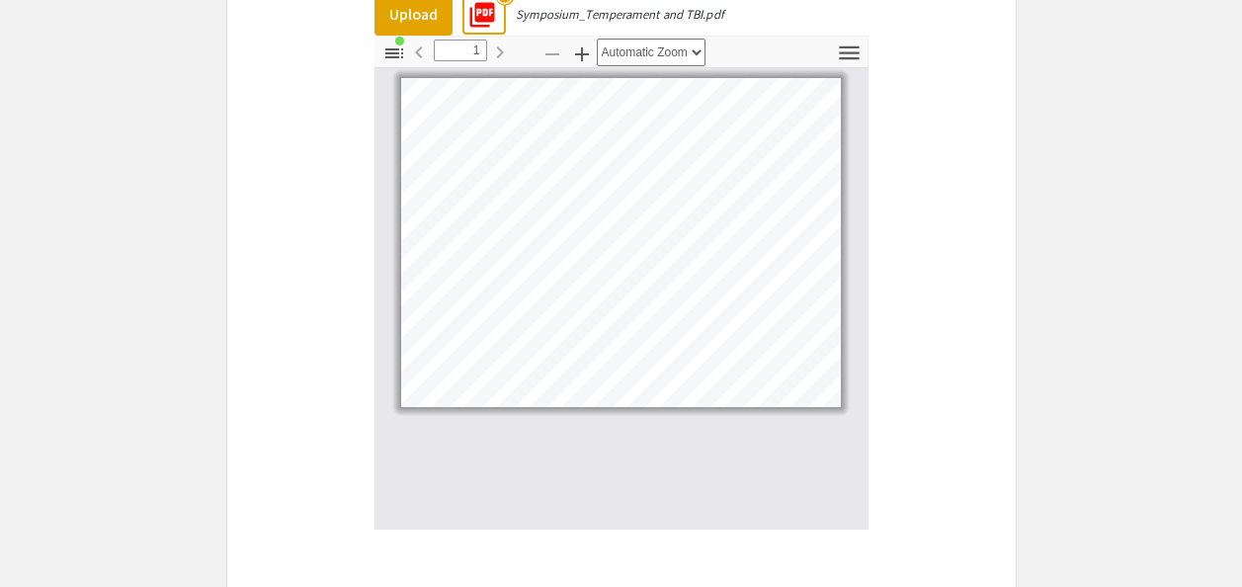
scroll to position [3900, 0]
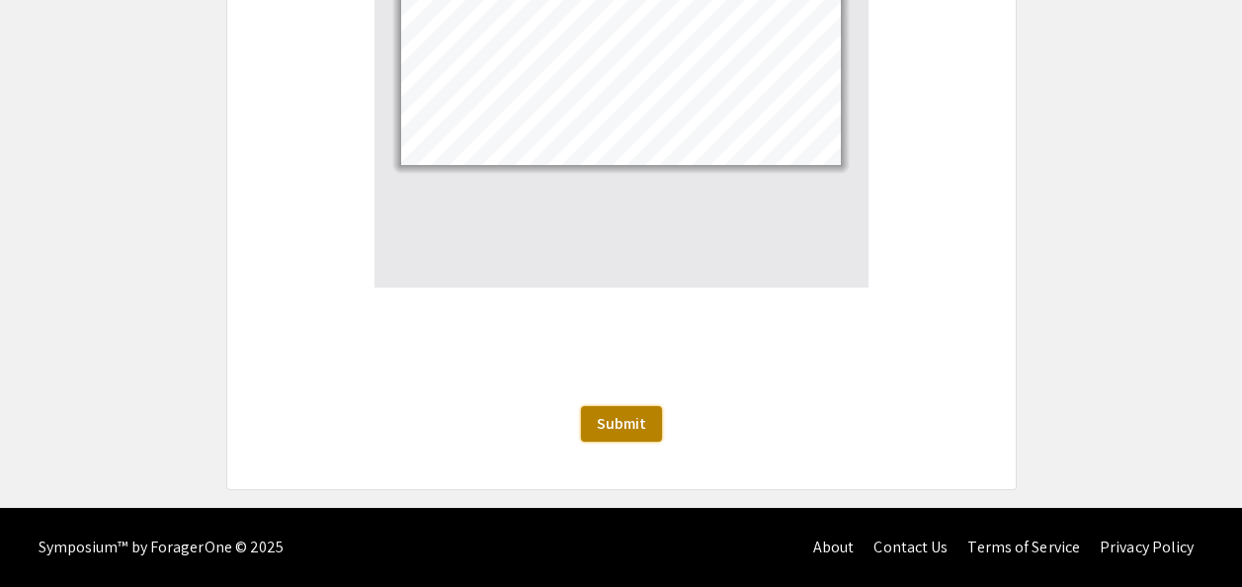
click at [652, 420] on button "Submit" at bounding box center [621, 424] width 81 height 36
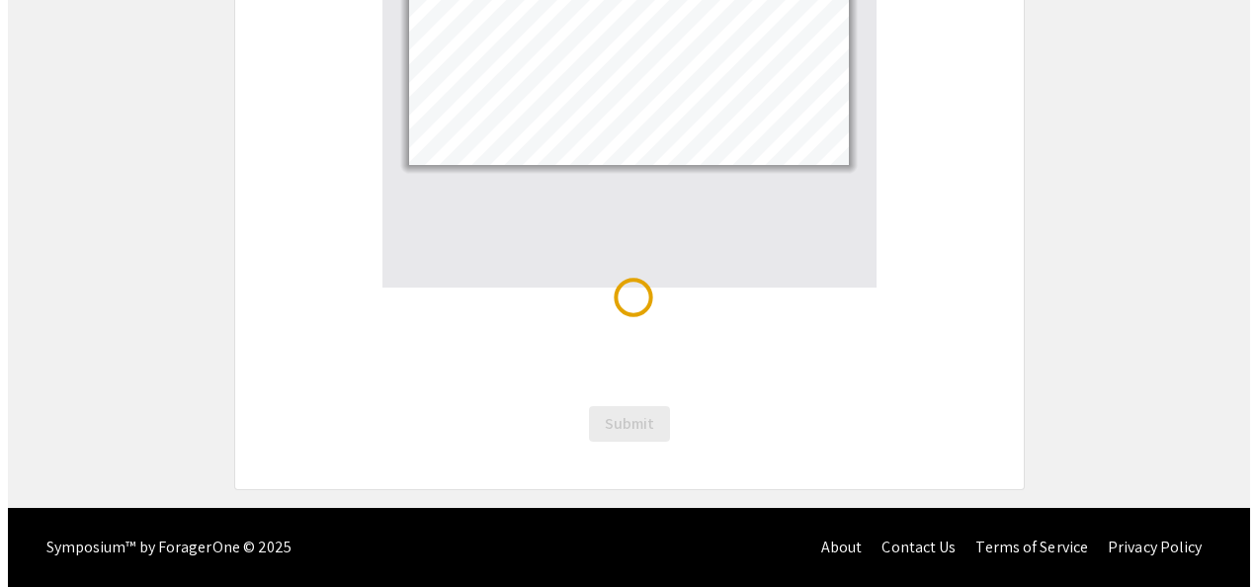
scroll to position [0, 0]
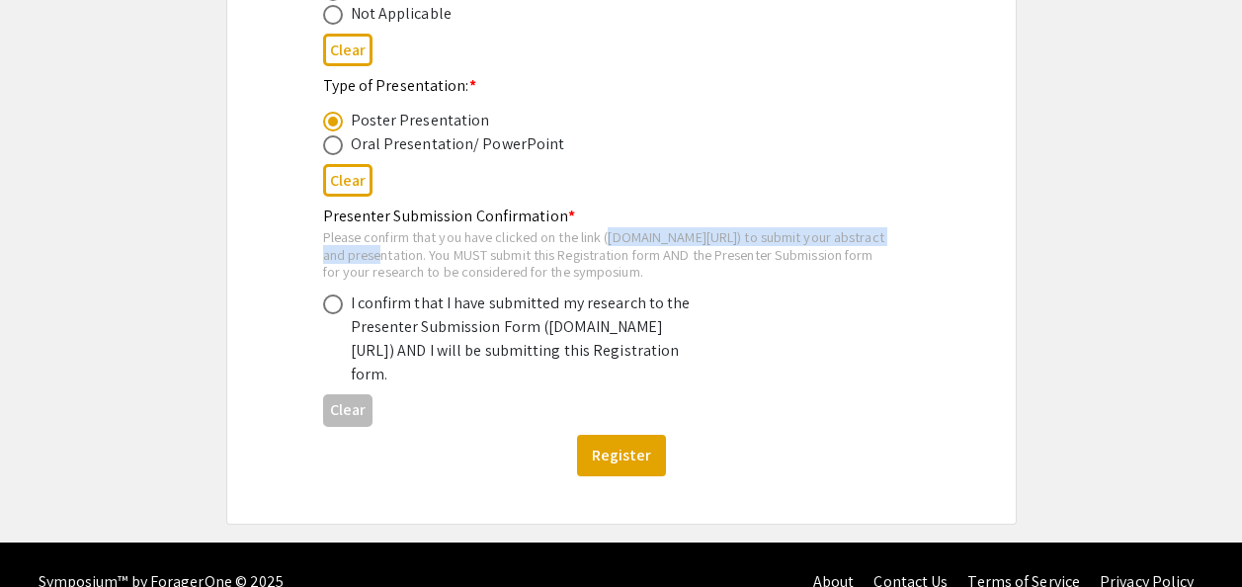
scroll to position [1243, 0]
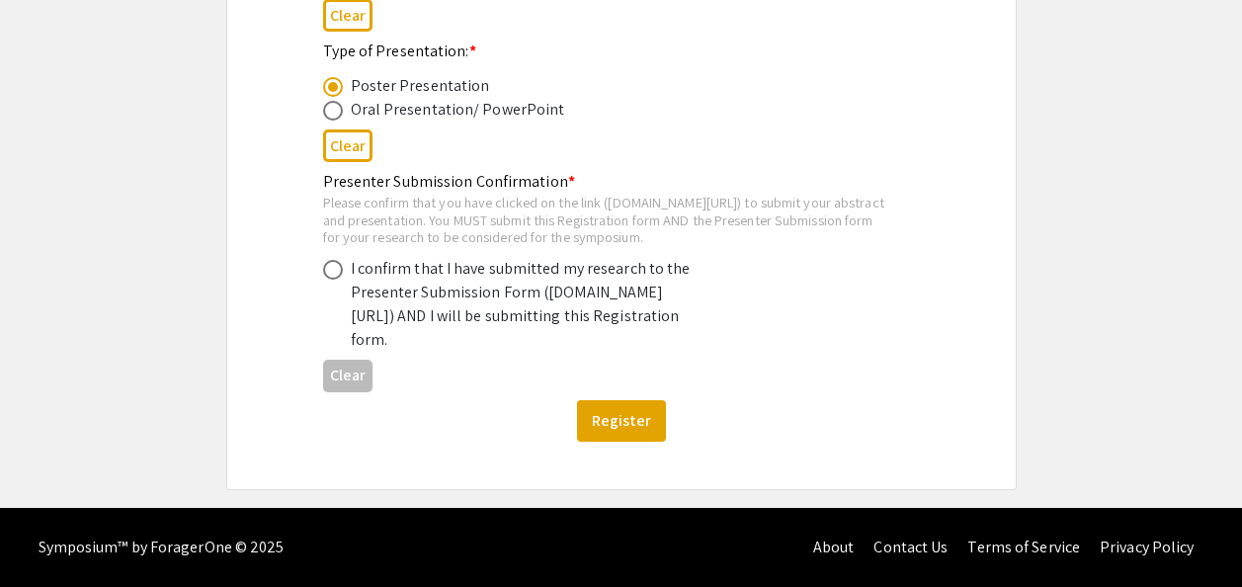
click at [389, 260] on div "I confirm that I have submitted my research to the Presenter Submission Form ([…" at bounding box center [524, 304] width 346 height 95
click at [327, 260] on span at bounding box center [333, 270] width 20 height 20
click at [327, 260] on input "radio" at bounding box center [333, 270] width 20 height 20
radio input "true"
click at [636, 420] on button "Register" at bounding box center [621, 420] width 89 height 41
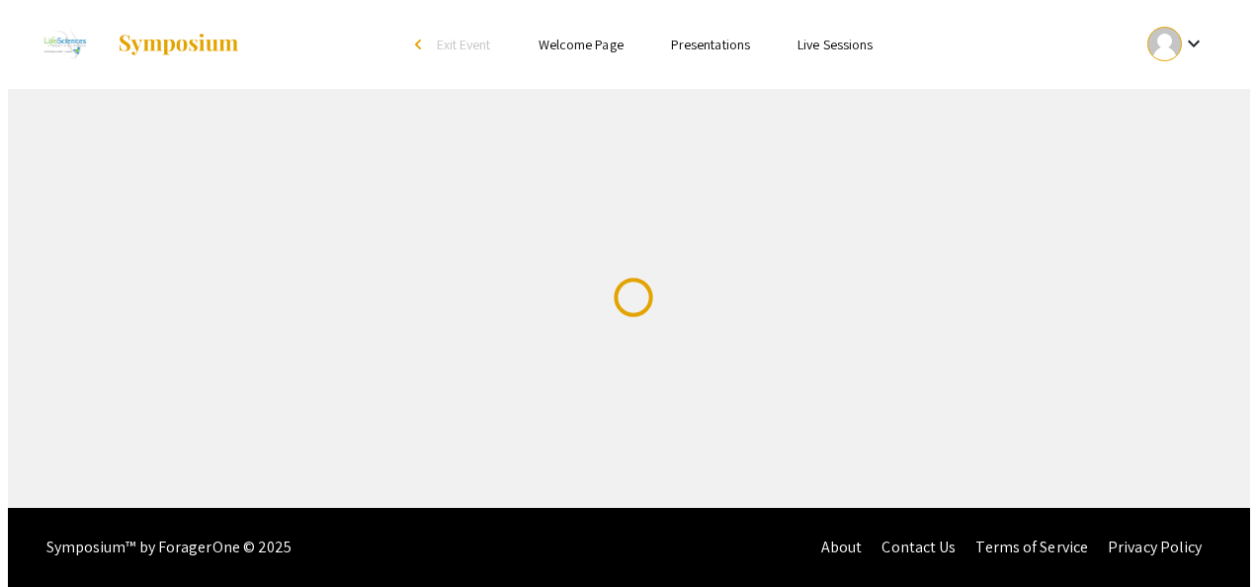
scroll to position [0, 0]
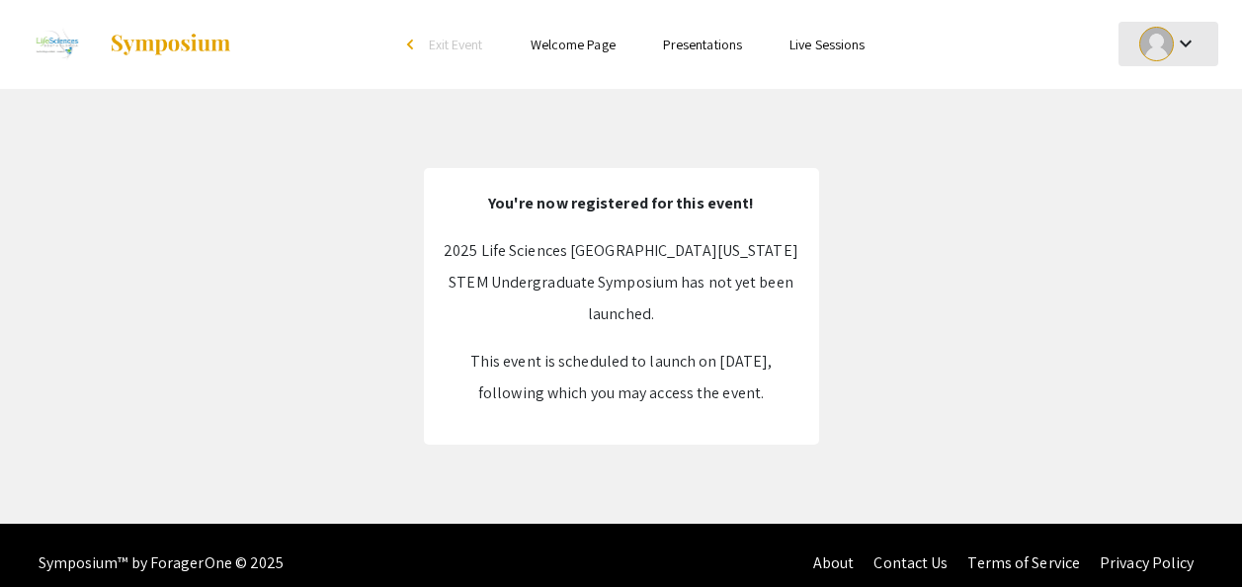
click at [1173, 45] on div at bounding box center [1156, 44] width 35 height 35
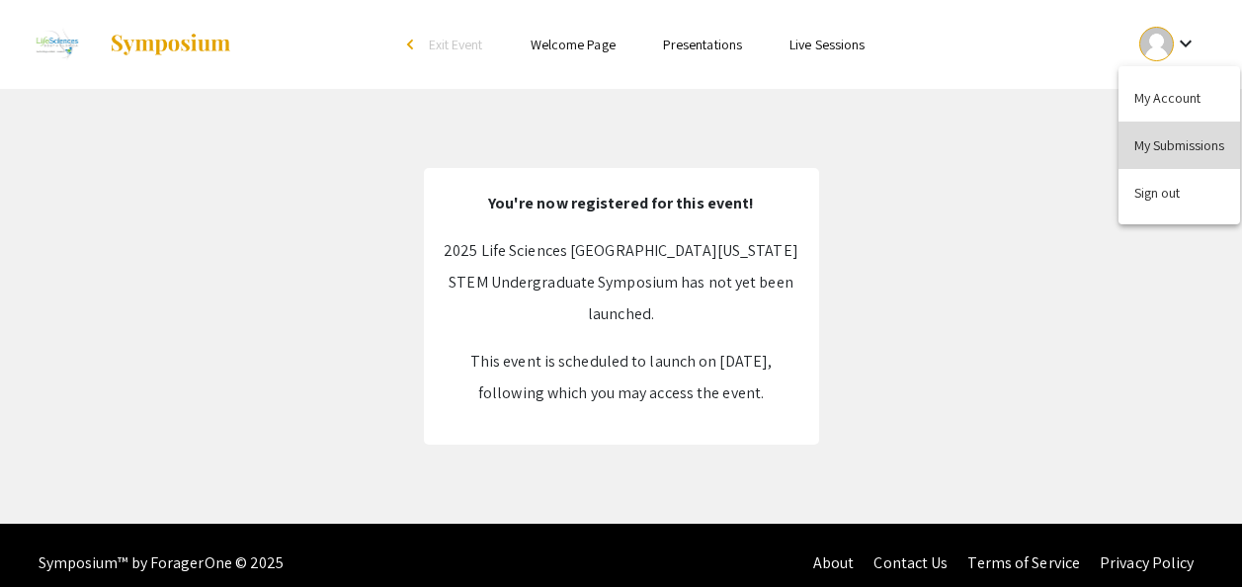
click at [1193, 141] on button "My Submissions" at bounding box center [1179, 145] width 122 height 47
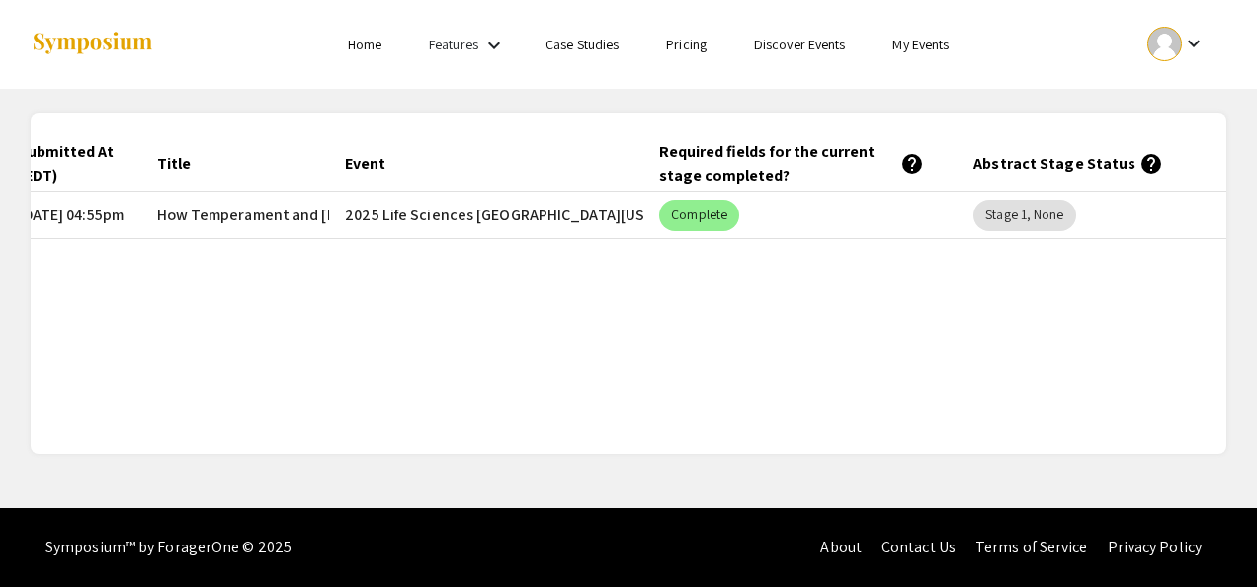
scroll to position [0, 135]
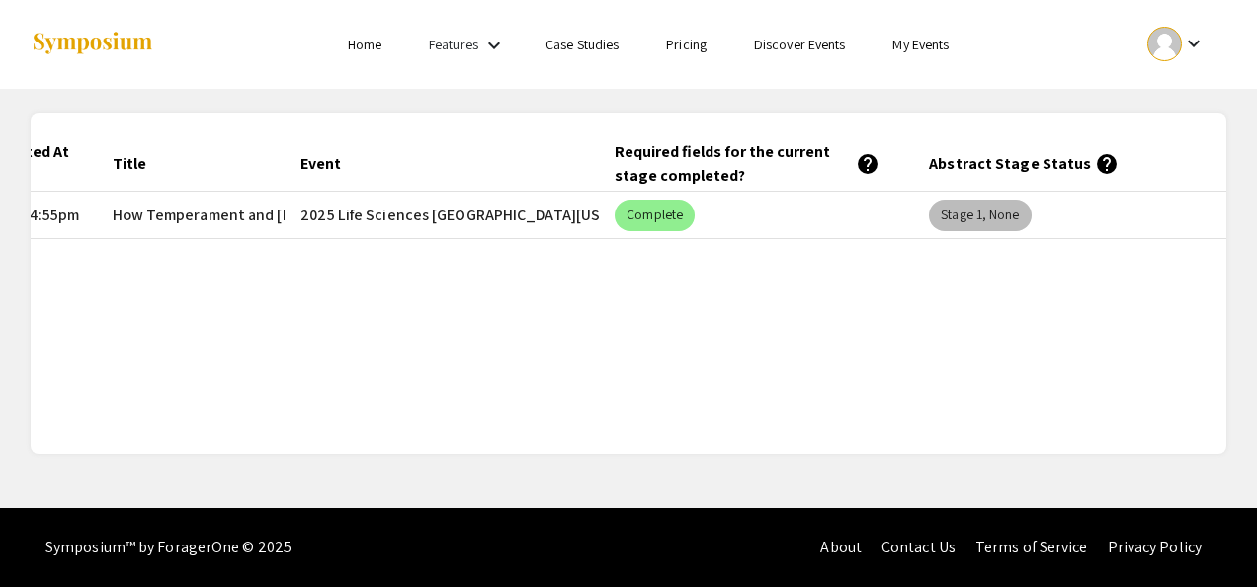
click at [1018, 221] on mat-chip "Stage 1, None" at bounding box center [980, 216] width 102 height 32
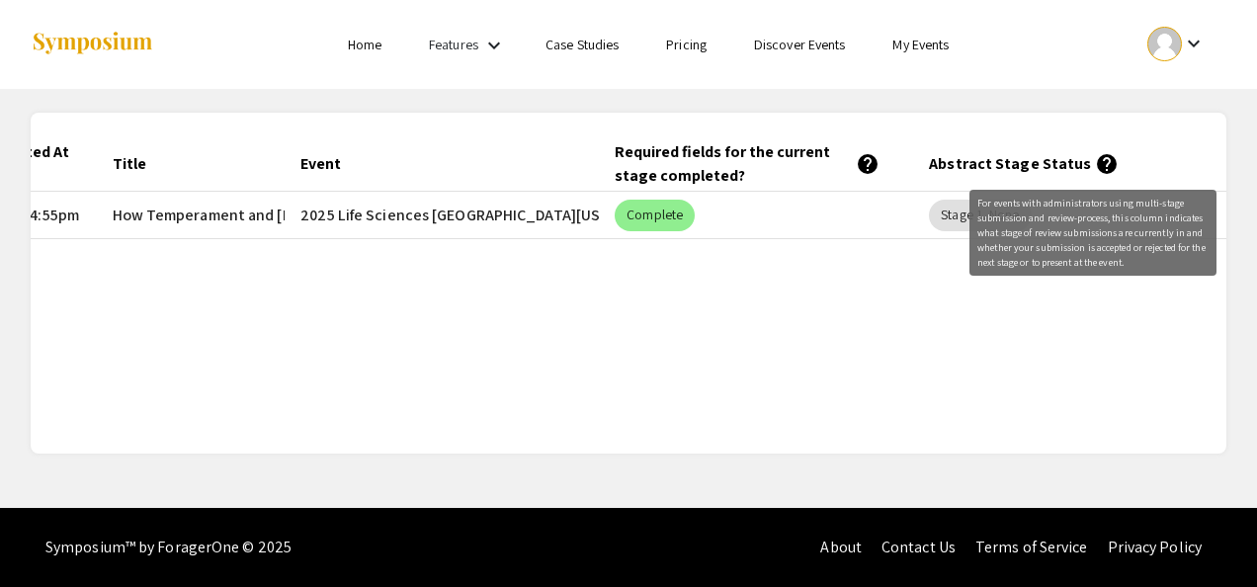
click at [1095, 168] on mat-icon "help" at bounding box center [1107, 164] width 24 height 24
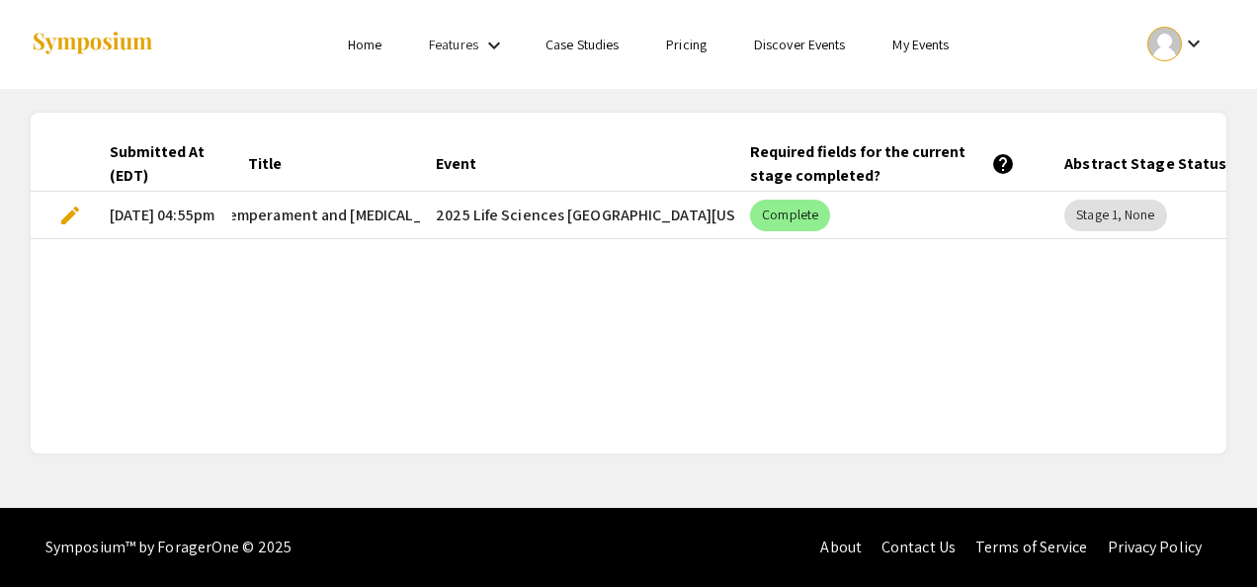
scroll to position [0, 0]
click at [1161, 47] on div at bounding box center [1164, 44] width 35 height 35
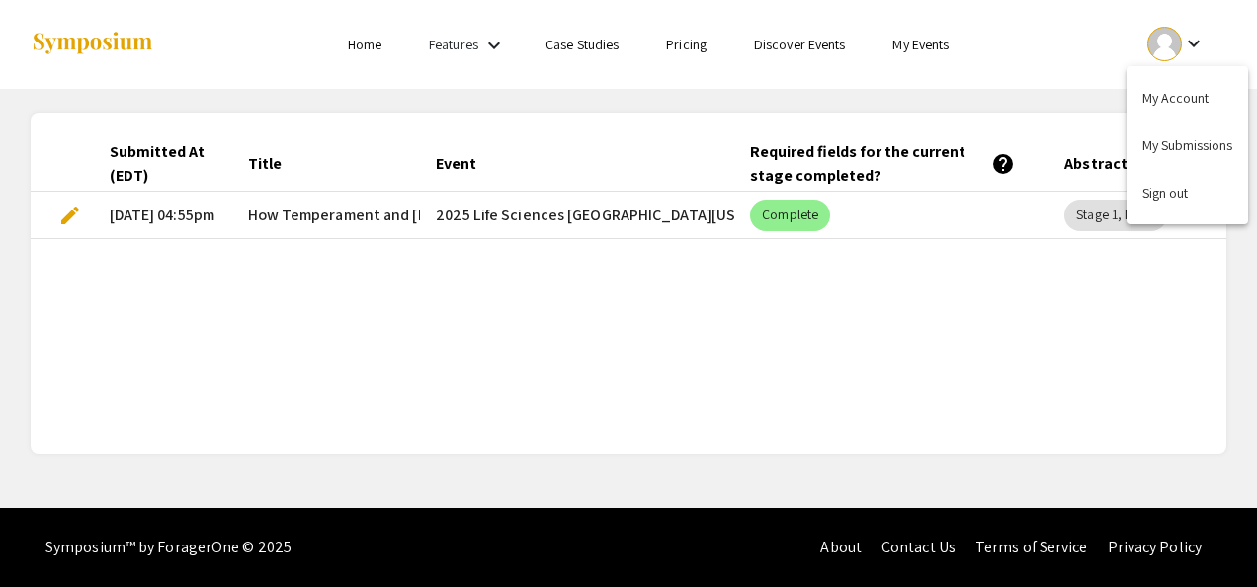
click at [891, 90] on div at bounding box center [628, 293] width 1257 height 587
